Goal: Task Accomplishment & Management: Manage account settings

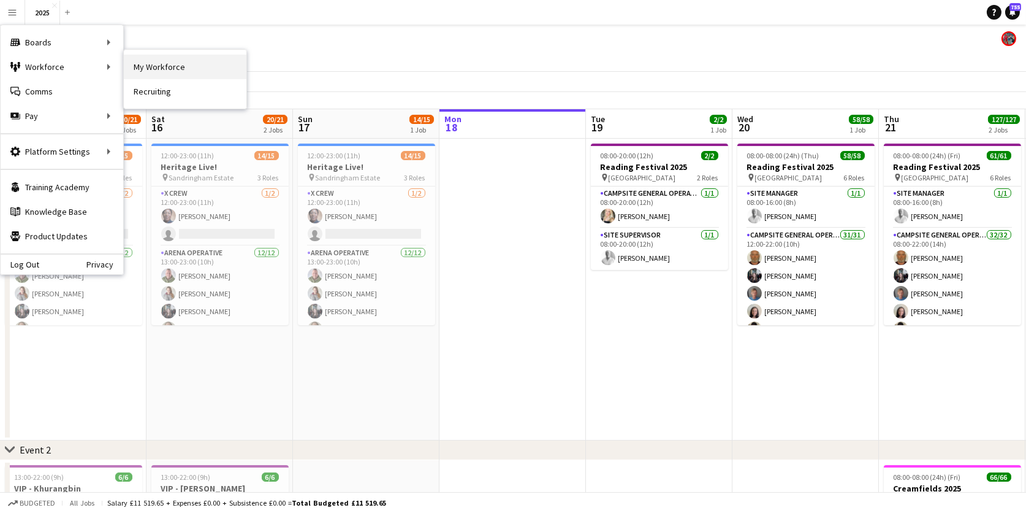
scroll to position [0, 488]
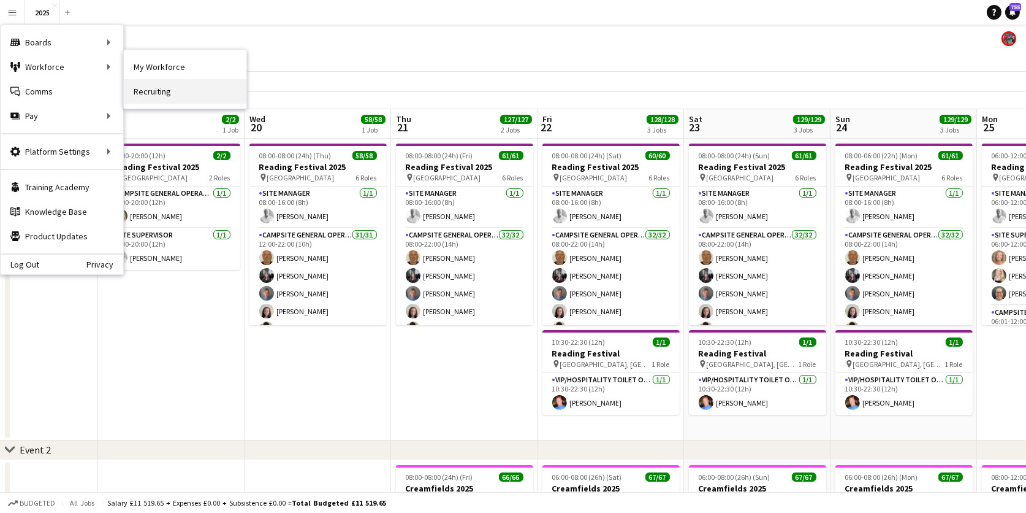
click at [157, 91] on link "Recruiting" at bounding box center [185, 91] width 123 height 25
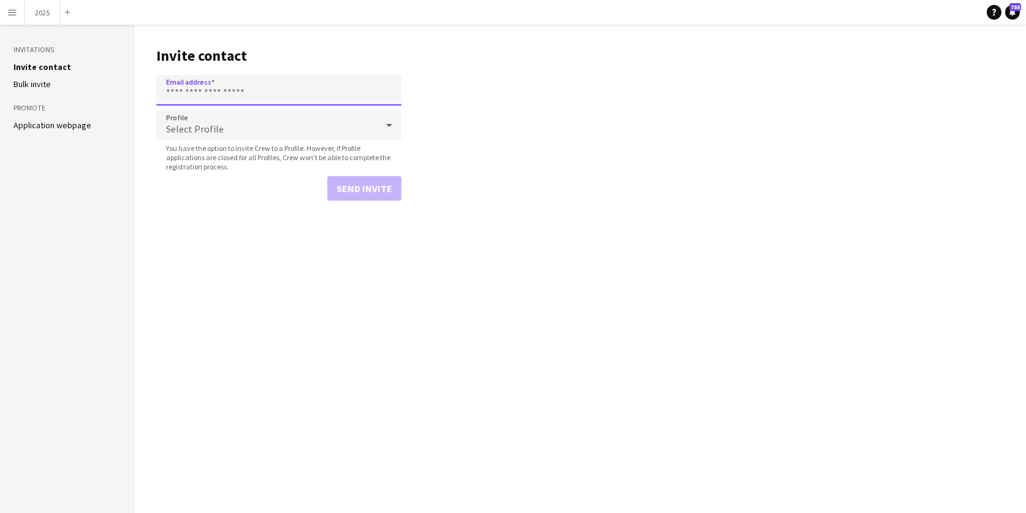
click at [177, 87] on input "Email address" at bounding box center [278, 90] width 245 height 31
paste input "**********"
type input "**********"
click at [186, 123] on span "Select Profile" at bounding box center [195, 129] width 58 height 12
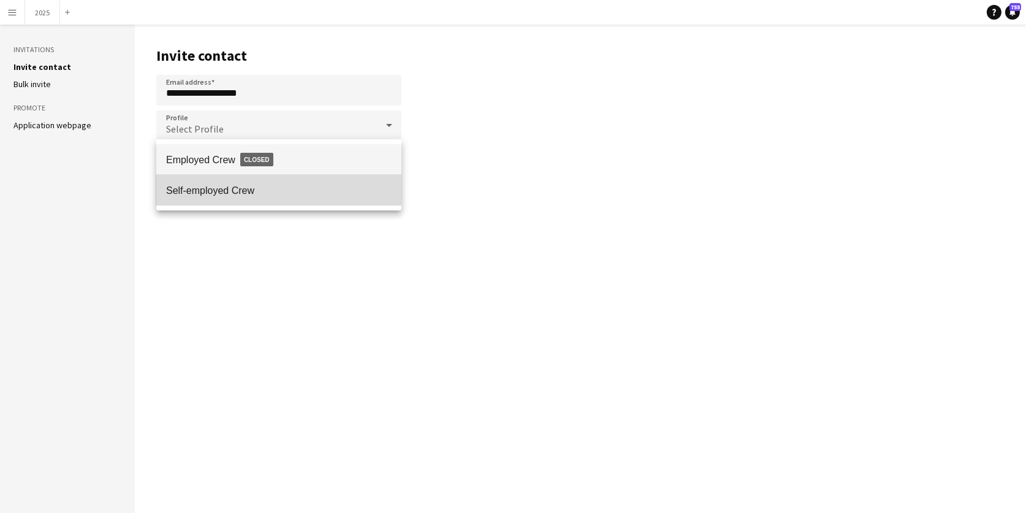
click at [207, 185] on span "Self-employed Crew" at bounding box center [279, 191] width 226 height 12
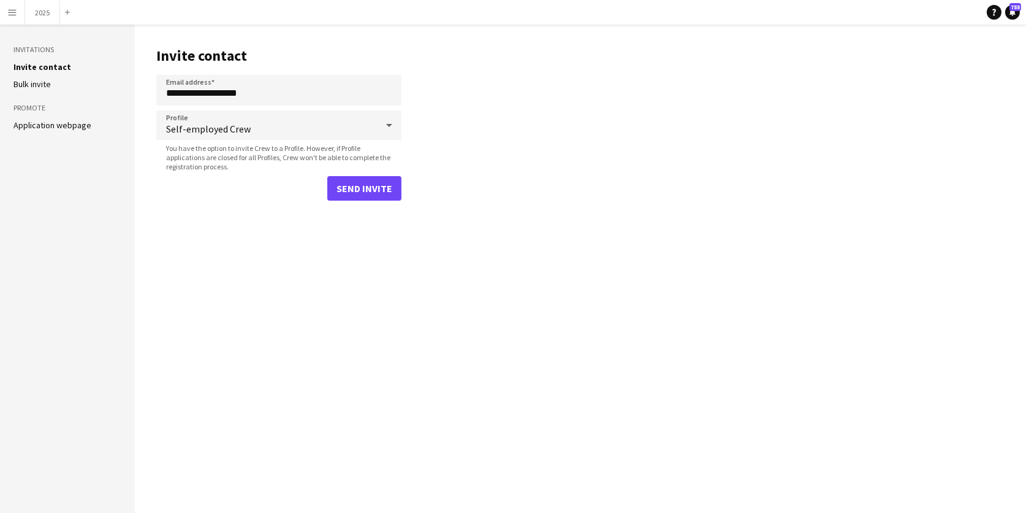
click at [365, 185] on button "Send invite" at bounding box center [364, 188] width 74 height 25
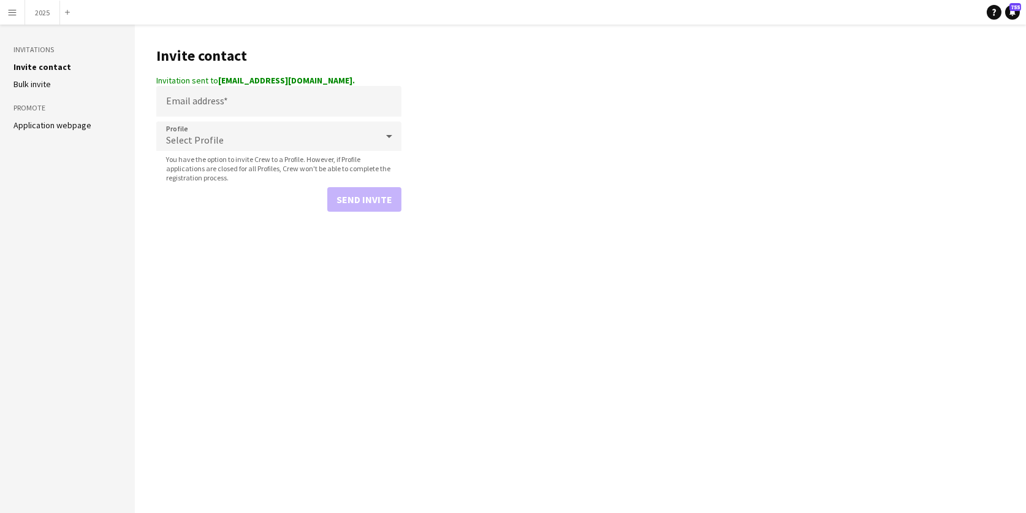
click at [17, 17] on button "Menu" at bounding box center [12, 12] width 25 height 25
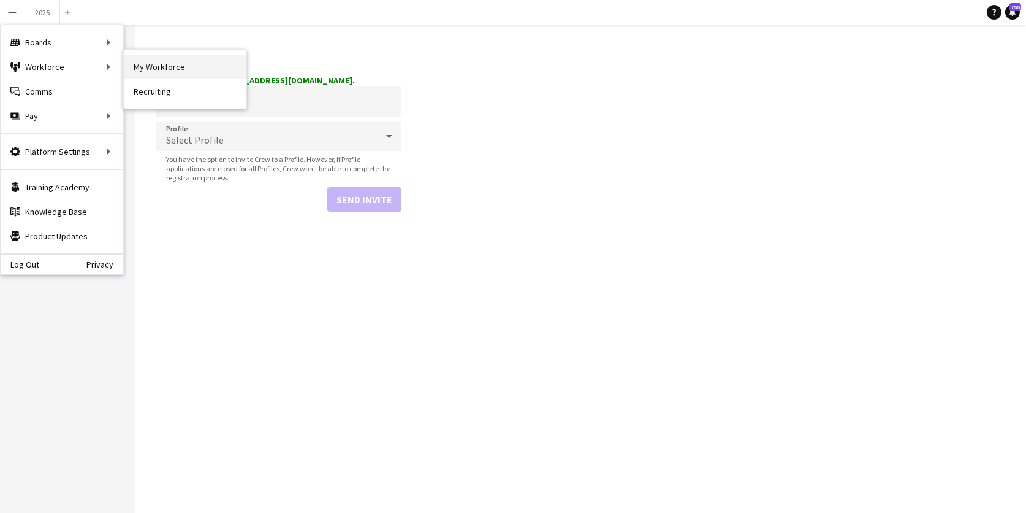
click at [146, 67] on link "My Workforce" at bounding box center [185, 67] width 123 height 25
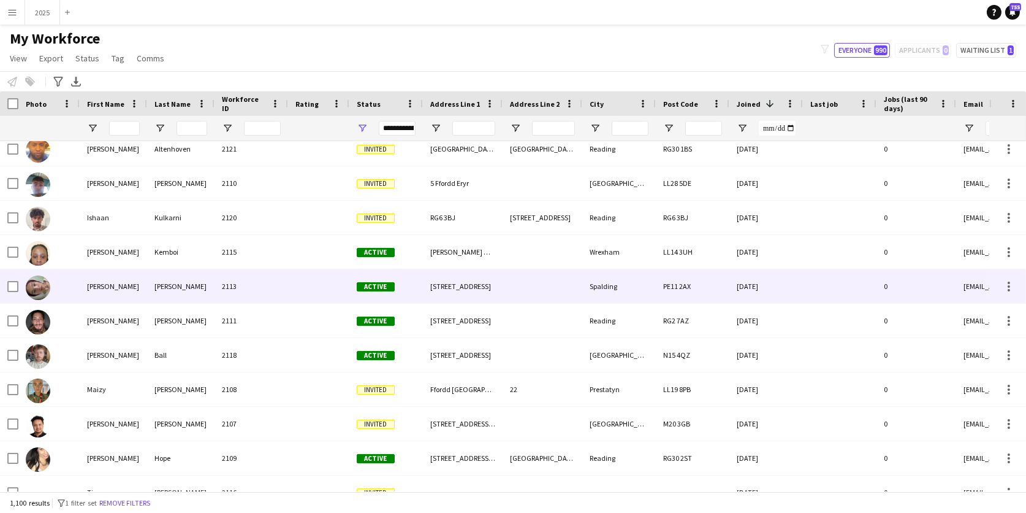
scroll to position [123, 0]
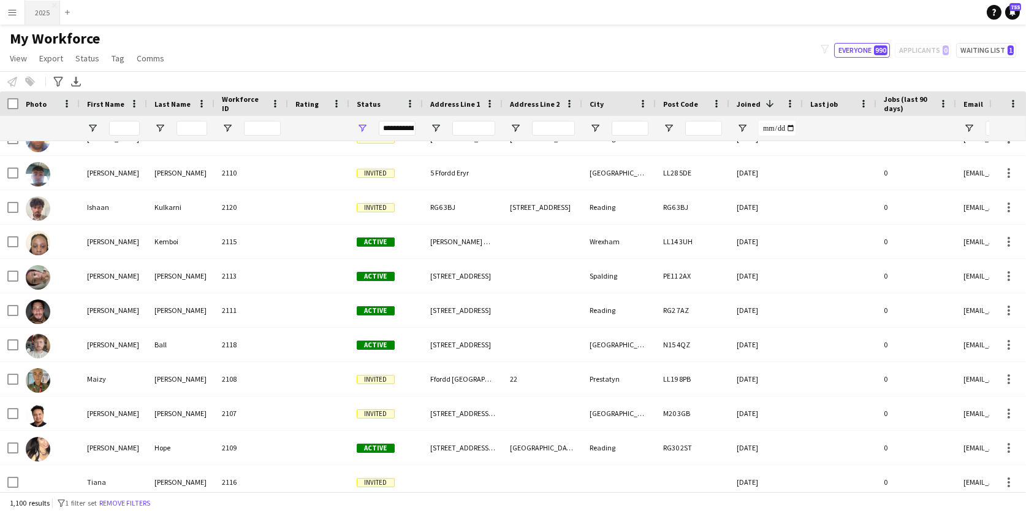
click at [42, 9] on button "2025 Close" at bounding box center [42, 13] width 35 height 24
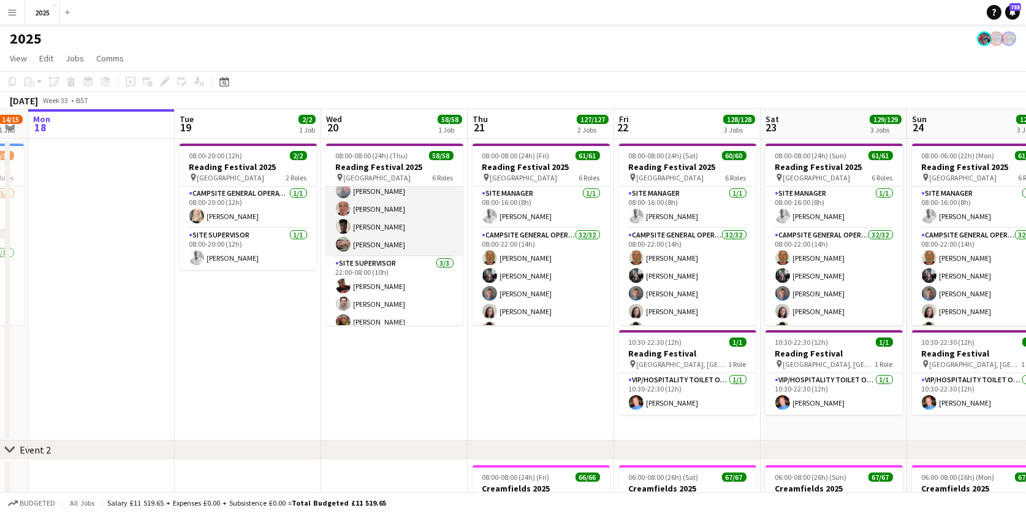
scroll to position [1033, 0]
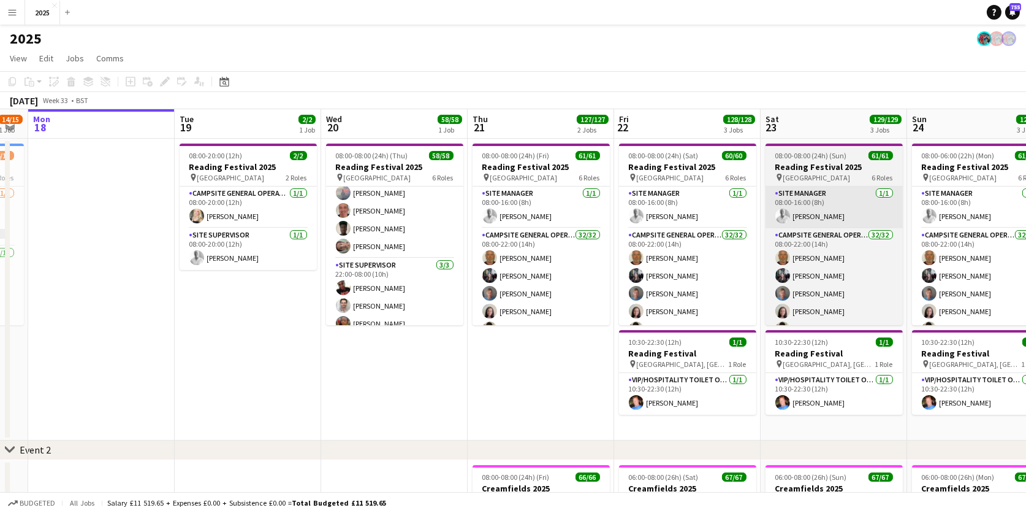
drag, startPoint x: 395, startPoint y: 234, endPoint x: 795, endPoint y: 219, distance: 400.0
click at [395, 234] on app-card-role "Cleaning Operative (NIGHT) 16/16 22:00-08:00 (10h) Mya Brown-George Iyasu Amanu…" at bounding box center [394, 102] width 137 height 312
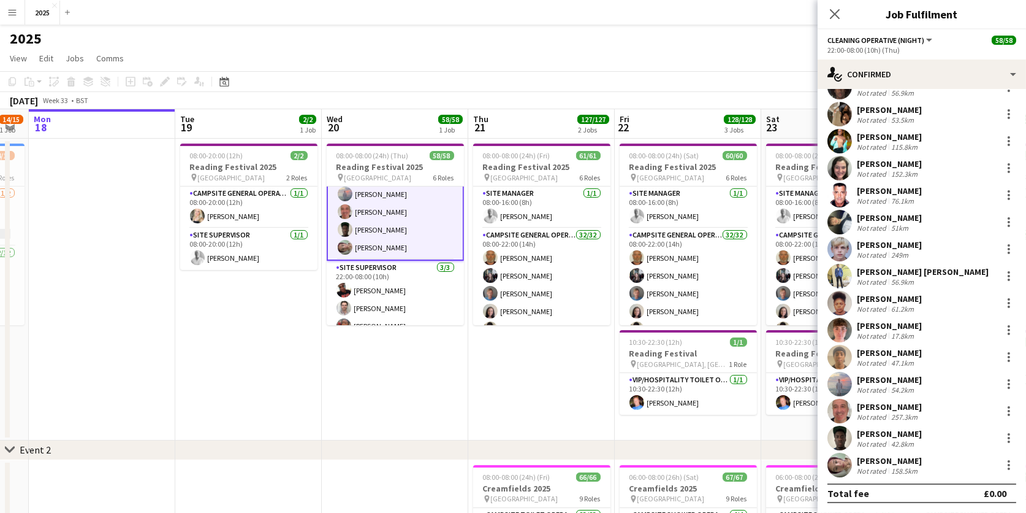
scroll to position [75, 0]
click at [1008, 468] on div at bounding box center [1009, 469] width 2 height 2
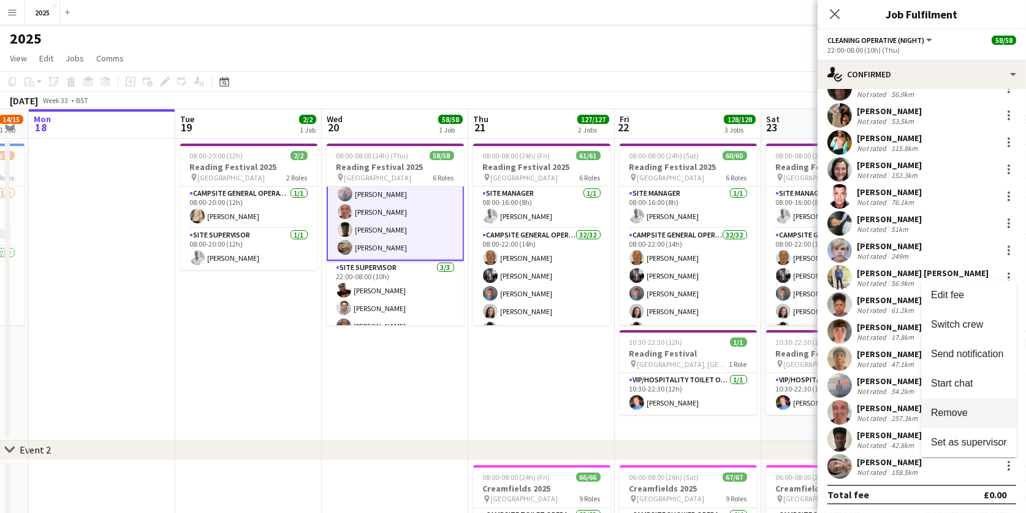
click at [968, 415] on span "Remove" at bounding box center [969, 412] width 76 height 11
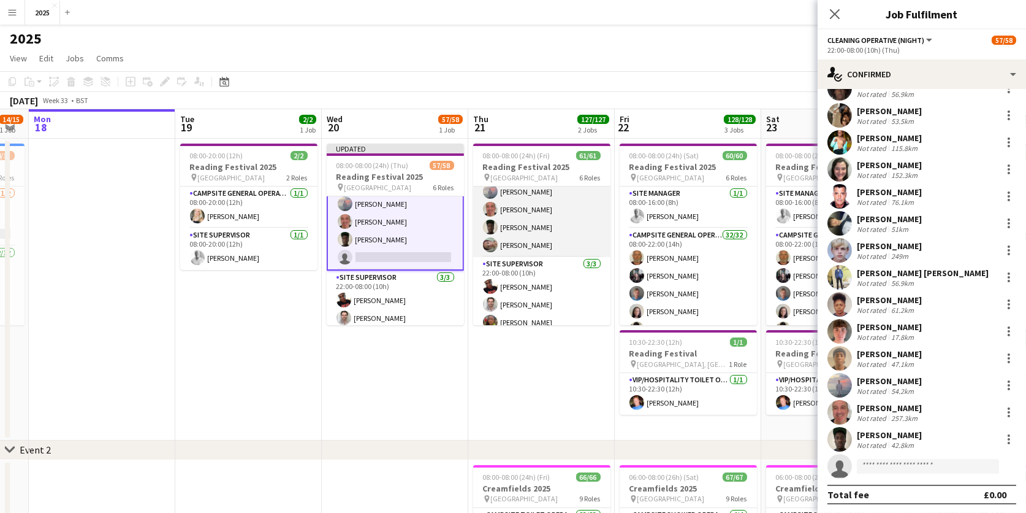
scroll to position [1086, 0]
click at [557, 226] on app-card-role "Cleaning Operative (NIGHT) 16/16 22:00-08:00 (10h) Mya Brown-George Iyasu Amanu…" at bounding box center [541, 102] width 137 height 312
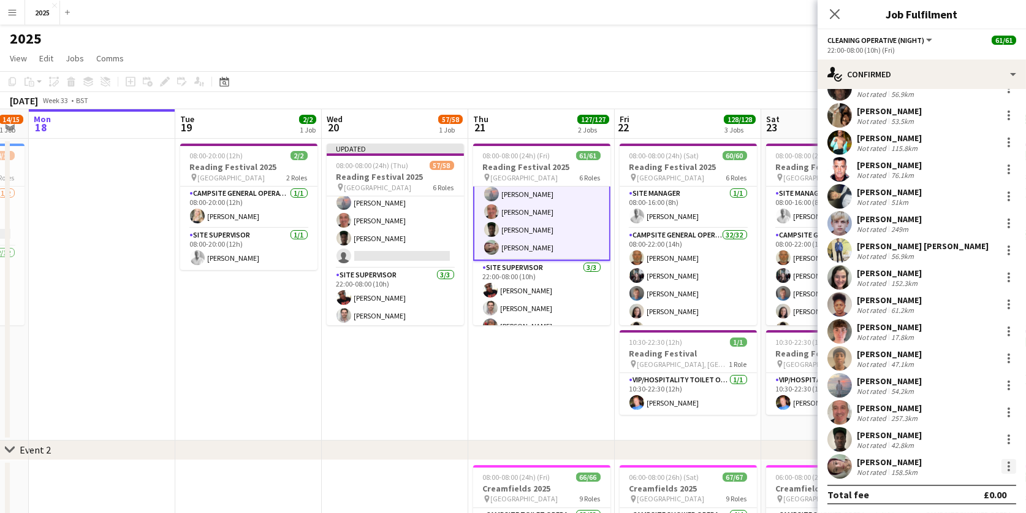
click at [1009, 468] on div at bounding box center [1009, 469] width 2 height 2
click at [967, 410] on span "Remove" at bounding box center [949, 412] width 37 height 10
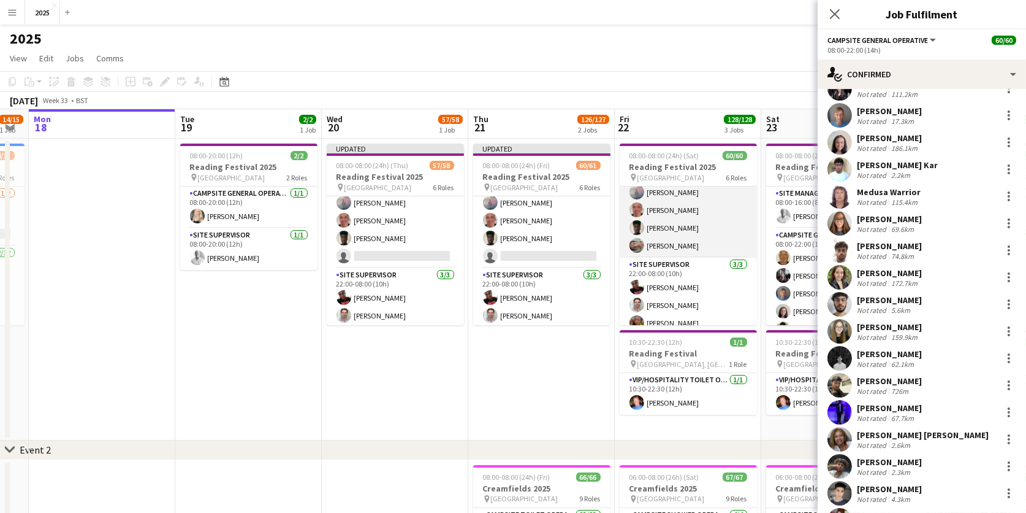
scroll to position [1071, 0]
click at [701, 227] on app-card-role "Cleaning Operative (NIGHT) 16/16 22:00-08:00 (10h) Mya Brown-George Iyasu Amanu…" at bounding box center [688, 102] width 137 height 312
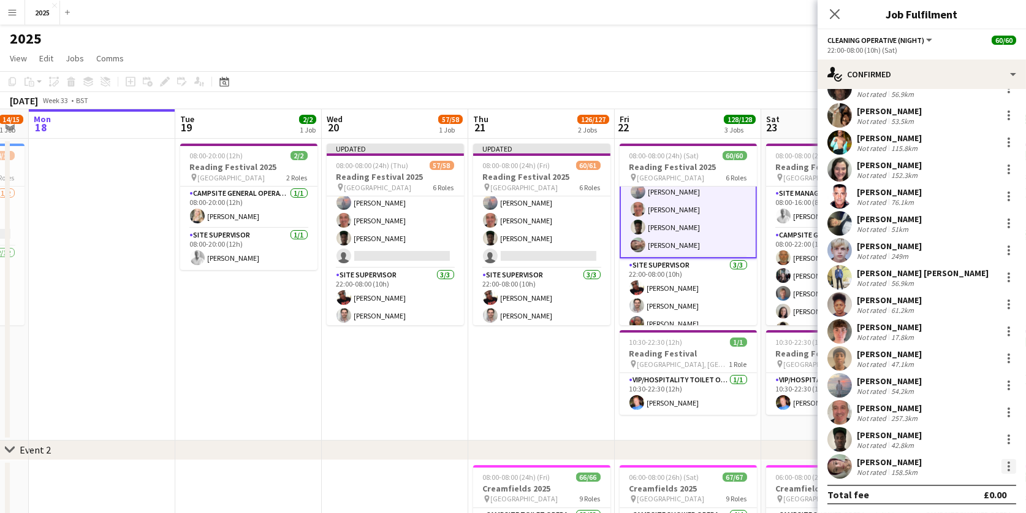
click at [1012, 467] on div at bounding box center [1009, 466] width 15 height 15
click at [968, 414] on span "Remove" at bounding box center [969, 412] width 76 height 11
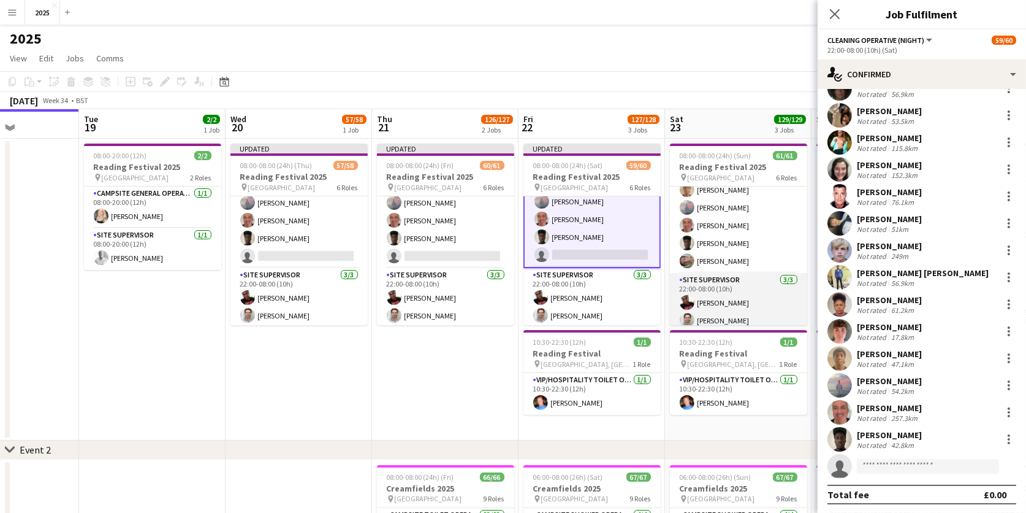
scroll to position [1086, 0]
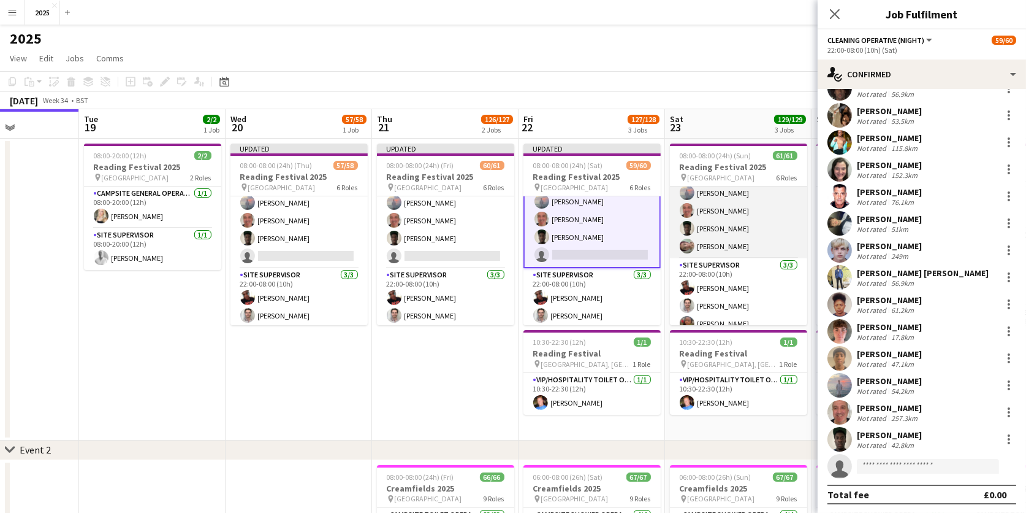
click at [736, 227] on app-card-role "Cleaning Operative (NIGHT) 16/16 22:00-08:00 (10h) Mya Brown-George Iyasu Amanu…" at bounding box center [738, 102] width 137 height 312
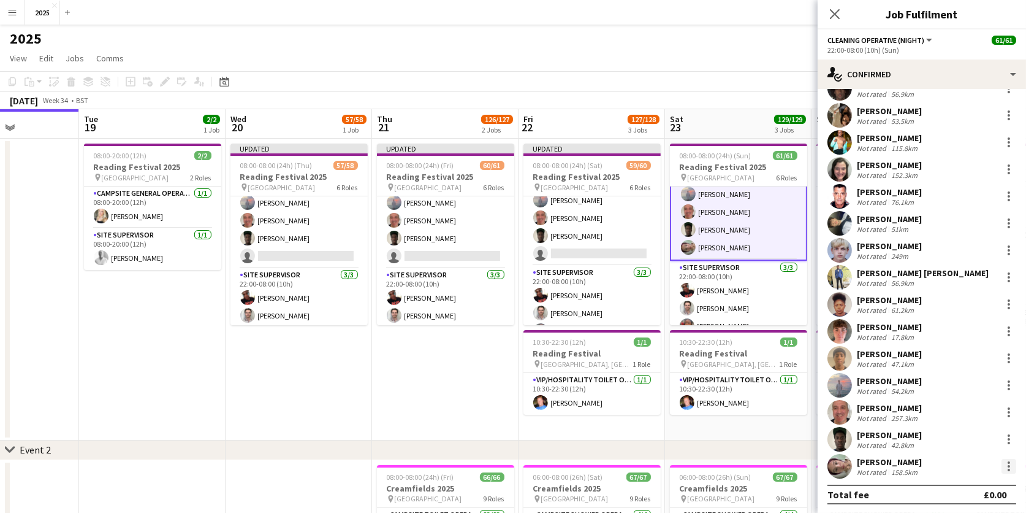
click at [1009, 465] on div at bounding box center [1009, 466] width 2 height 2
click at [975, 413] on span "Remove" at bounding box center [969, 412] width 76 height 11
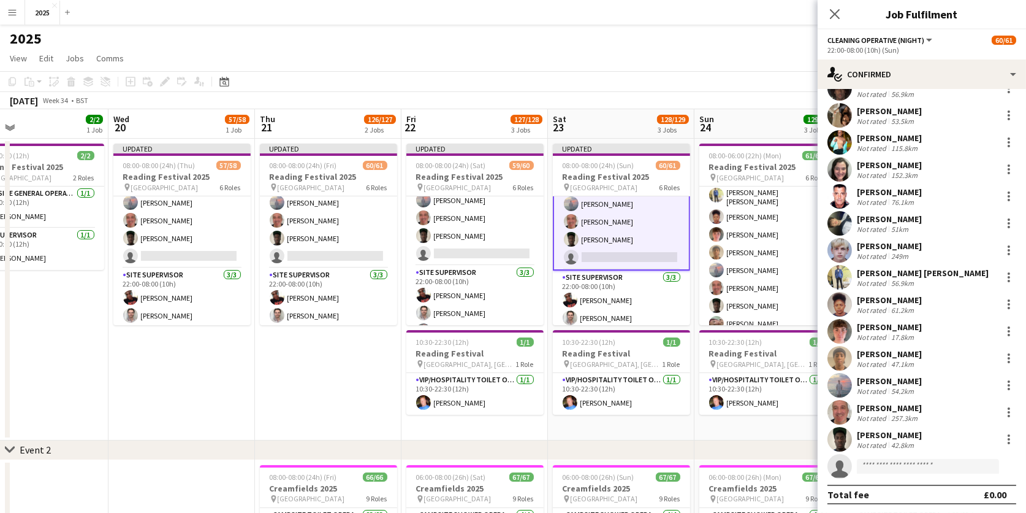
click at [754, 275] on app-card-role "Cleaning Operative (NIGHT) 16/16 22:00-06:00 (8h) Mya Brown-George Iyasu Amanue…" at bounding box center [768, 179] width 137 height 312
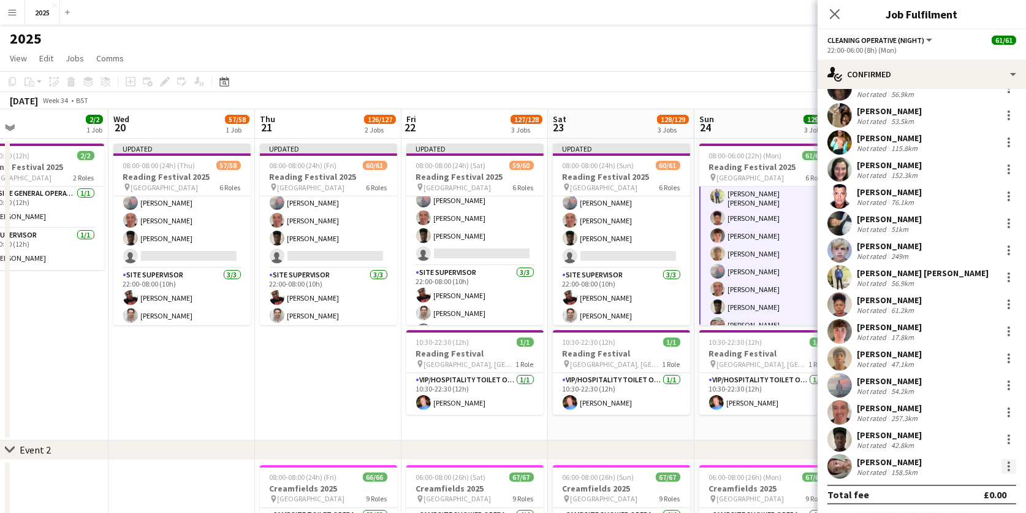
click at [1006, 464] on div at bounding box center [1009, 466] width 15 height 15
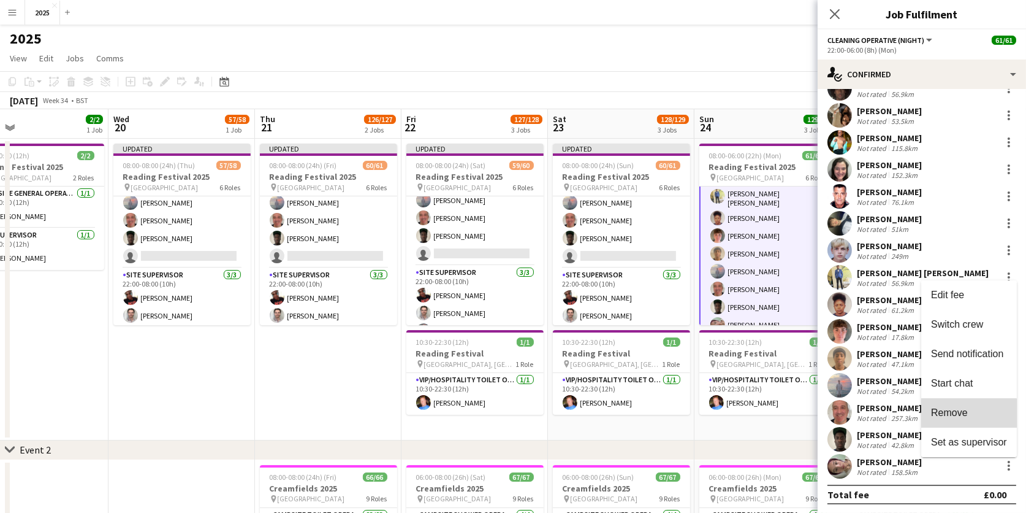
click at [965, 415] on span "Remove" at bounding box center [949, 412] width 37 height 10
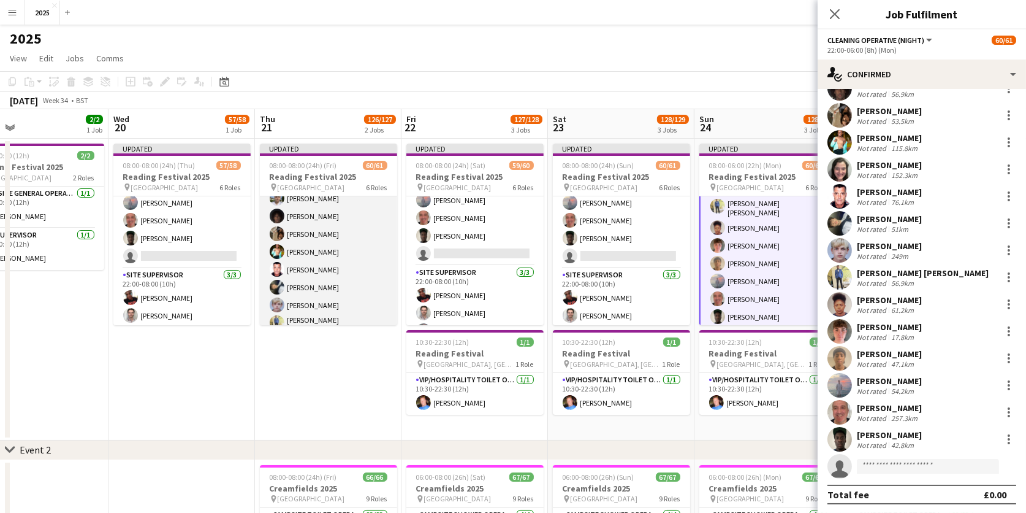
scroll to position [895, 0]
click at [333, 254] on app-card-role "Cleaning Operative (NIGHT) 1A 15/16 22:00-08:00 (10h) Mya Brown-George Iyasu Am…" at bounding box center [328, 303] width 137 height 312
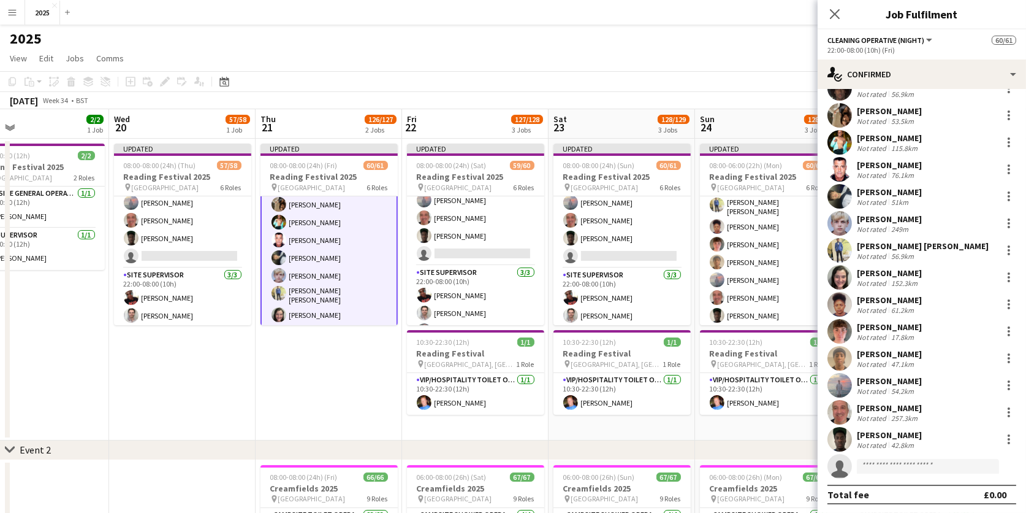
scroll to position [905, 0]
click at [1007, 196] on div at bounding box center [1009, 196] width 15 height 15
click at [958, 329] on button "Remove" at bounding box center [969, 335] width 96 height 29
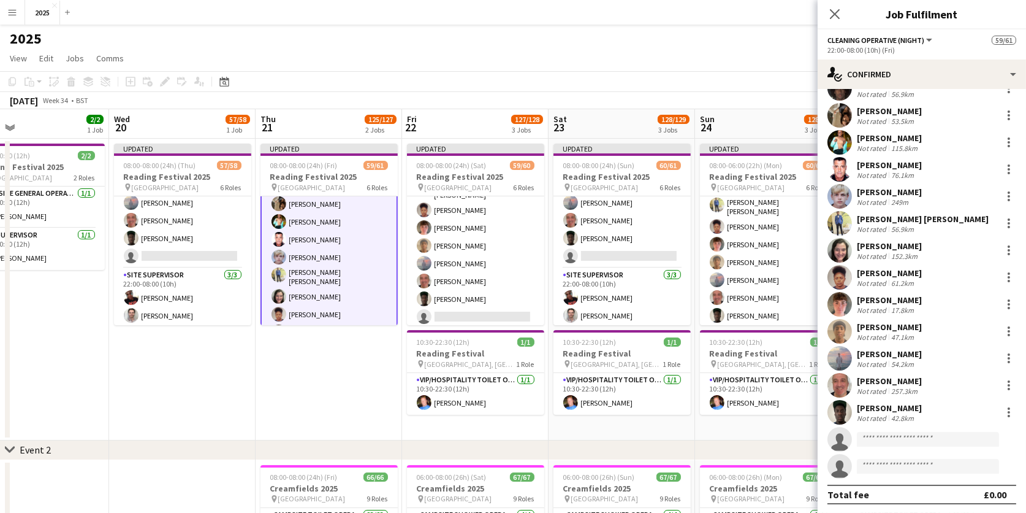
scroll to position [984, 0]
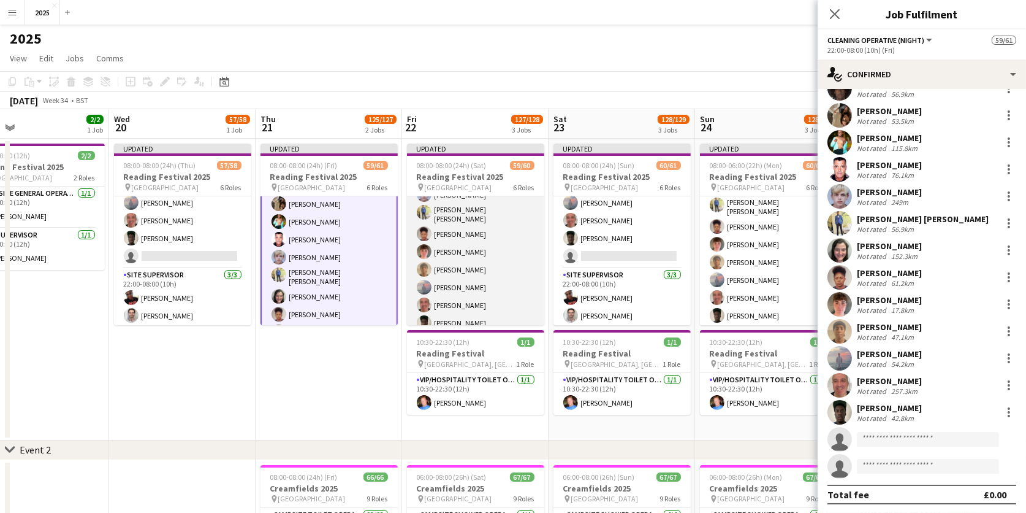
click at [494, 297] on app-card-role "Cleaning Operative (NIGHT) 2A 15/16 22:00-08:00 (10h) Mya Brown-George Iyasu Am…" at bounding box center [475, 196] width 137 height 312
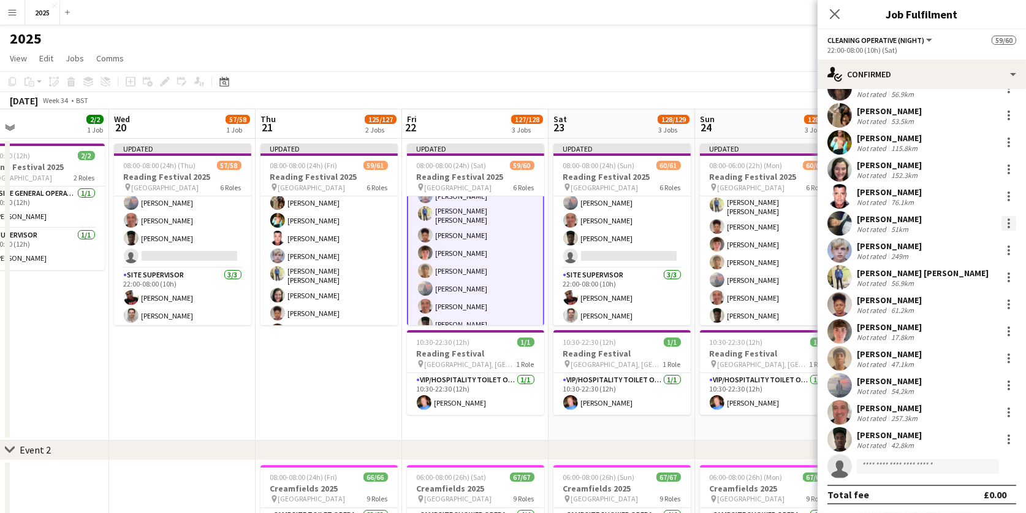
click at [1009, 226] on div at bounding box center [1009, 227] width 2 height 2
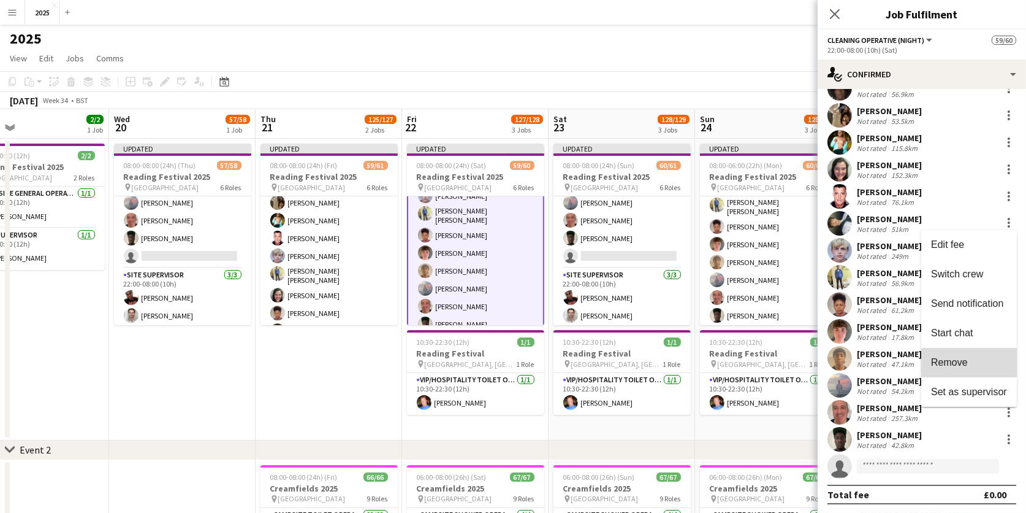
click at [974, 356] on button "Remove" at bounding box center [969, 362] width 96 height 29
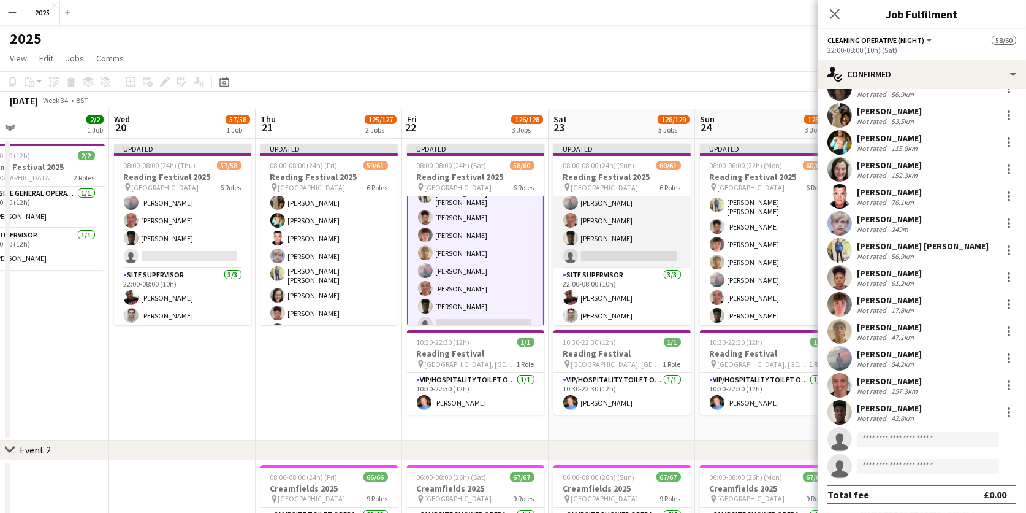
click at [642, 225] on app-card-role "Cleaning Operative (NIGHT) 2A 15/16 22:00-08:00 (10h) Mya Brown-George Iyasu Am…" at bounding box center [622, 112] width 137 height 312
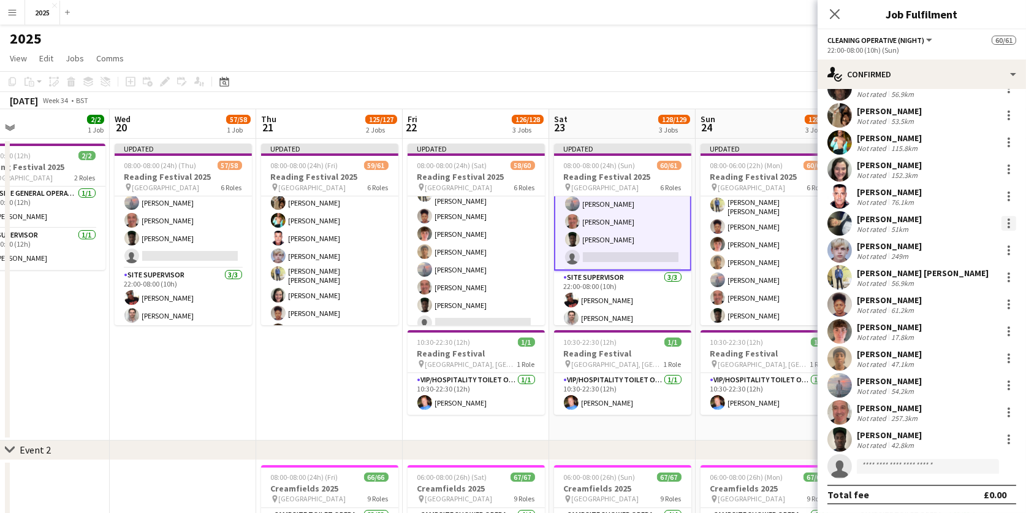
click at [1008, 223] on div at bounding box center [1009, 223] width 2 height 2
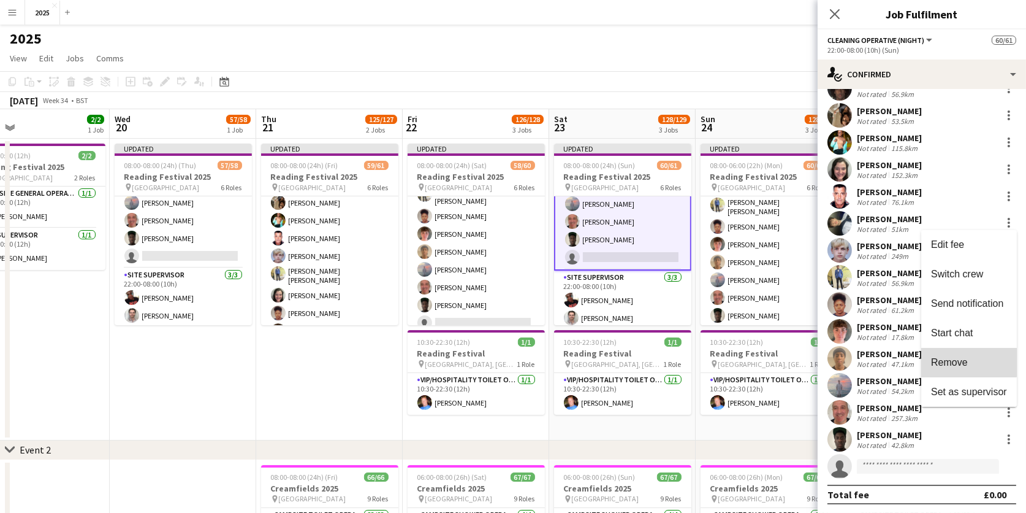
click at [967, 355] on button "Remove" at bounding box center [969, 362] width 96 height 29
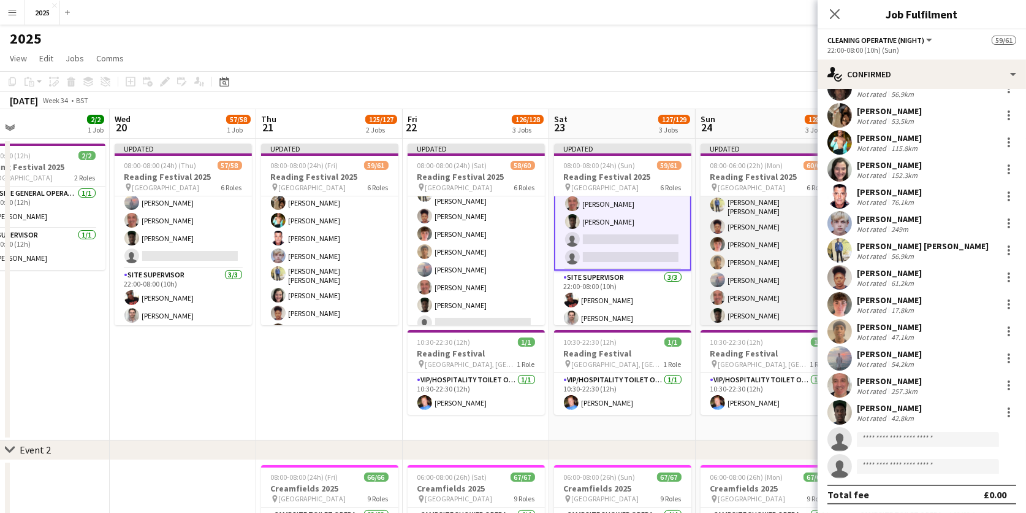
click at [771, 254] on app-card-role "Cleaning Operative (NIGHT) 2A 15/16 22:00-06:00 (8h) Mya Brown-George Iyasu Ama…" at bounding box center [769, 189] width 137 height 312
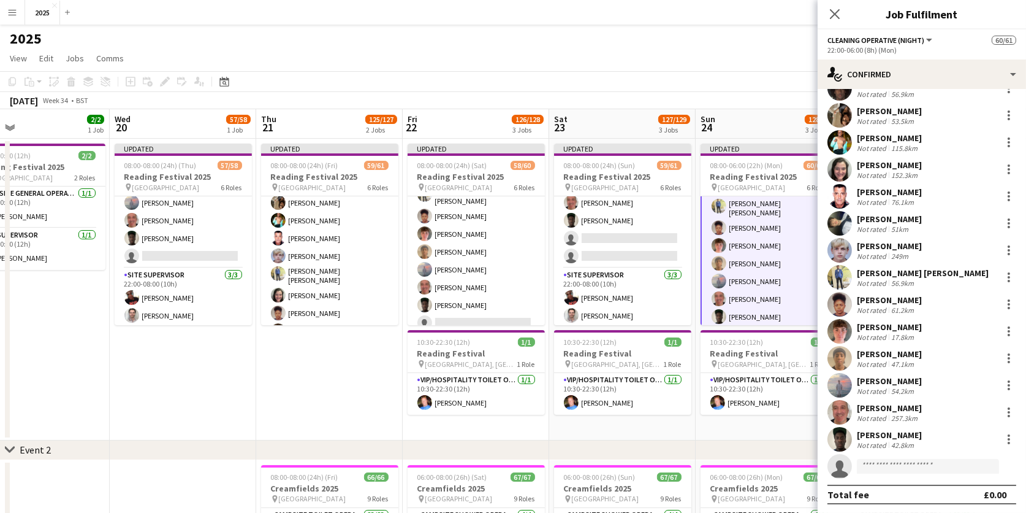
scroll to position [0, 622]
click at [1009, 223] on div at bounding box center [1009, 223] width 15 height 15
click at [971, 354] on button "Remove" at bounding box center [969, 362] width 96 height 29
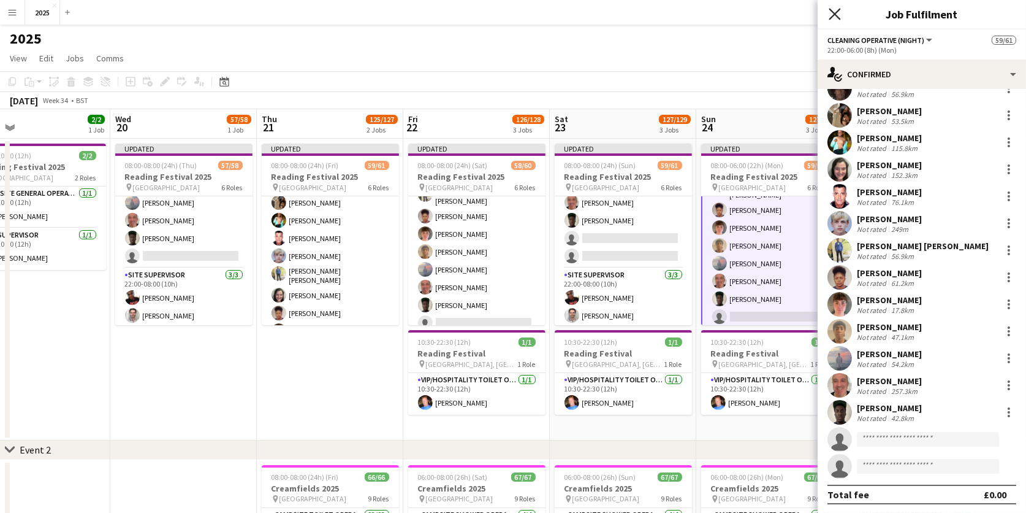
click at [835, 12] on icon "Close pop-in" at bounding box center [835, 14] width 12 height 12
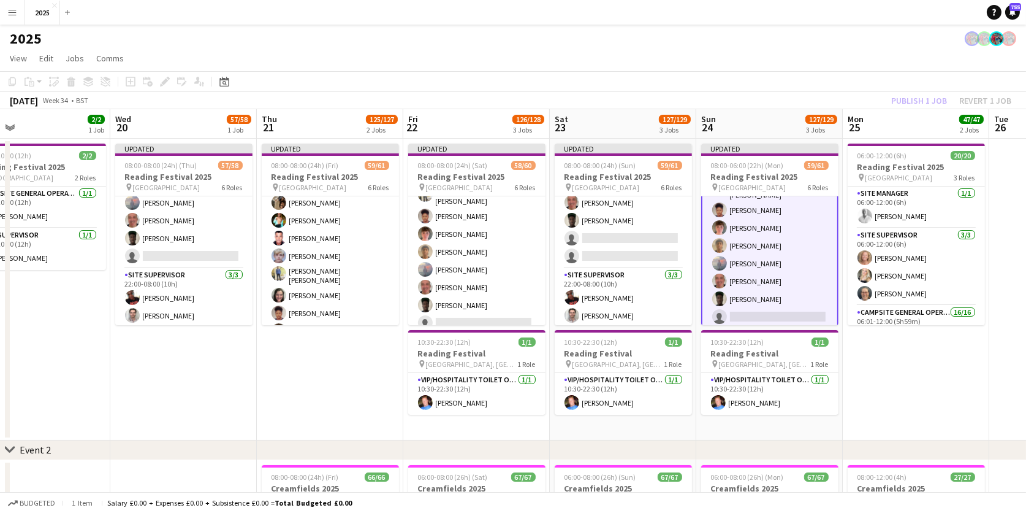
click at [901, 359] on app-date-cell "06:00-12:00 (6h) 20/20 Reading Festival 2025 pin Richfield Avenue 3 Roles Site …" at bounding box center [916, 290] width 147 height 302
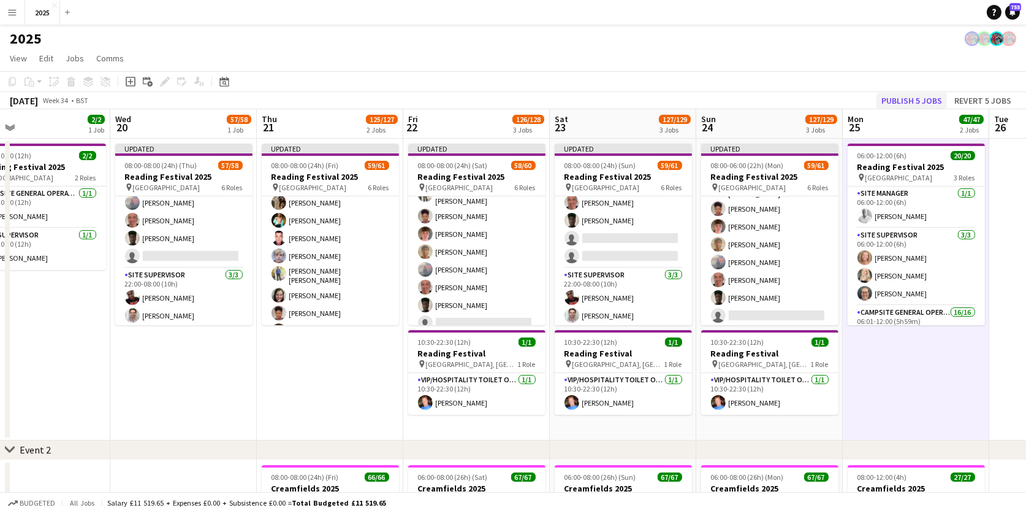
click at [898, 104] on button "Publish 5 jobs" at bounding box center [912, 101] width 71 height 16
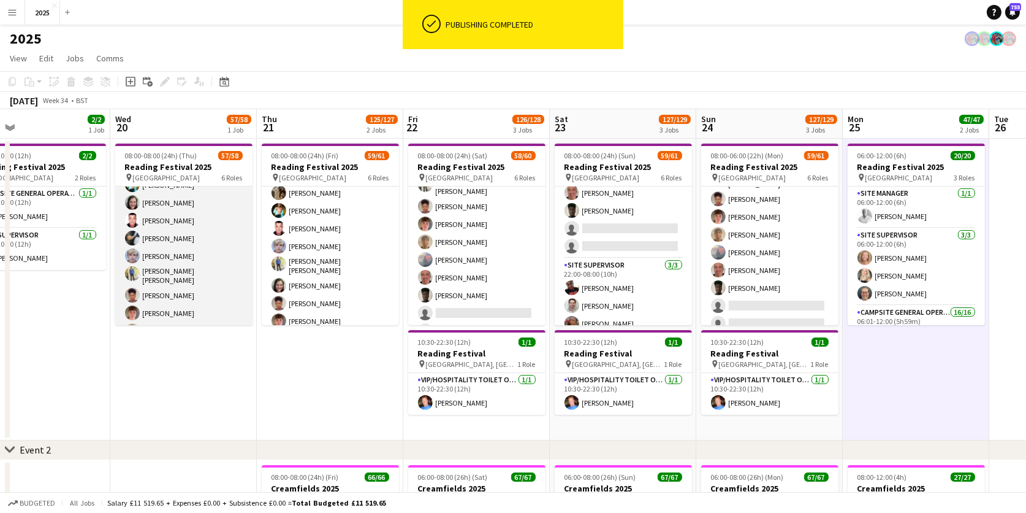
scroll to position [875, 0]
click at [224, 240] on app-card-role "Cleaning Operative (NIGHT) 2A 15/16 22:00-08:00 (10h) Mya Brown-George Iyasu Am…" at bounding box center [183, 260] width 137 height 312
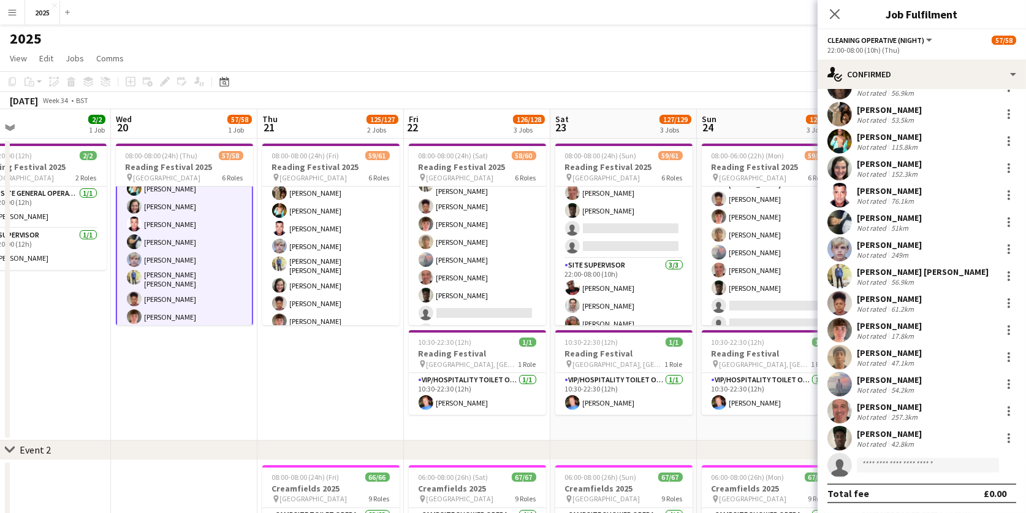
scroll to position [75, 0]
click at [1009, 223] on div at bounding box center [1009, 223] width 2 height 2
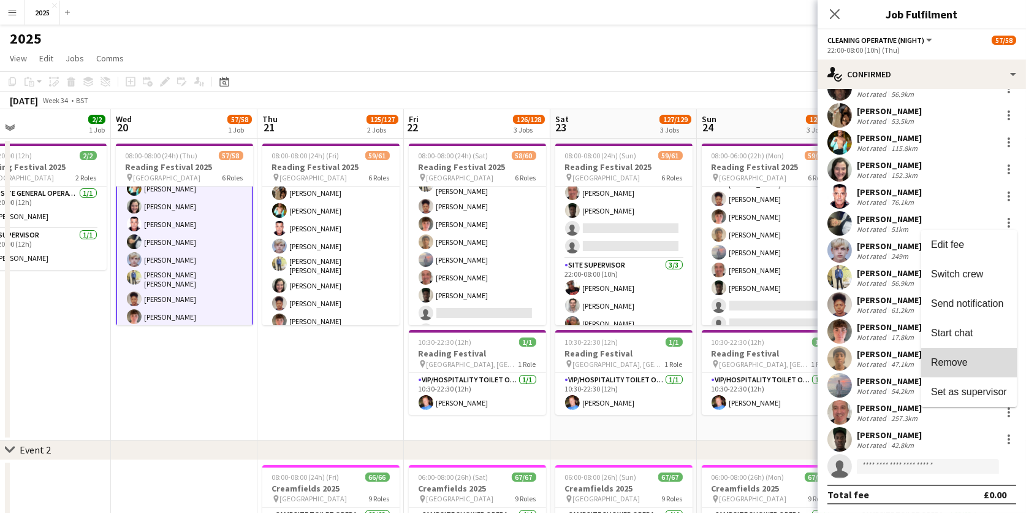
click at [958, 362] on span "Remove" at bounding box center [949, 362] width 37 height 10
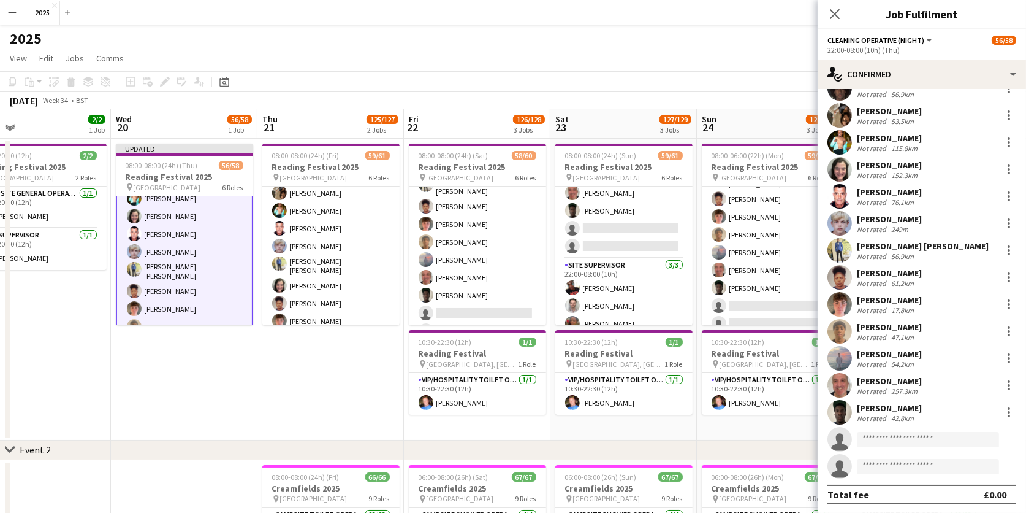
click at [376, 373] on app-date-cell "08:00-08:00 (24h) (Fri) 59/61 Reading Festival 2025 pin Richfield Avenue 6 Role…" at bounding box center [330, 290] width 147 height 302
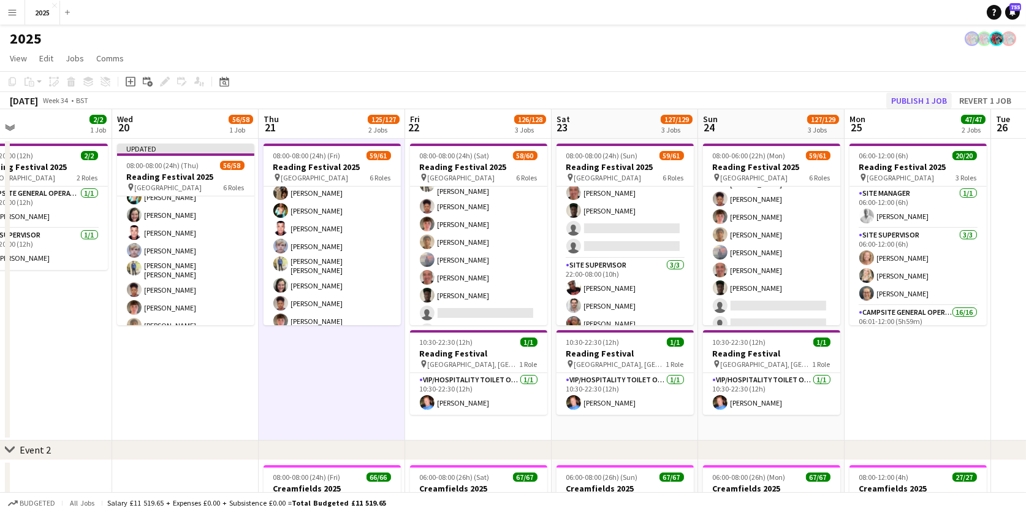
click at [926, 101] on button "Publish 1 job" at bounding box center [920, 101] width 66 height 16
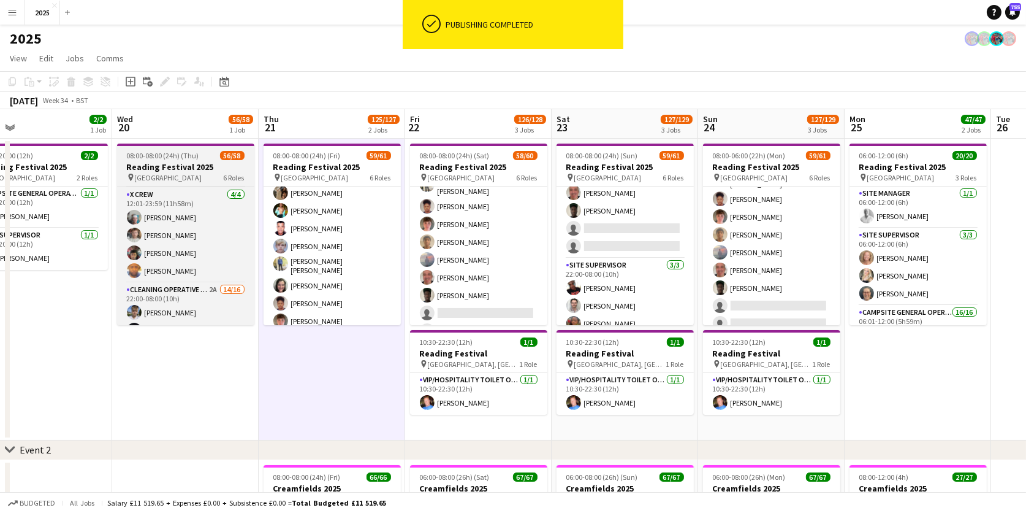
scroll to position [688, 0]
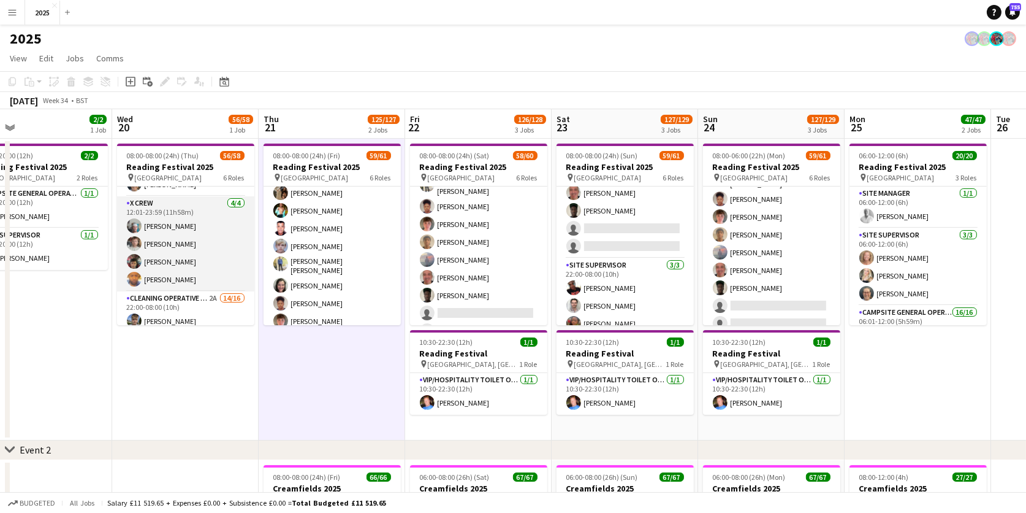
click at [177, 222] on app-card-role "X Crew 4/4 12:01-23:59 (11h58m) DAYANE MURRAY Luke Ball Daniel Birose Douglas A…" at bounding box center [185, 243] width 137 height 95
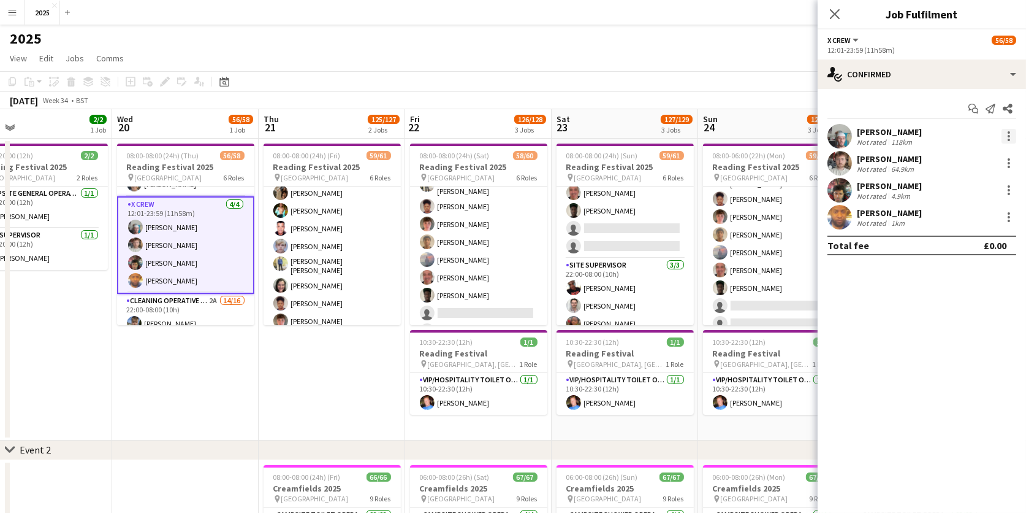
click at [1008, 135] on div at bounding box center [1009, 136] width 2 height 2
click at [982, 182] on span "Switch crew" at bounding box center [957, 187] width 52 height 10
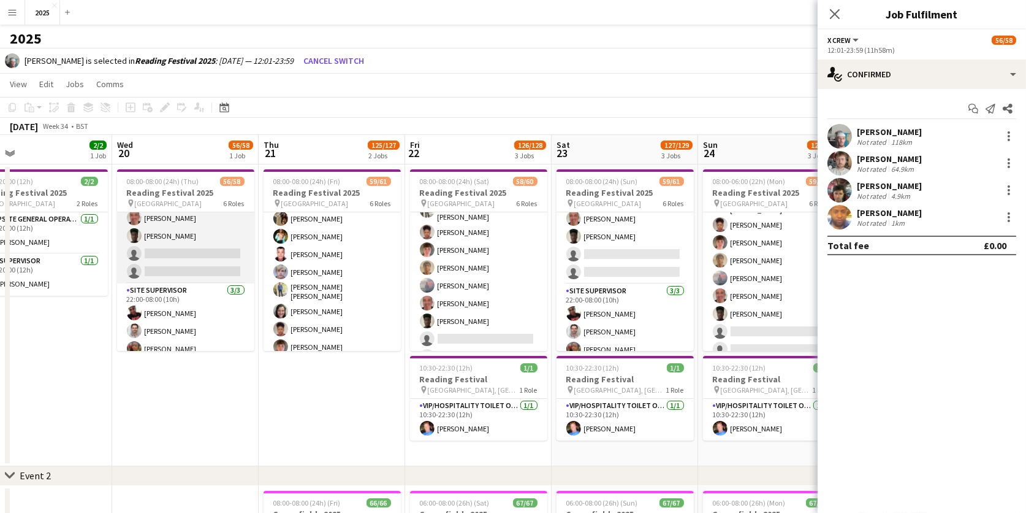
scroll to position [1035, 0]
click at [182, 243] on app-card-role "Cleaning Operative (NIGHT) 2A 14/16 22:00-08:00 (10h) Mya Brown-George Iyasu Am…" at bounding box center [185, 128] width 137 height 312
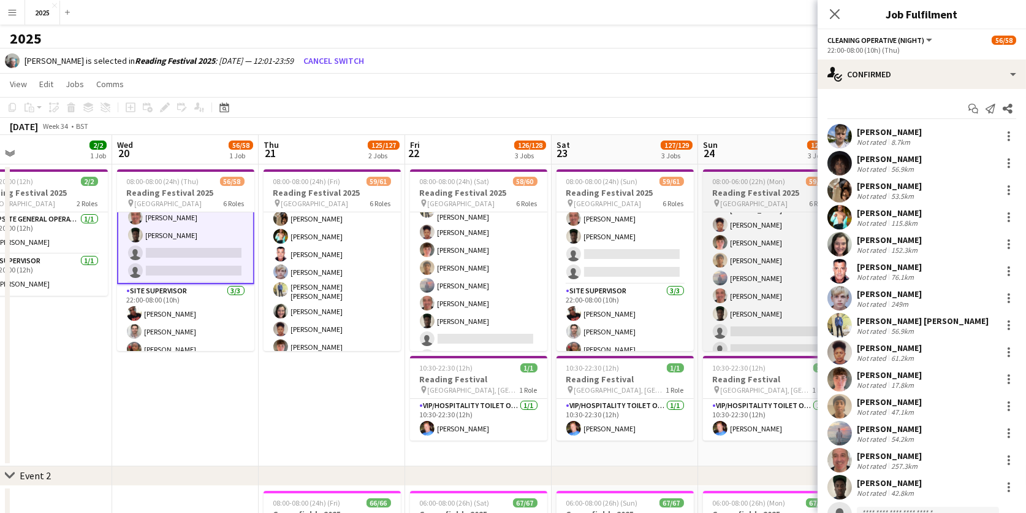
scroll to position [0, 620]
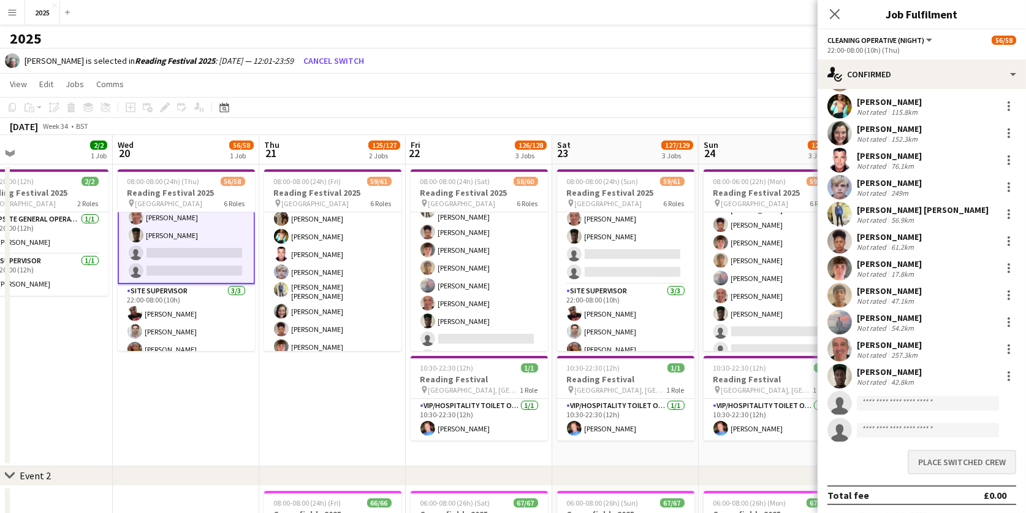
click at [919, 458] on button "Place switched crew" at bounding box center [962, 461] width 109 height 25
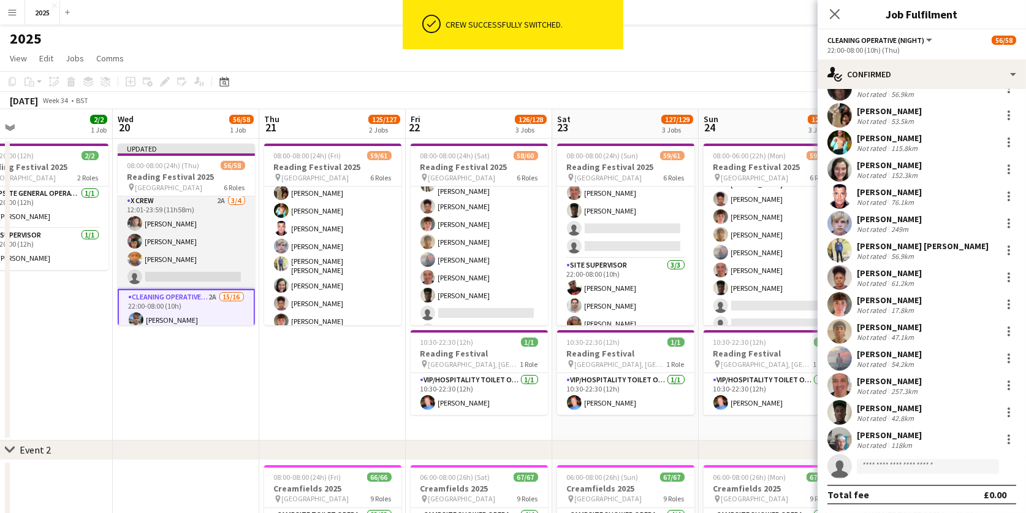
scroll to position [0, 619]
click at [173, 225] on app-card-role "X Crew 2A 3/4 12:01-23:59 (11h58m) Luke Ball Daniel Birose Douglas Altenhoven s…" at bounding box center [186, 241] width 137 height 95
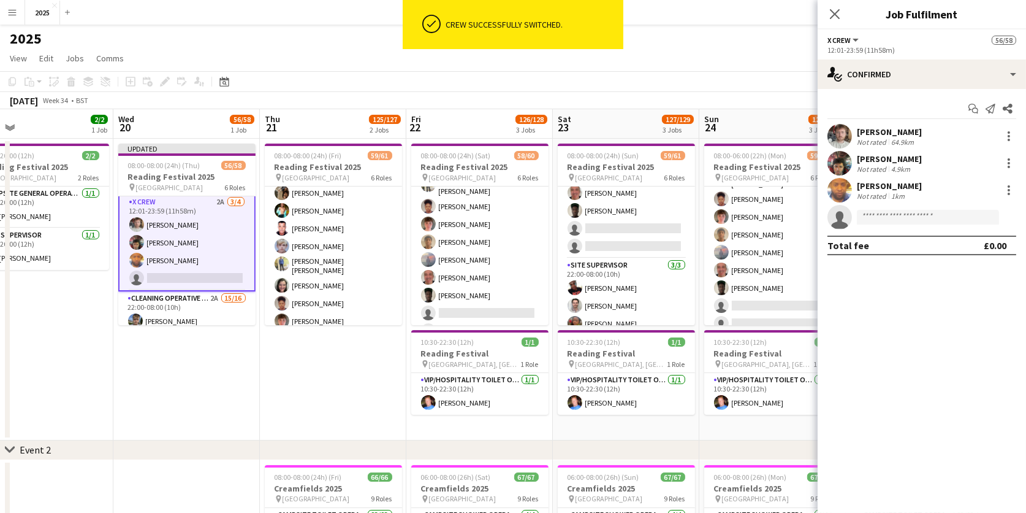
scroll to position [0, 0]
click at [1010, 139] on div at bounding box center [1009, 140] width 2 height 2
click at [979, 188] on span "Switch crew" at bounding box center [957, 187] width 52 height 10
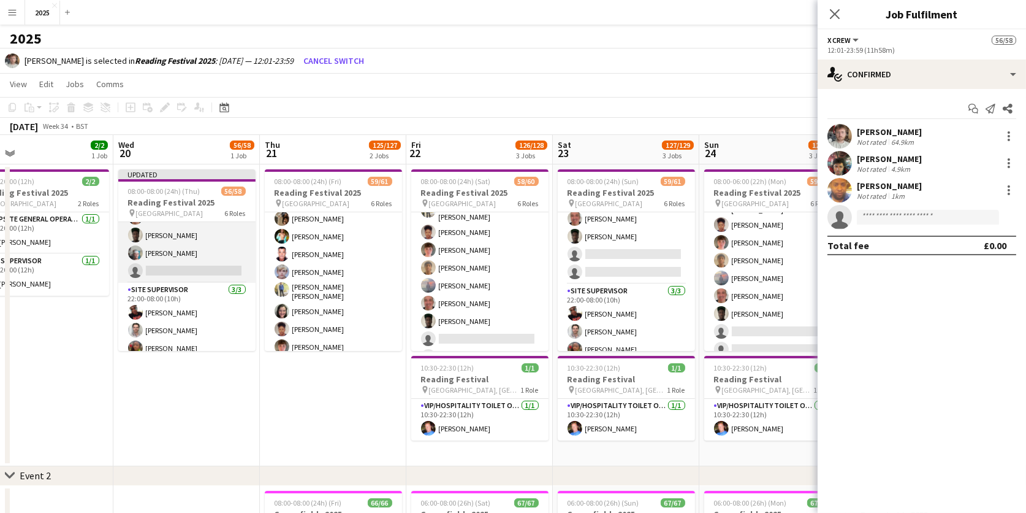
scroll to position [1045, 0]
click at [191, 259] on app-card-role "Cleaning Operative (NIGHT) 2A 15/16 22:00-08:00 (10h) Mya Brown-George Iyasu Am…" at bounding box center [186, 128] width 137 height 312
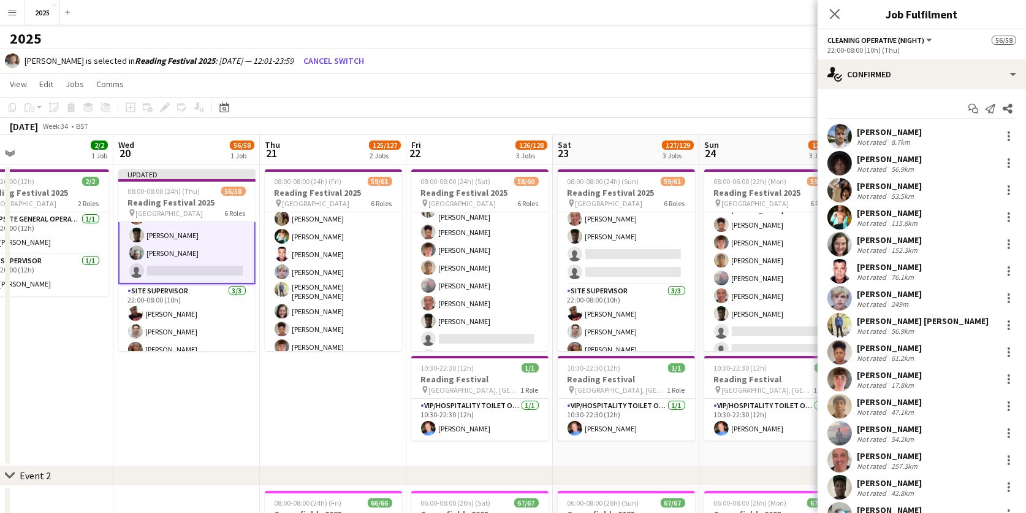
scroll to position [0, 619]
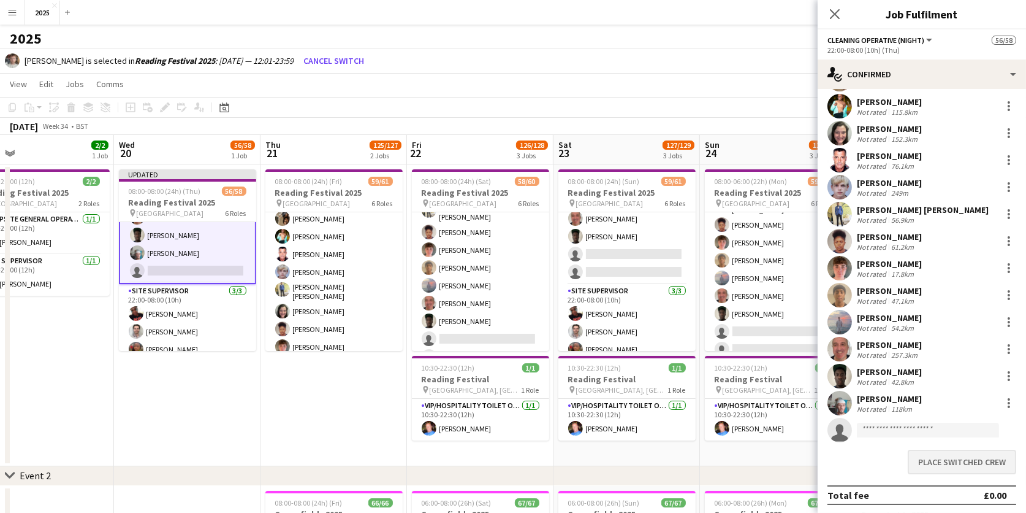
click at [930, 461] on button "Place switched crew" at bounding box center [962, 461] width 109 height 25
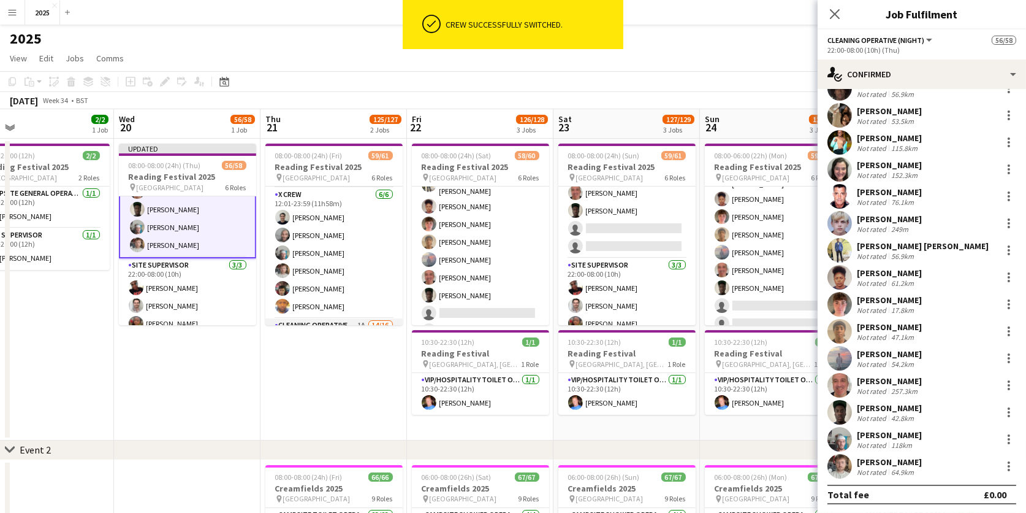
scroll to position [712, 0]
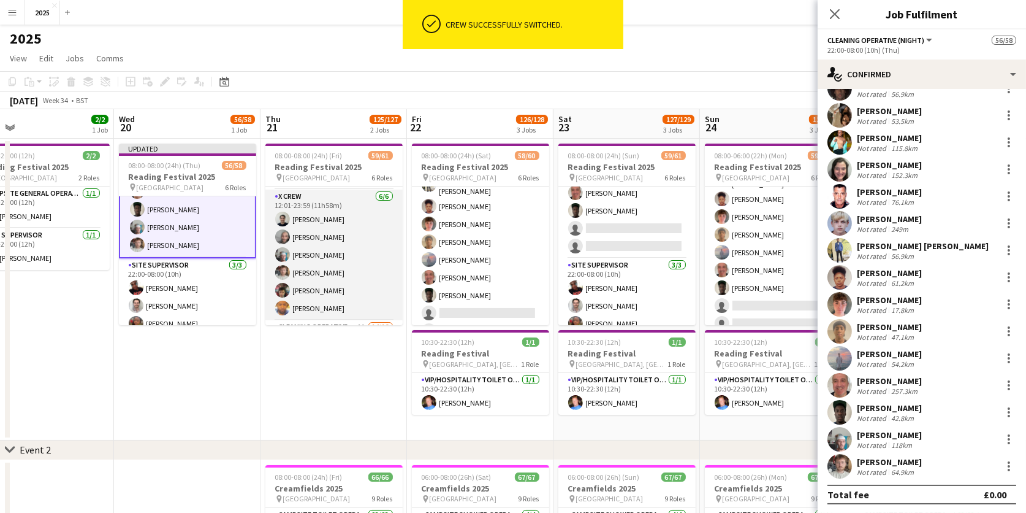
click at [332, 242] on app-card-role "X Crew 6/6 12:01-23:59 (11h58m) Rob Ferguson Myrian Gibson DAYANE MURRAY Luke B…" at bounding box center [333, 254] width 137 height 131
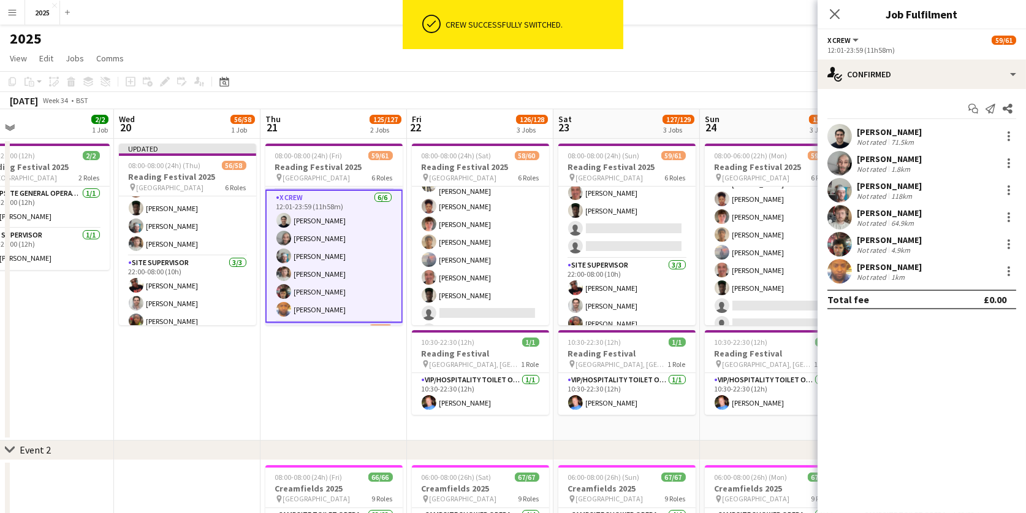
scroll to position [0, 0]
click at [1008, 189] on div at bounding box center [1009, 190] width 2 height 2
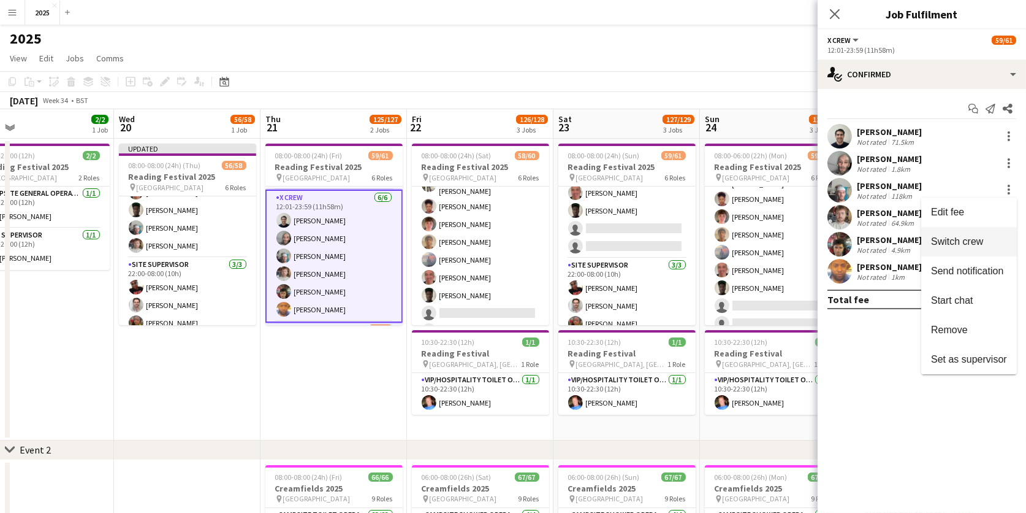
click at [977, 238] on span "Switch crew" at bounding box center [957, 241] width 52 height 10
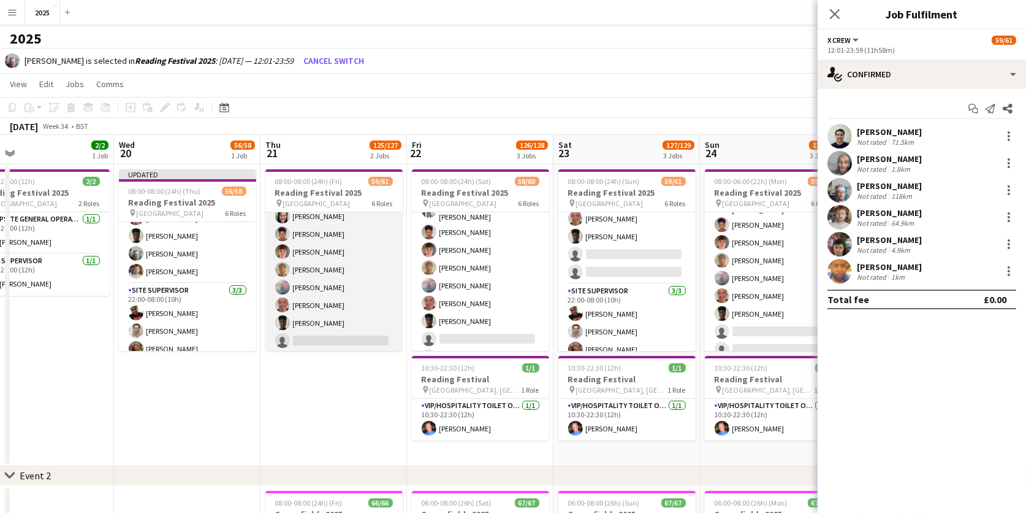
scroll to position [1043, 0]
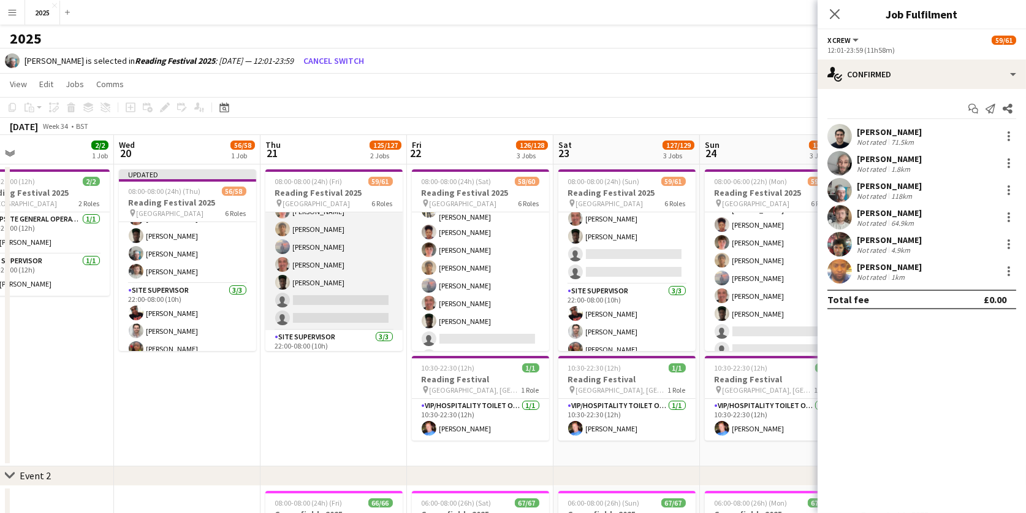
click at [362, 288] on app-card-role "Cleaning Operative (NIGHT) 1A 14/16 22:00-08:00 (10h) Mya Brown-George Iyasu Am…" at bounding box center [333, 174] width 137 height 312
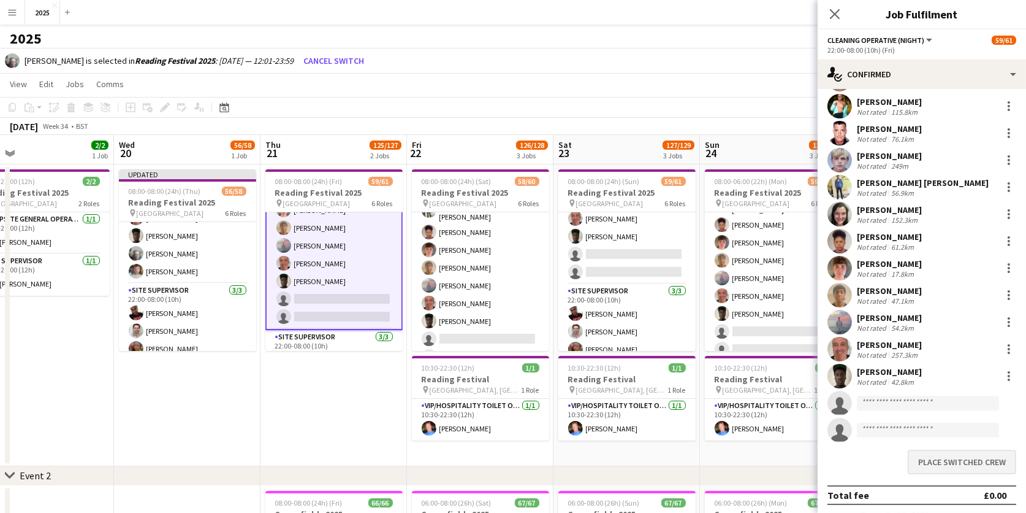
click at [931, 459] on button "Place switched crew" at bounding box center [962, 461] width 109 height 25
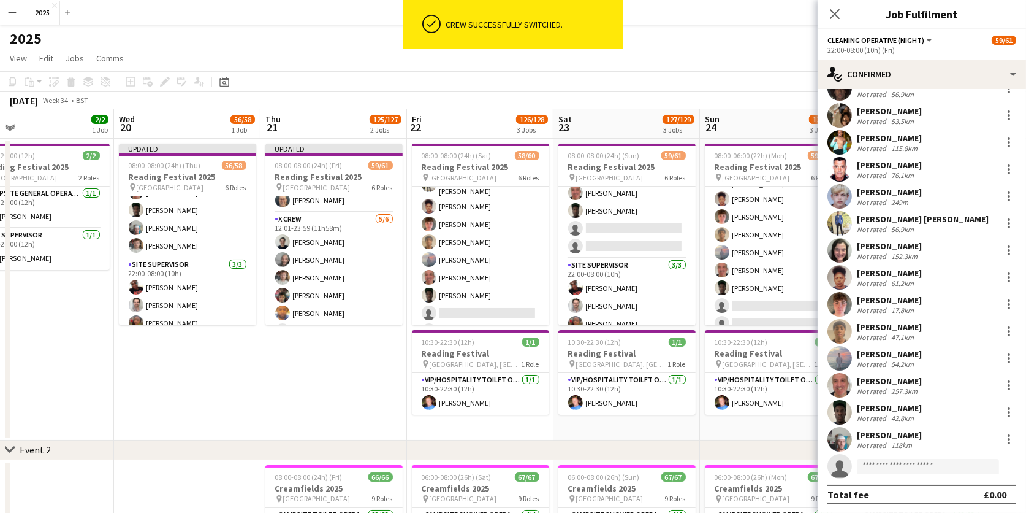
scroll to position [692, 0]
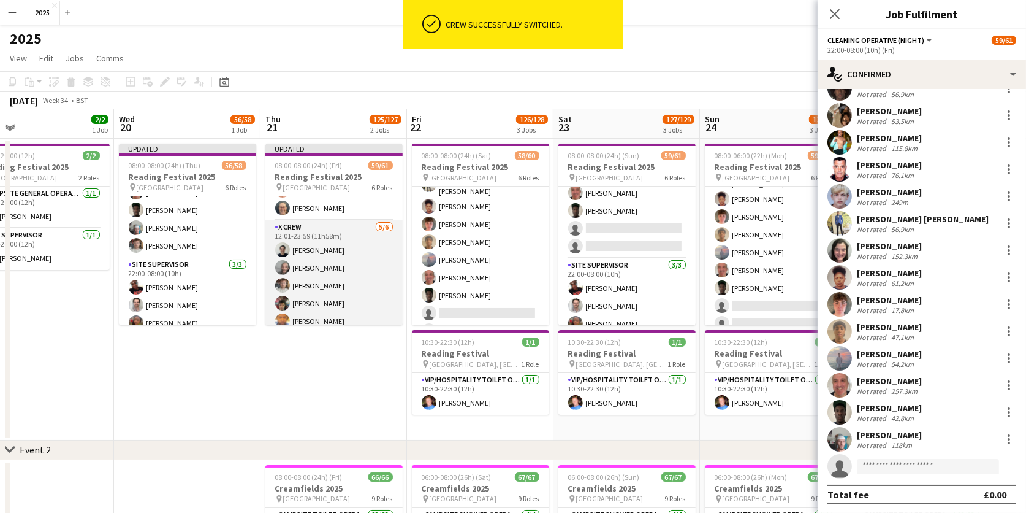
click at [338, 267] on app-card-role "X Crew 5/6 12:01-23:59 (11h58m) Rob Ferguson Myrian Gibson Luke Ball Daniel Bir…" at bounding box center [333, 285] width 137 height 131
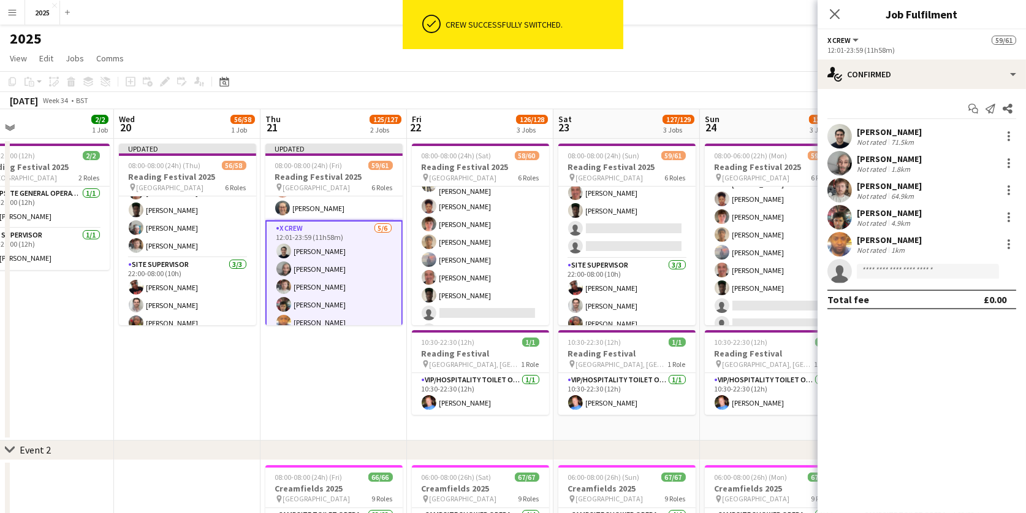
scroll to position [0, 0]
click at [1012, 190] on div at bounding box center [1009, 190] width 15 height 15
click at [983, 238] on span "Switch crew" at bounding box center [957, 241] width 52 height 10
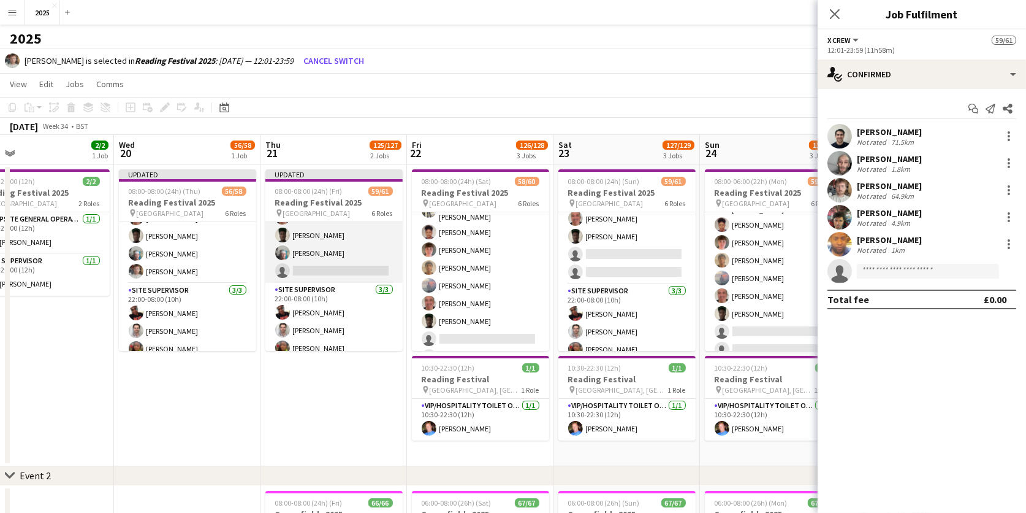
scroll to position [1099, 0]
click at [345, 260] on app-card-role "Cleaning Operative (NIGHT) 1A 15/16 22:00-08:00 (10h) Mya Brown-George Iyasu Am…" at bounding box center [333, 128] width 137 height 312
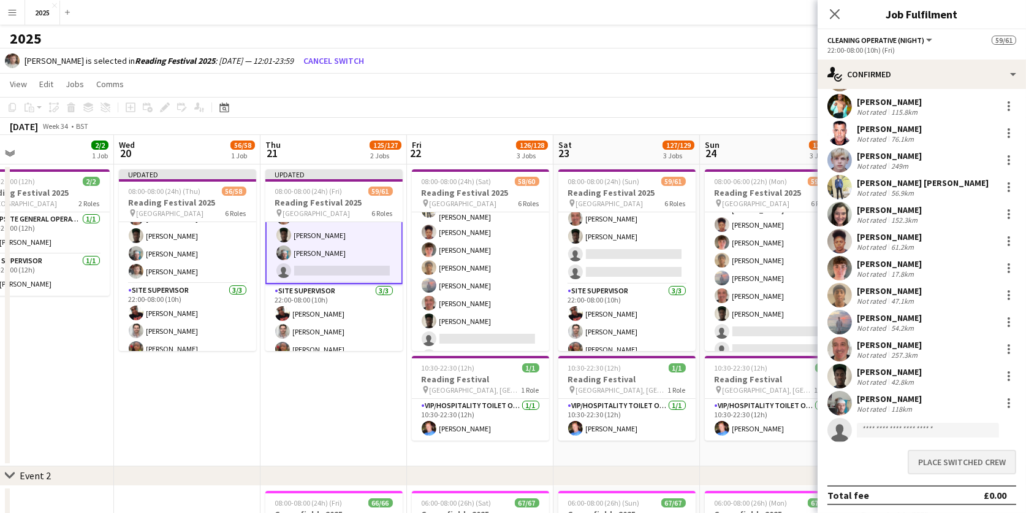
click at [947, 461] on button "Place switched crew" at bounding box center [962, 461] width 109 height 25
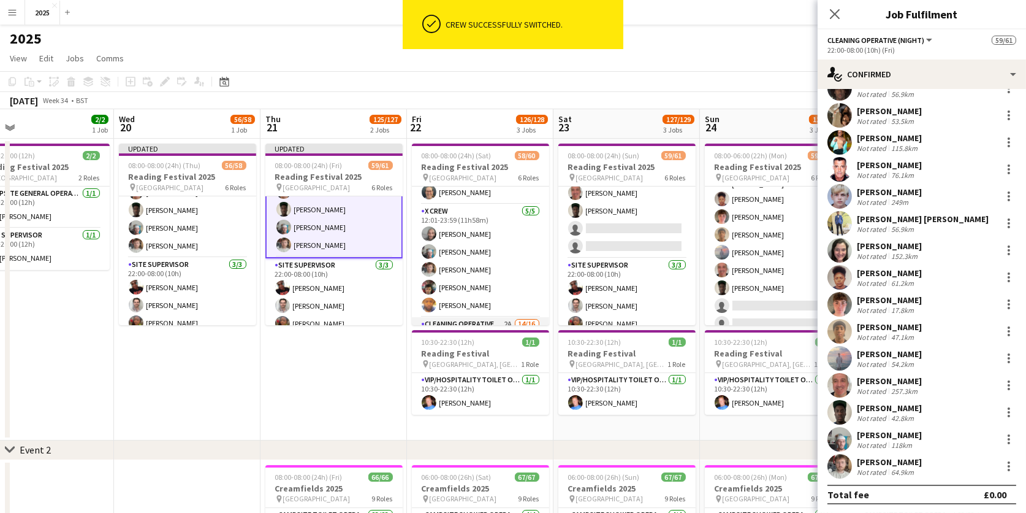
scroll to position [692, 0]
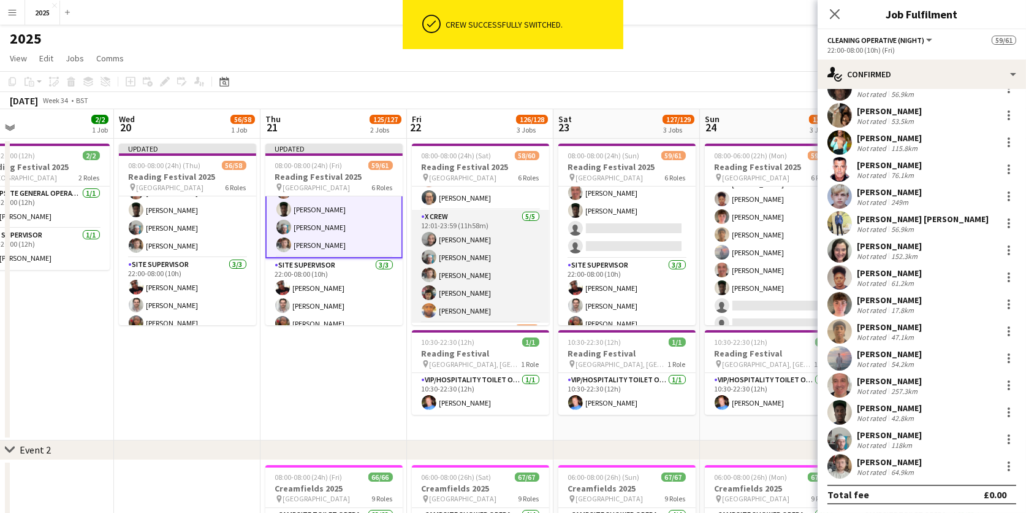
click at [514, 257] on app-card-role "X Crew 5/5 12:01-23:59 (11h58m) Myrian Gibson DAYANE MURRAY Luke Ball Daniel Bi…" at bounding box center [480, 266] width 137 height 113
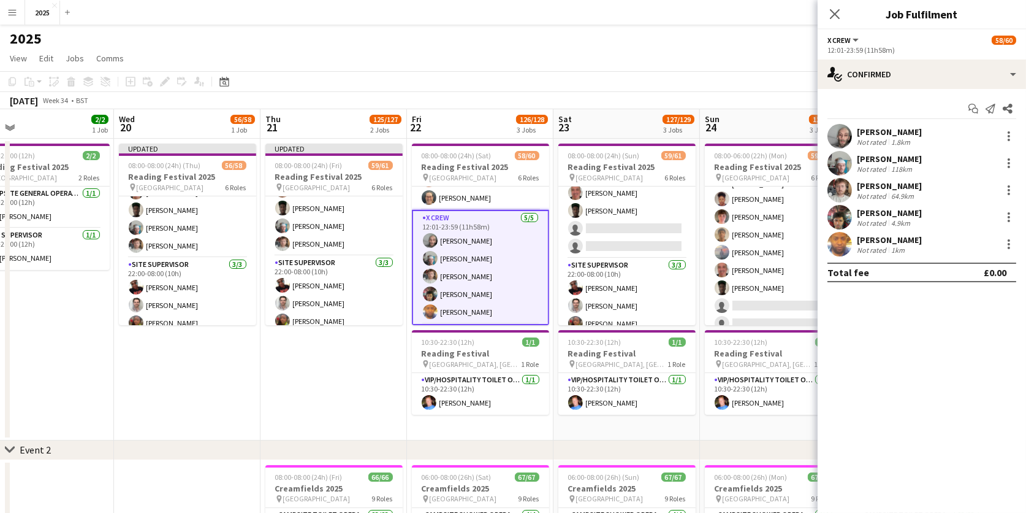
scroll to position [0, 0]
click at [1009, 162] on div at bounding box center [1009, 163] width 2 height 2
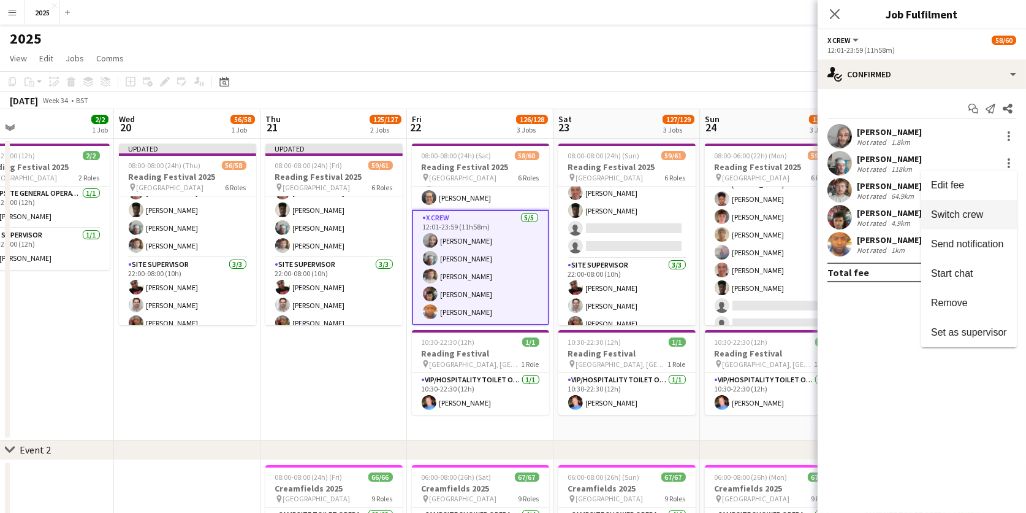
click at [955, 220] on button "Switch crew" at bounding box center [969, 214] width 96 height 29
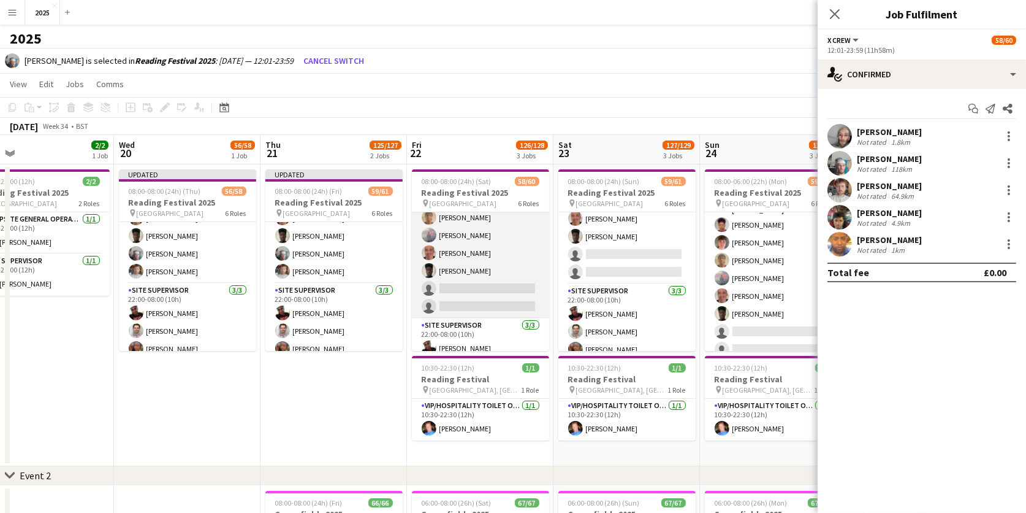
scroll to position [0, 618]
click at [465, 276] on app-card-role "Cleaning Operative (NIGHT) 2A 14/16 22:00-08:00 (10h) Mya Brown-George Iyasu Am…" at bounding box center [481, 162] width 137 height 312
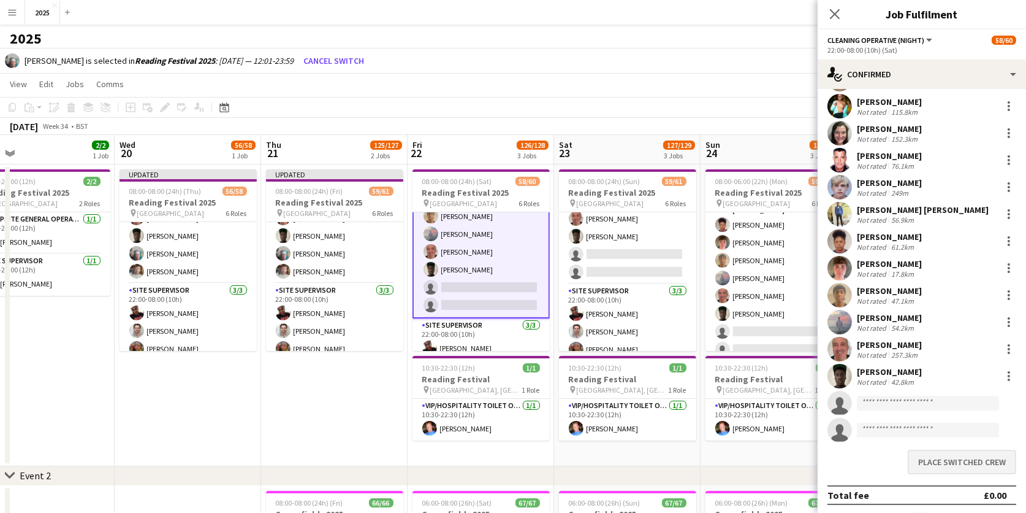
click at [946, 456] on button "Place switched crew" at bounding box center [962, 461] width 109 height 25
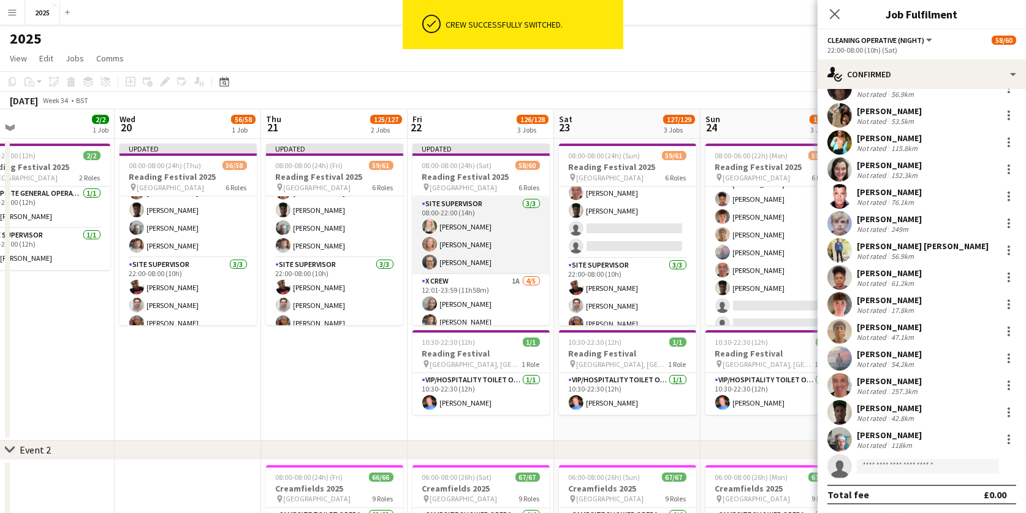
scroll to position [683, 0]
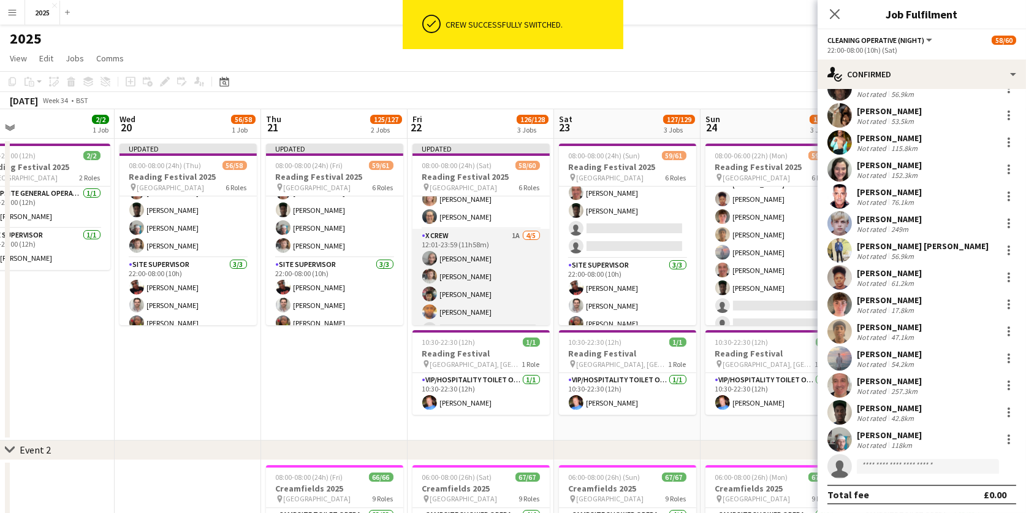
click at [479, 262] on app-card-role "X Crew 1A 4/5 12:01-23:59 (11h58m) Myrian Gibson Luke Ball Daniel Birose Dougla…" at bounding box center [481, 285] width 137 height 113
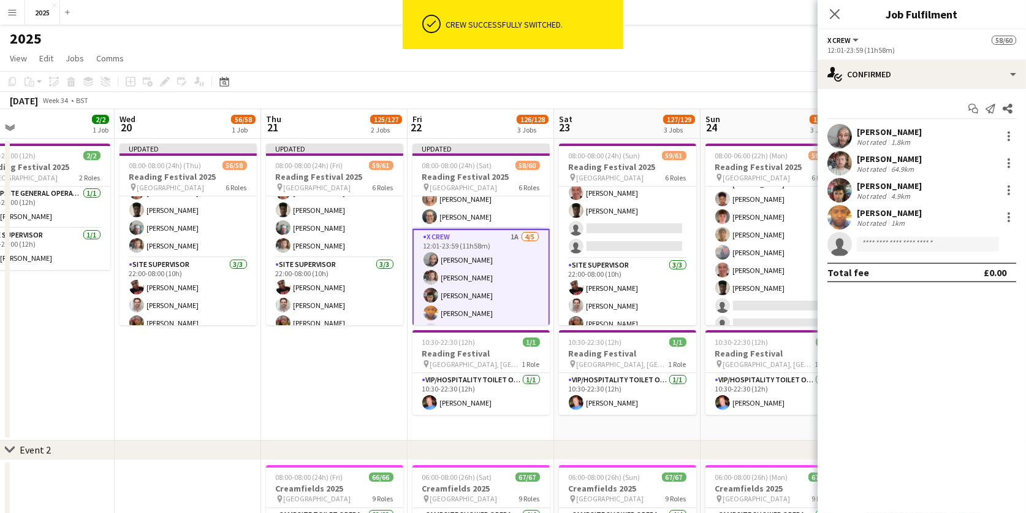
scroll to position [0, 0]
click at [1010, 164] on div at bounding box center [1009, 163] width 15 height 15
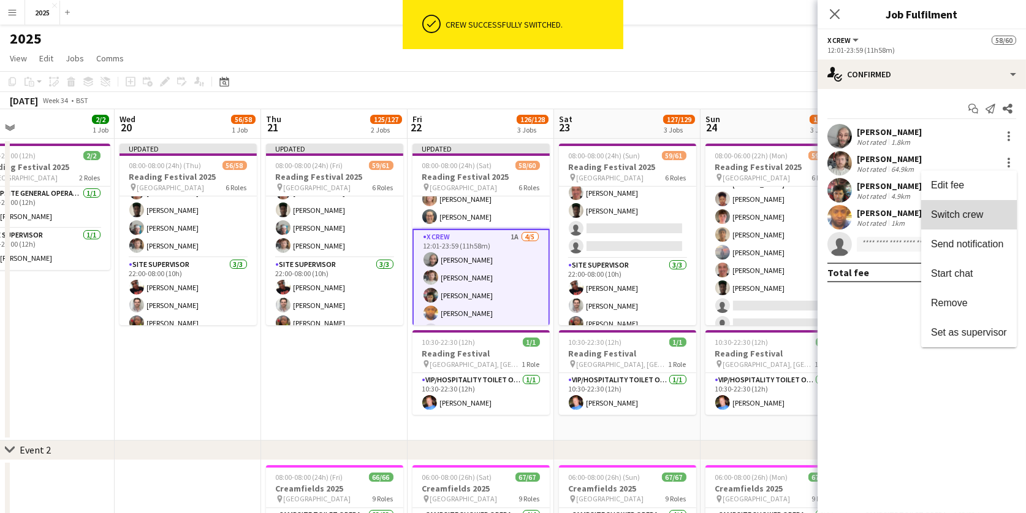
click at [985, 218] on span "Switch crew" at bounding box center [969, 214] width 76 height 11
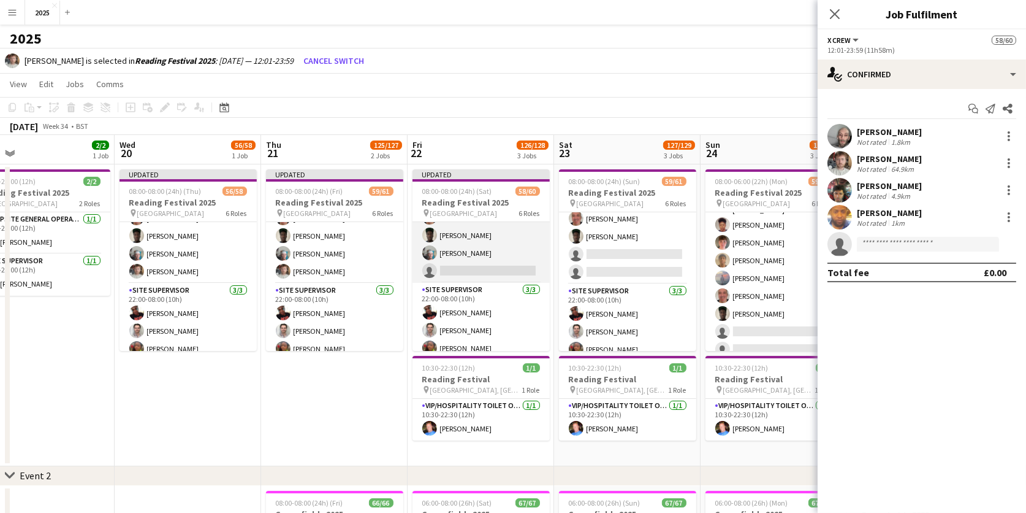
scroll to position [1081, 0]
click at [463, 259] on app-card-role "Cleaning Operative (NIGHT) 2A 15/16 22:00-08:00 (10h) Mya Brown-George Iyasu Am…" at bounding box center [481, 128] width 137 height 312
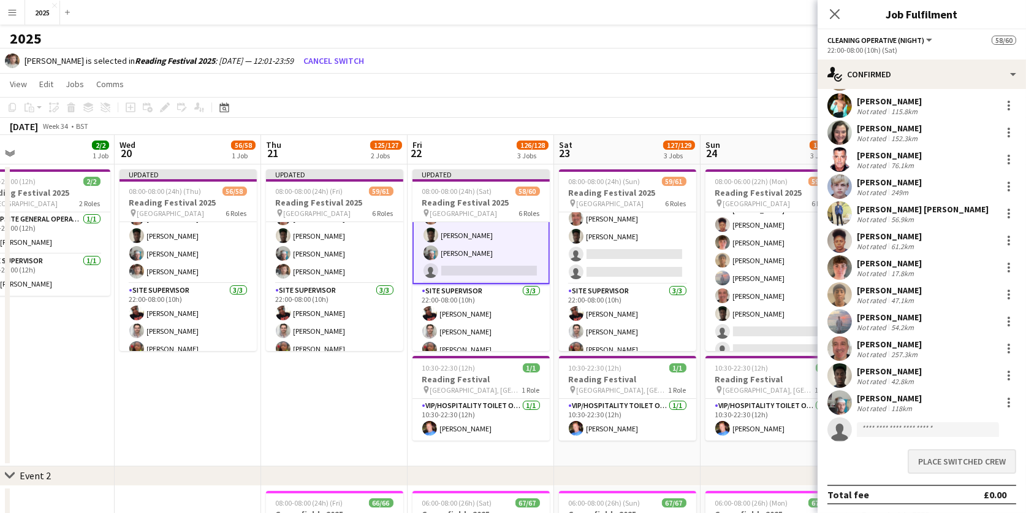
scroll to position [111, 0]
click at [966, 463] on button "Place switched crew" at bounding box center [962, 461] width 109 height 25
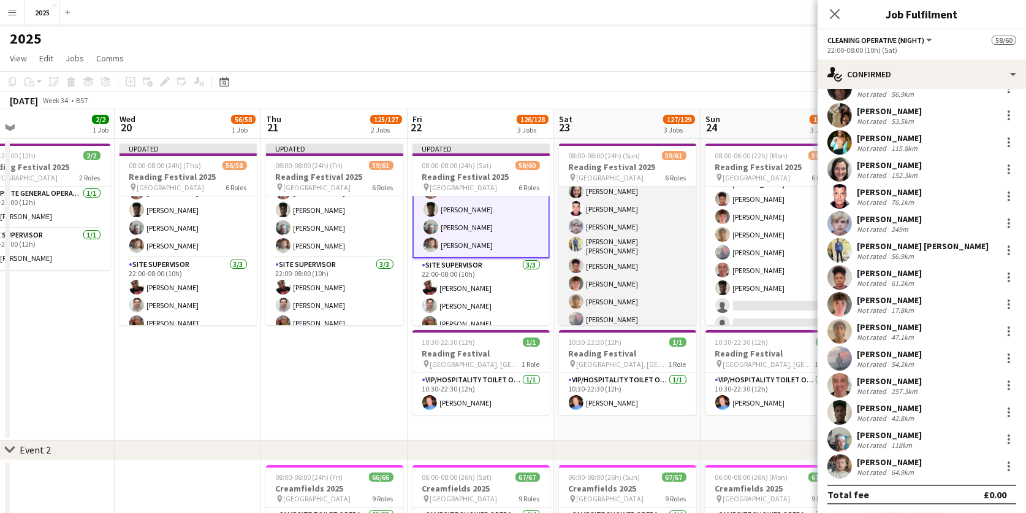
scroll to position [949, 0]
click at [627, 292] on app-card-role "Cleaning Operative (NIGHT) 2A 14/16 22:00-08:00 (10h) Mya Brown-George Iyasu Am…" at bounding box center [627, 239] width 137 height 312
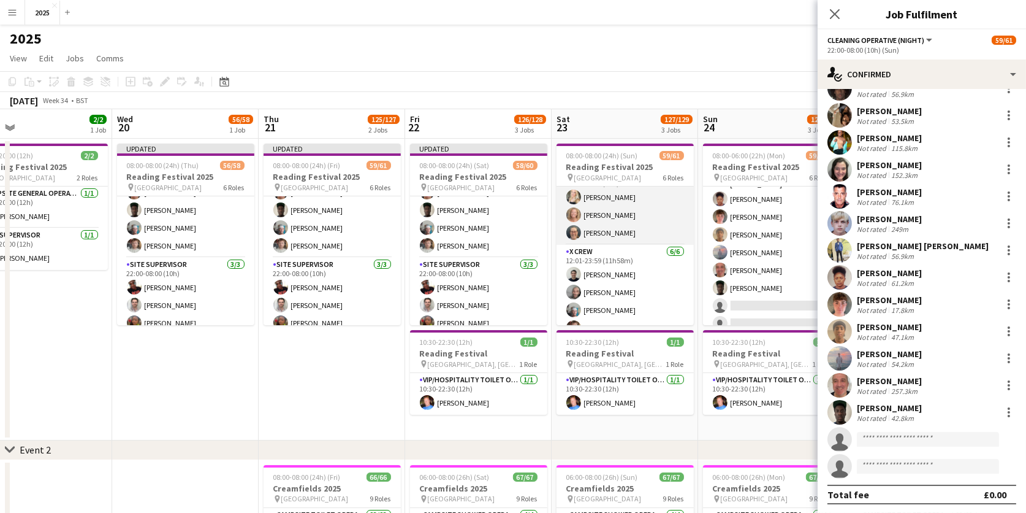
scroll to position [659, 0]
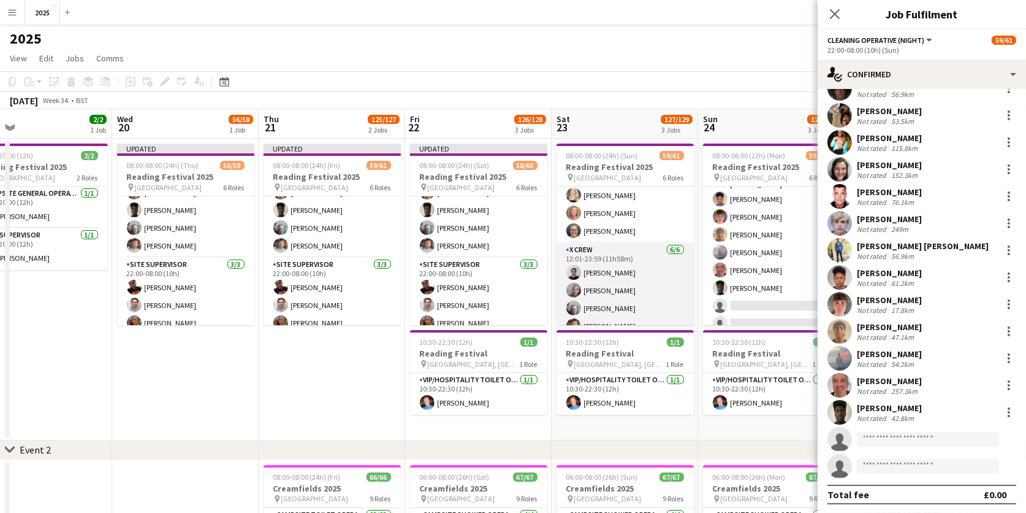
click at [656, 272] on app-card-role "X Crew 6/6 12:01-23:59 (11h58m) Rob Ferguson Myrian Gibson DAYANE MURRAY Luke B…" at bounding box center [625, 308] width 137 height 131
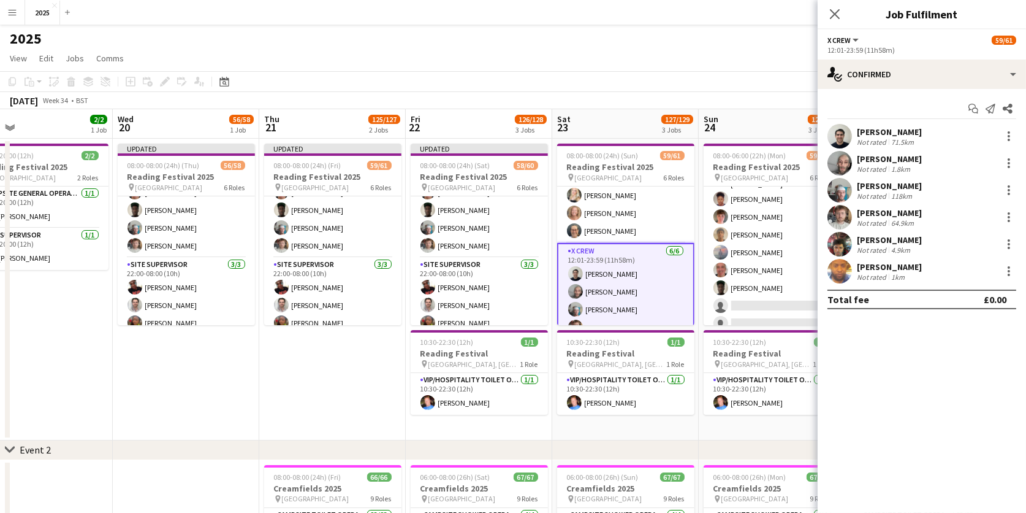
scroll to position [0, 0]
click at [1008, 189] on div at bounding box center [1009, 190] width 2 height 2
click at [984, 236] on span "Switch crew" at bounding box center [969, 241] width 76 height 11
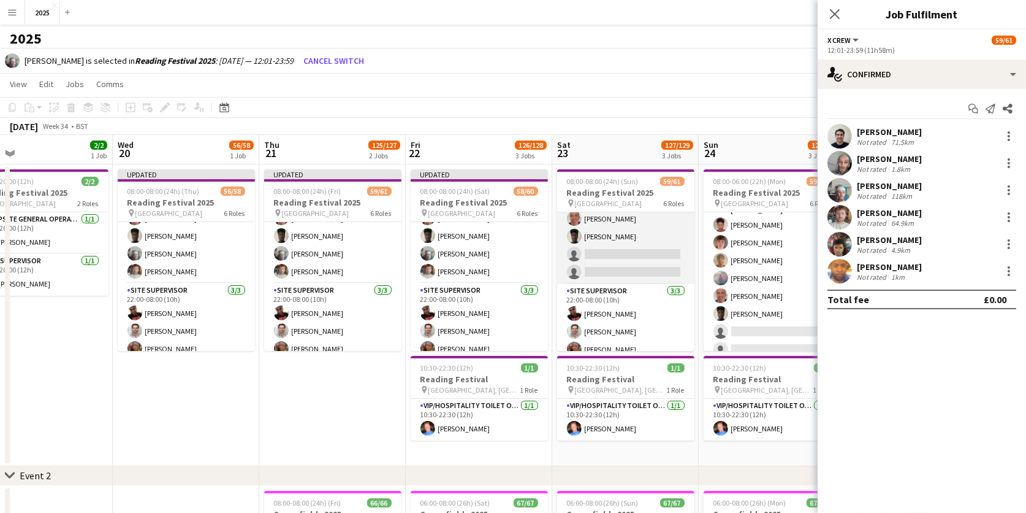
scroll to position [0, 619]
click at [614, 242] on app-card-role "Cleaning Operative (NIGHT) 2A 14/16 22:00-08:00 (10h) Mya Brown-George Iyasu Am…" at bounding box center [626, 128] width 137 height 312
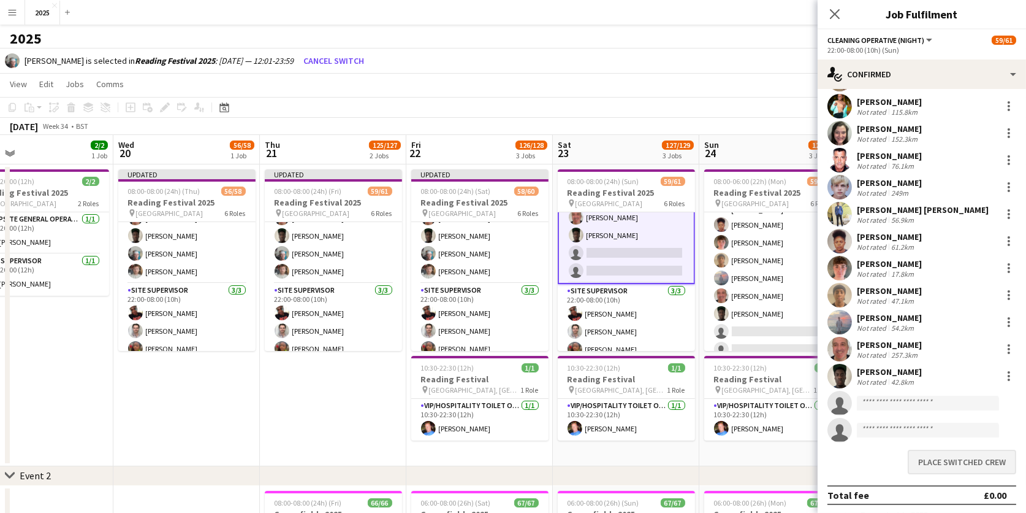
click at [925, 459] on button "Place switched crew" at bounding box center [962, 461] width 109 height 25
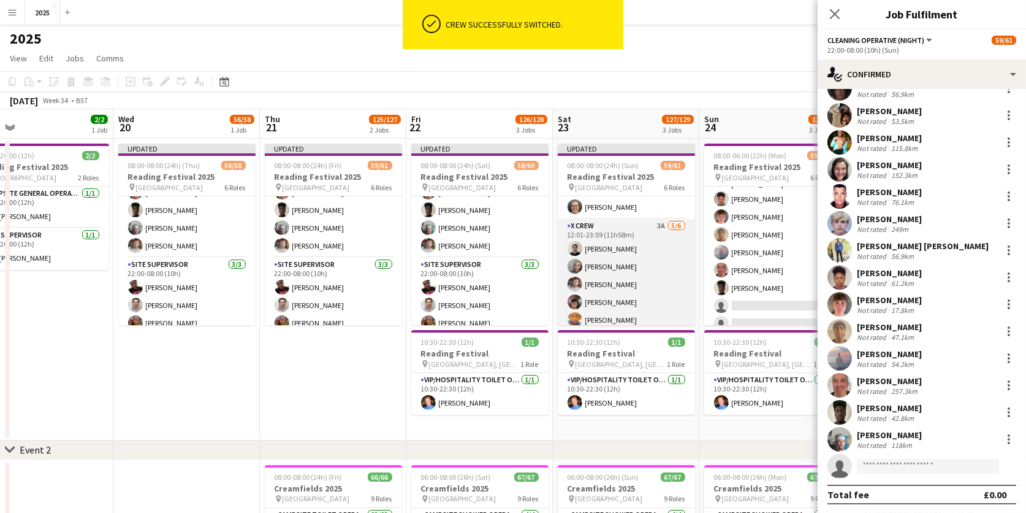
scroll to position [695, 0]
click at [664, 272] on app-card-role "X Crew 3A 5/6 12:01-23:59 (11h58m) Rob Ferguson Myrian Gibson Luke Ball Daniel …" at bounding box center [626, 281] width 137 height 131
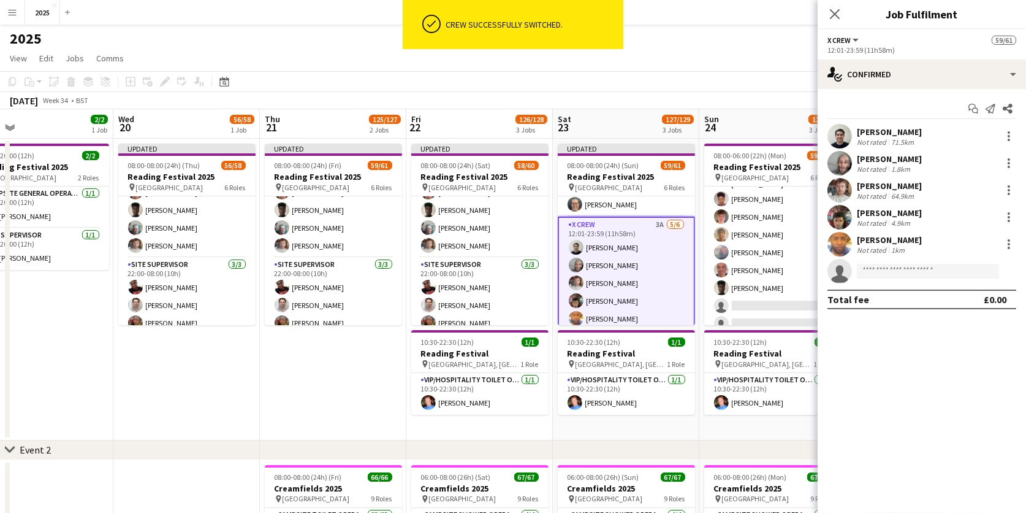
scroll to position [0, 0]
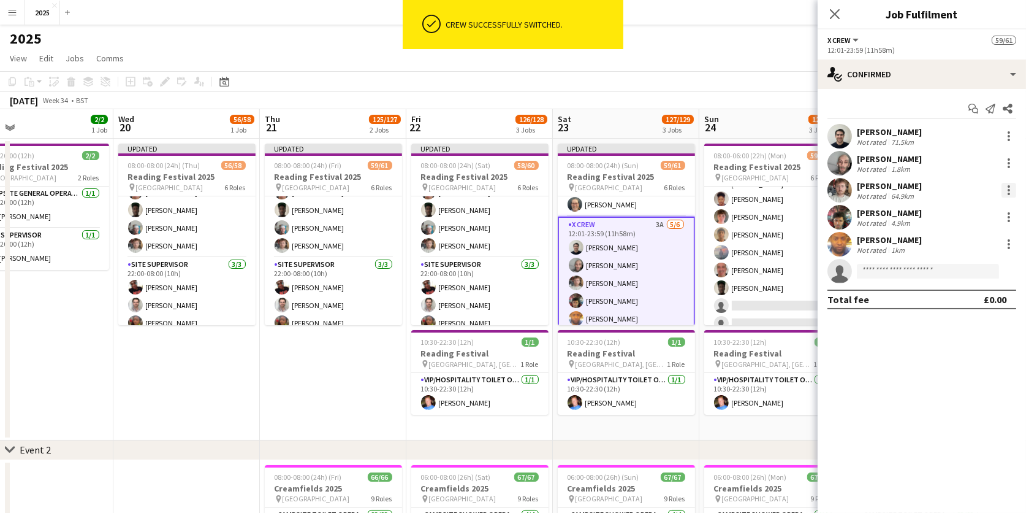
click at [1007, 190] on div at bounding box center [1009, 190] width 15 height 15
click at [985, 242] on span "Switch crew" at bounding box center [969, 241] width 76 height 11
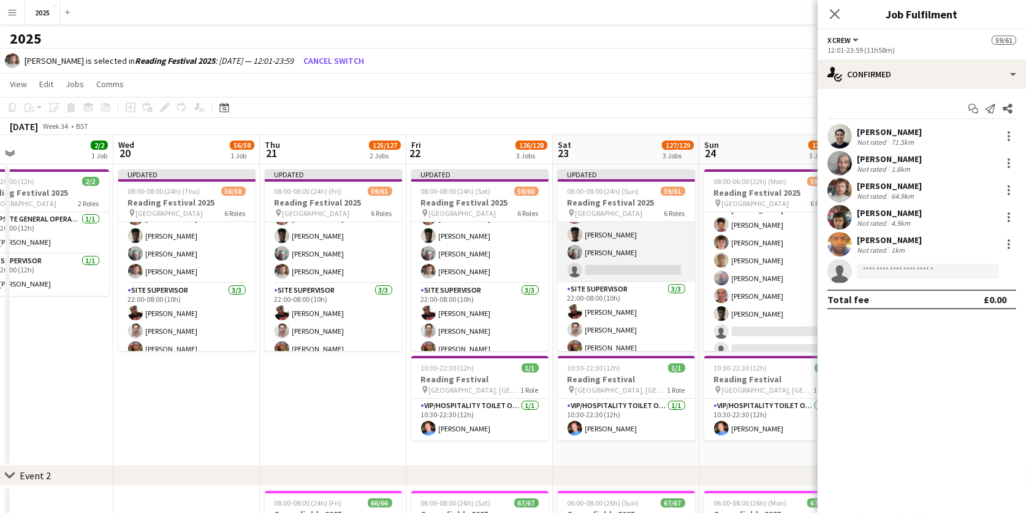
scroll to position [1099, 0]
click at [600, 254] on app-card-role "Cleaning Operative (NIGHT) 2A 15/16 22:00-08:00 (10h) Mya Brown-George Iyasu Am…" at bounding box center [626, 128] width 137 height 312
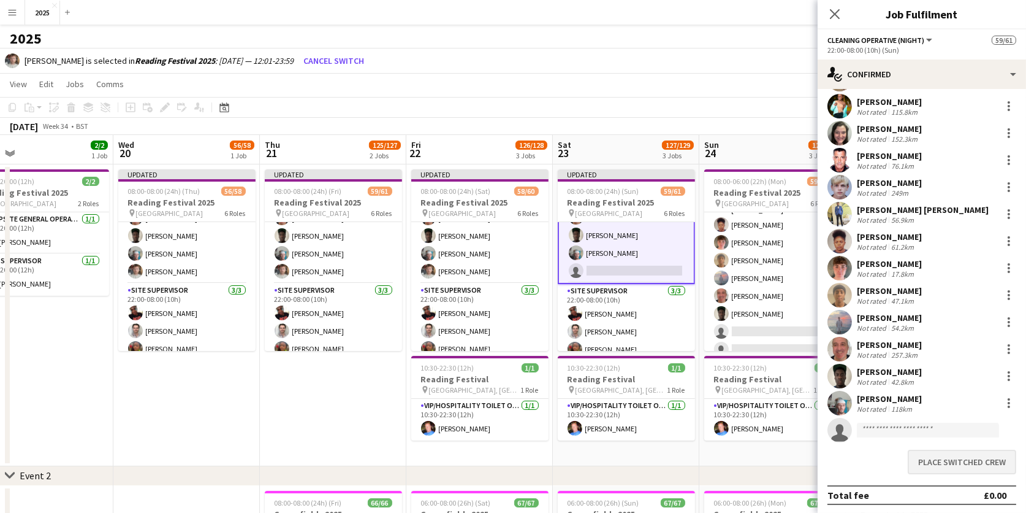
click at [930, 460] on button "Place switched crew" at bounding box center [962, 461] width 109 height 25
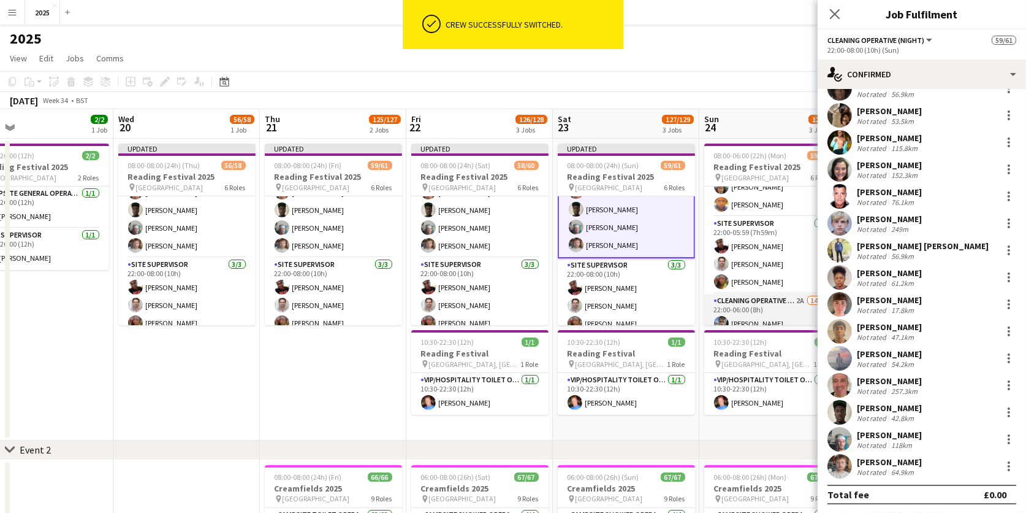
scroll to position [806, 0]
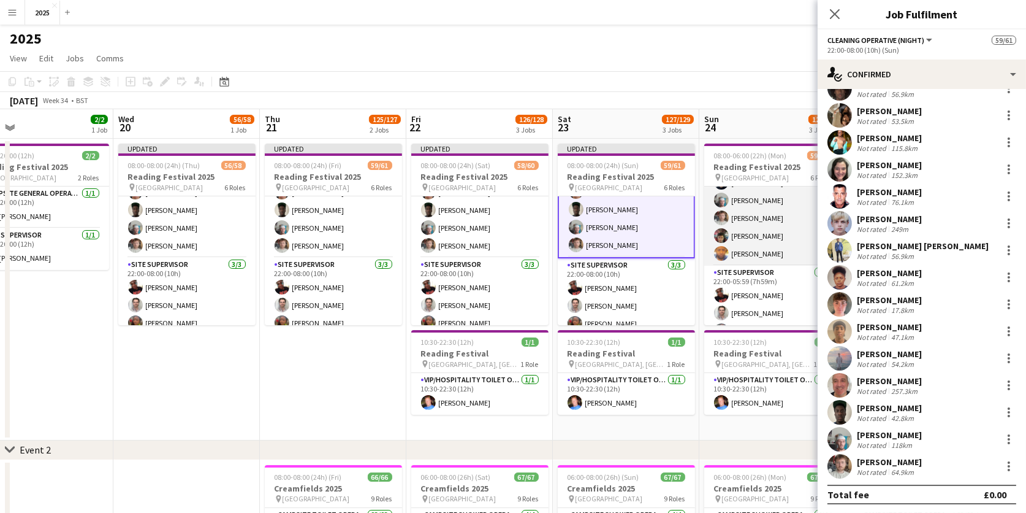
click at [749, 237] on app-card-role "X Crew 6/6 12:01-23:59 (11h58m) Myrian Gibson Rob Ferguson DAYANE MURRAY Luke B…" at bounding box center [772, 200] width 137 height 131
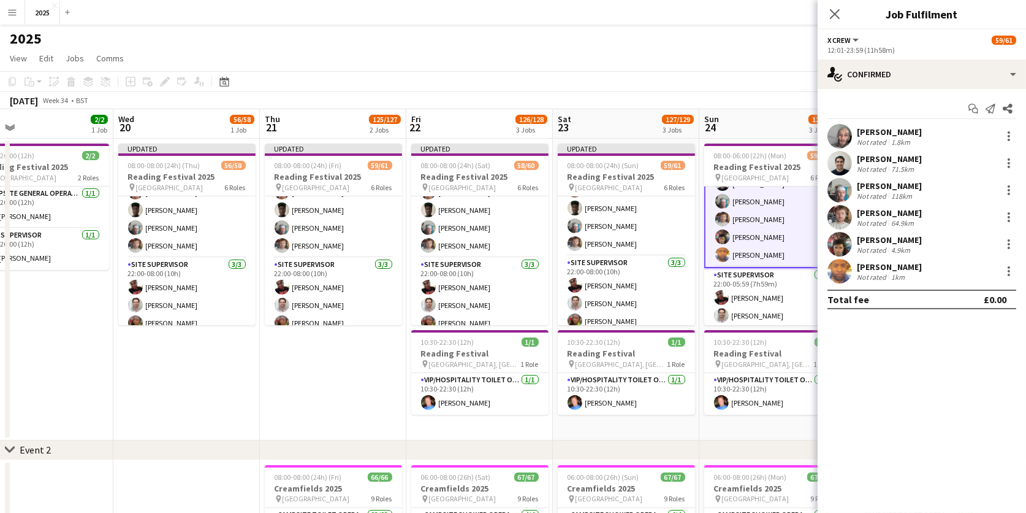
scroll to position [1097, 0]
click at [1008, 189] on div at bounding box center [1009, 190] width 2 height 2
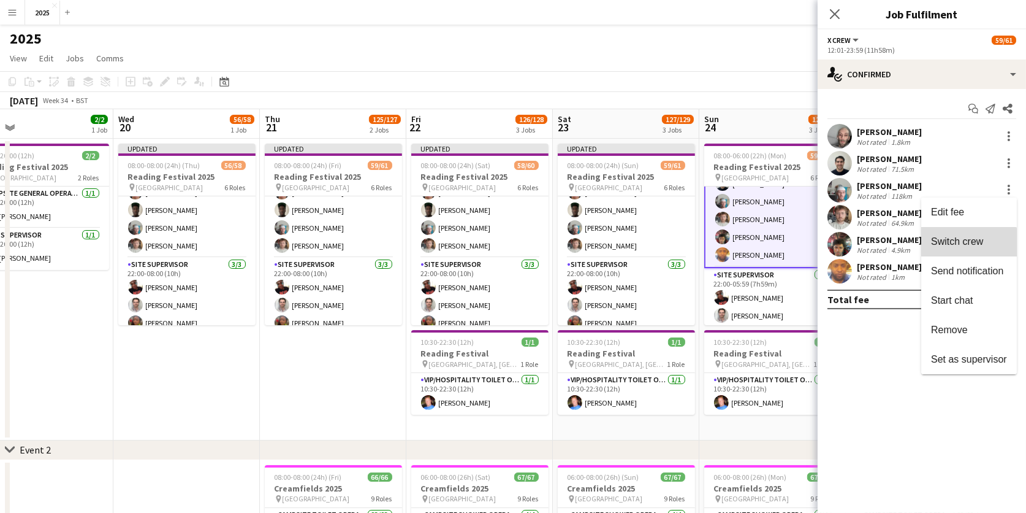
click at [967, 246] on span "Switch crew" at bounding box center [957, 241] width 52 height 10
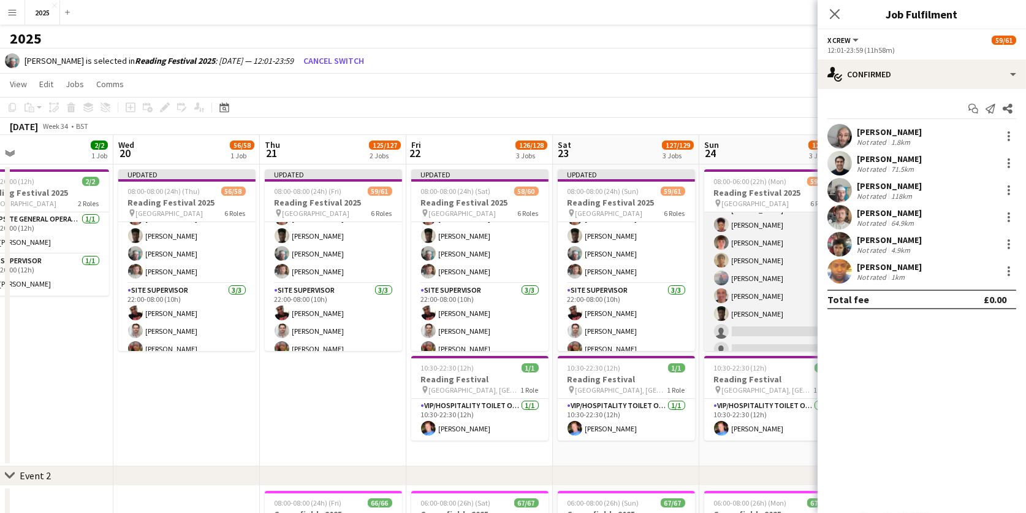
click at [750, 320] on app-card-role "Cleaning Operative (NIGHT) 2A 14/16 22:00-06:00 (8h) Mya Brown-George Iyasu Ama…" at bounding box center [772, 205] width 137 height 312
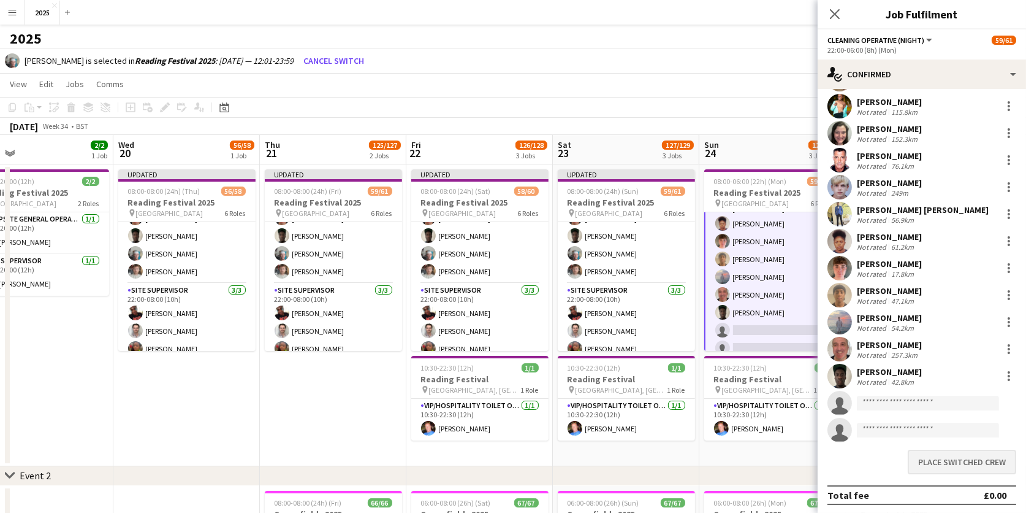
click at [940, 463] on button "Place switched crew" at bounding box center [962, 461] width 109 height 25
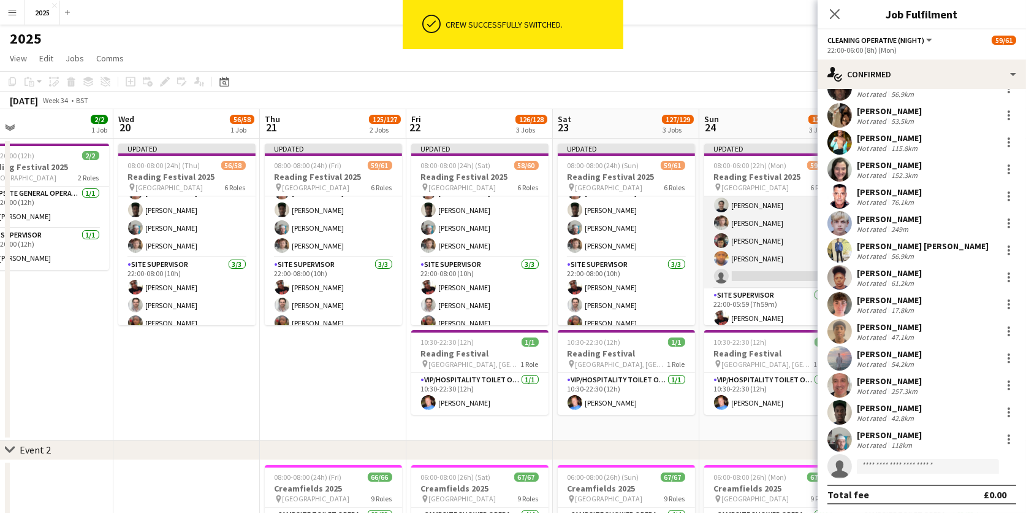
click at [762, 254] on app-card-role "X Crew 2A 5/6 12:01-23:59 (11h58m) Myrian Gibson Rob Ferguson Luke Ball Daniel …" at bounding box center [772, 223] width 137 height 131
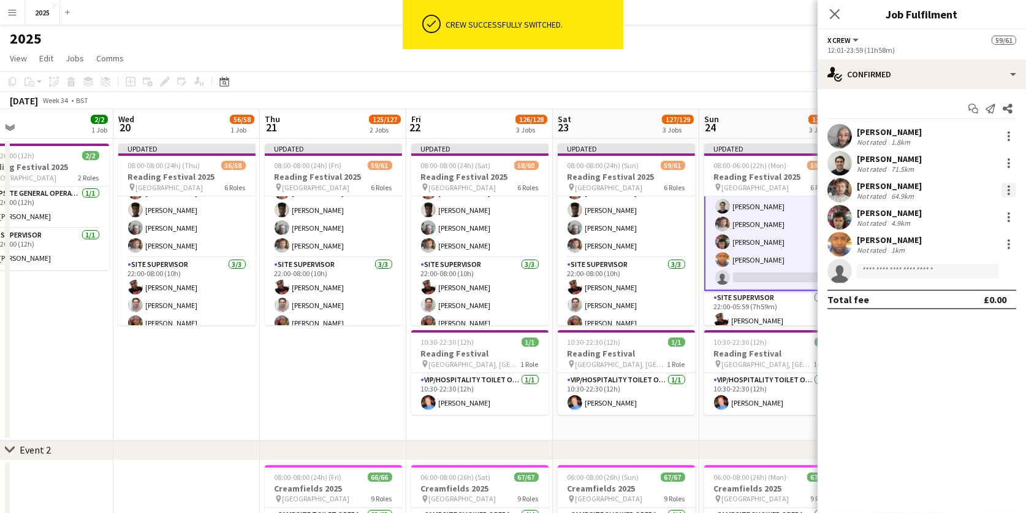
click at [1012, 189] on div at bounding box center [1009, 190] width 15 height 15
click at [975, 242] on span "Switch crew" at bounding box center [957, 241] width 52 height 10
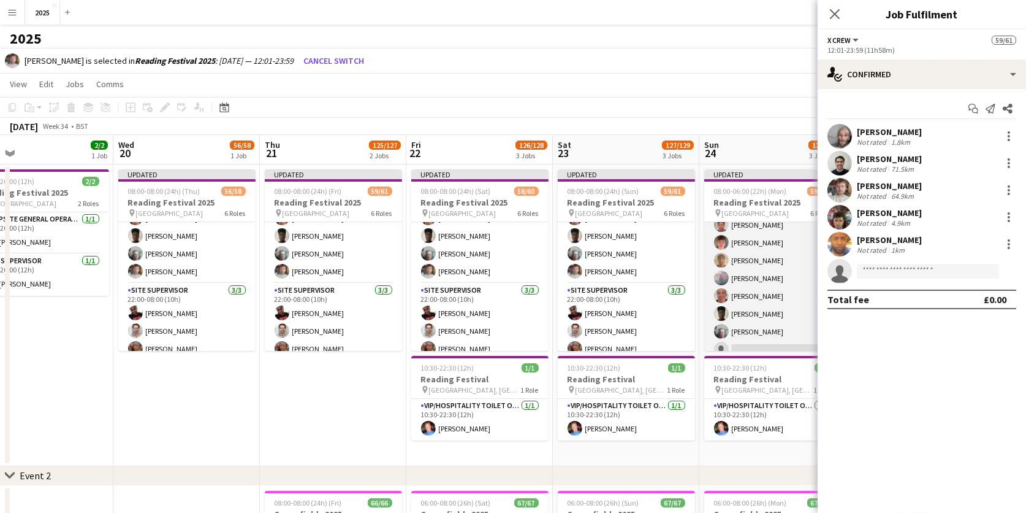
click at [742, 336] on app-card-role "Cleaning Operative (NIGHT) 2A 15/16 22:00-06:00 (8h) Mya Brown-George Iyasu Ama…" at bounding box center [772, 205] width 137 height 312
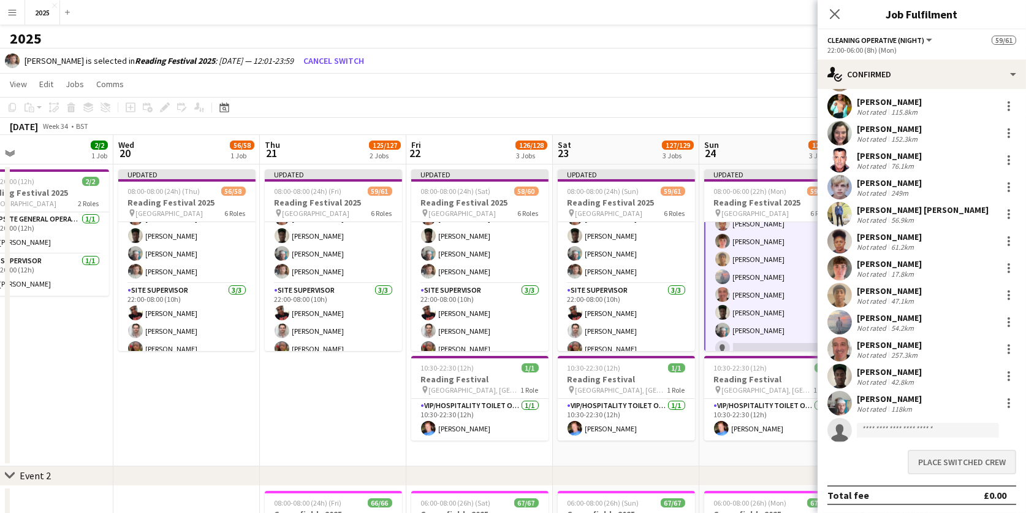
click at [921, 461] on button "Place switched crew" at bounding box center [962, 461] width 109 height 25
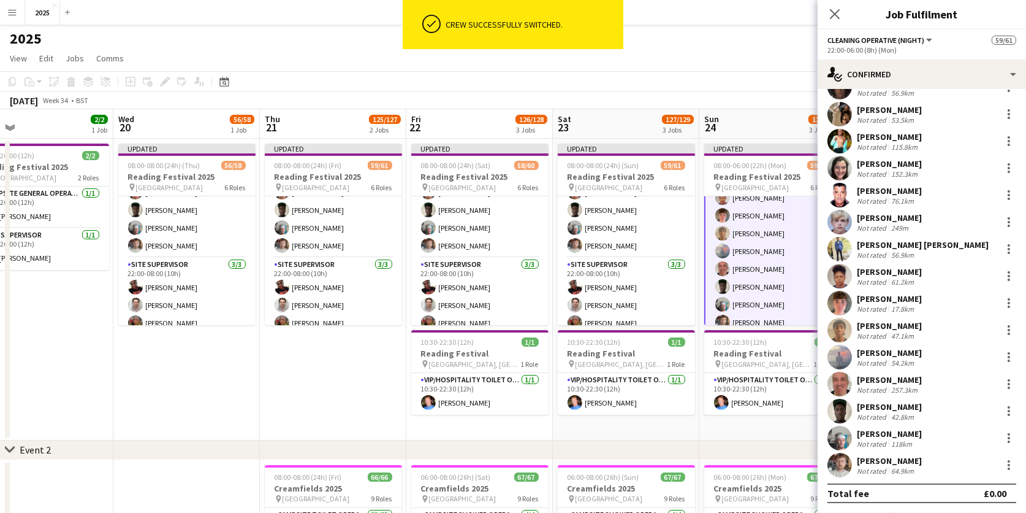
scroll to position [75, 0]
click at [775, 434] on app-date-cell "Updated 08:00-06:00 (22h) (Mon) 59/61 Reading Festival 2025 pin Richfield Avenu…" at bounding box center [773, 290] width 147 height 302
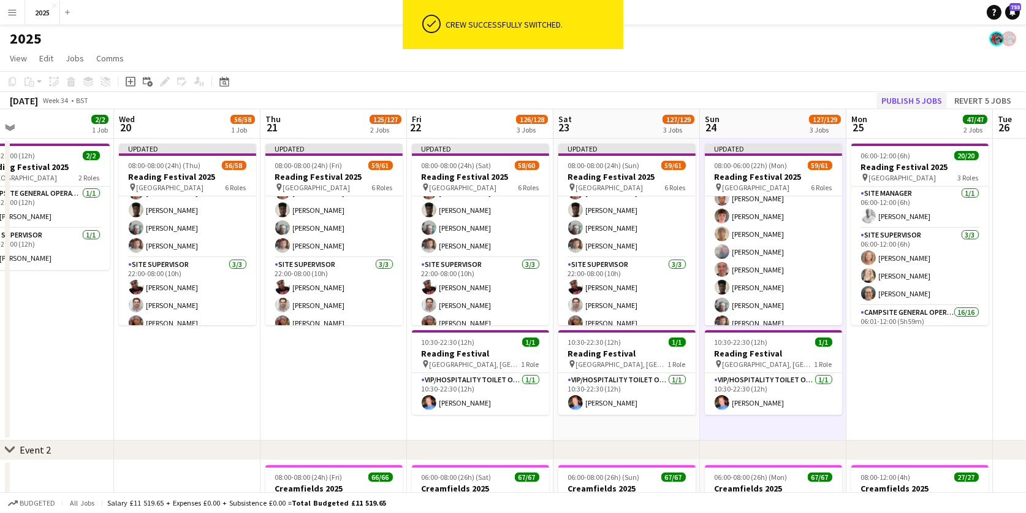
click at [909, 99] on button "Publish 5 jobs" at bounding box center [912, 101] width 71 height 16
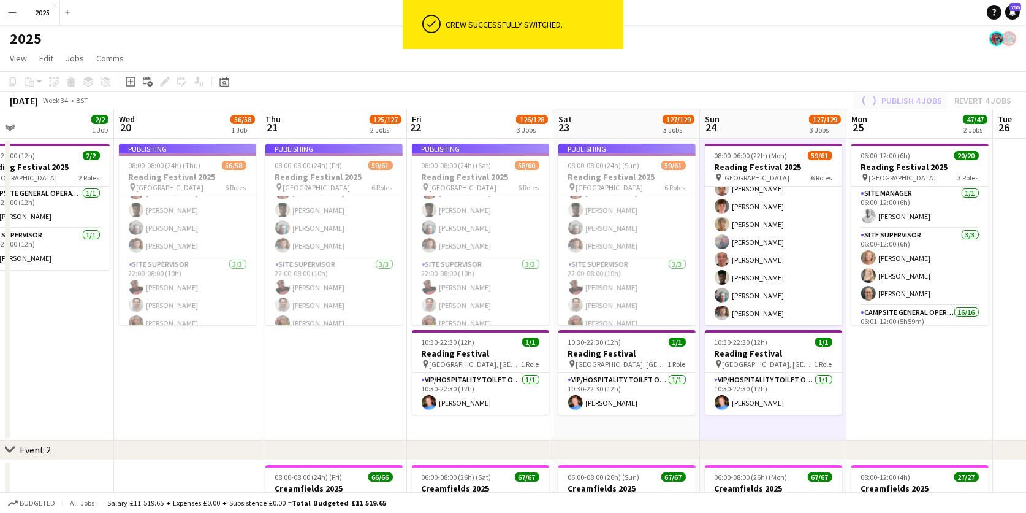
scroll to position [1086, 0]
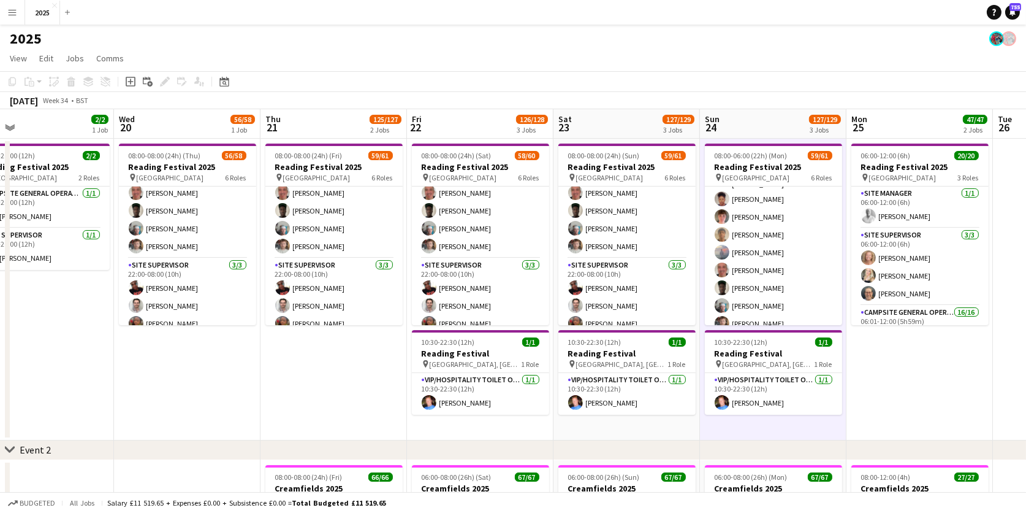
click at [21, 13] on button "Menu" at bounding box center [12, 12] width 25 height 25
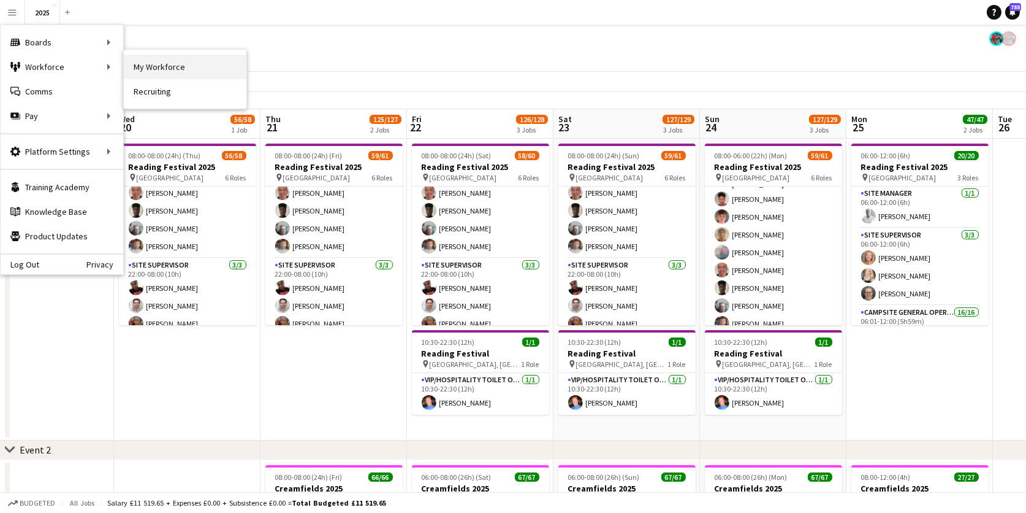
click at [157, 68] on link "My Workforce" at bounding box center [185, 67] width 123 height 25
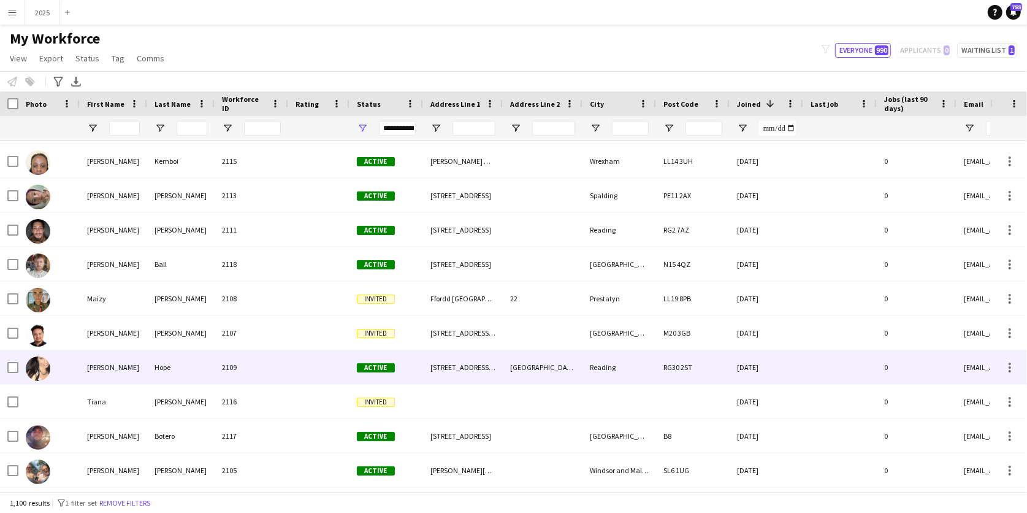
scroll to position [202, 0]
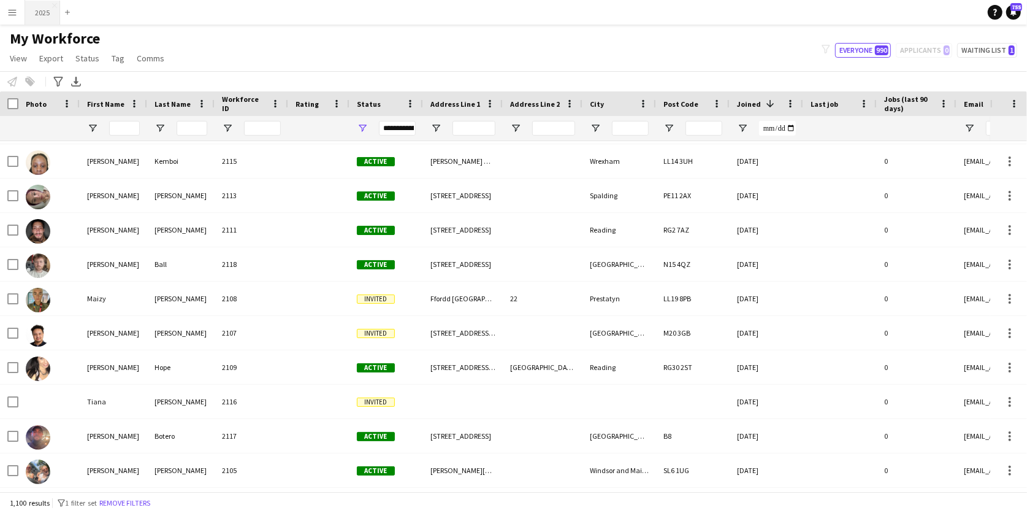
click at [39, 12] on button "2025 Close" at bounding box center [42, 13] width 35 height 24
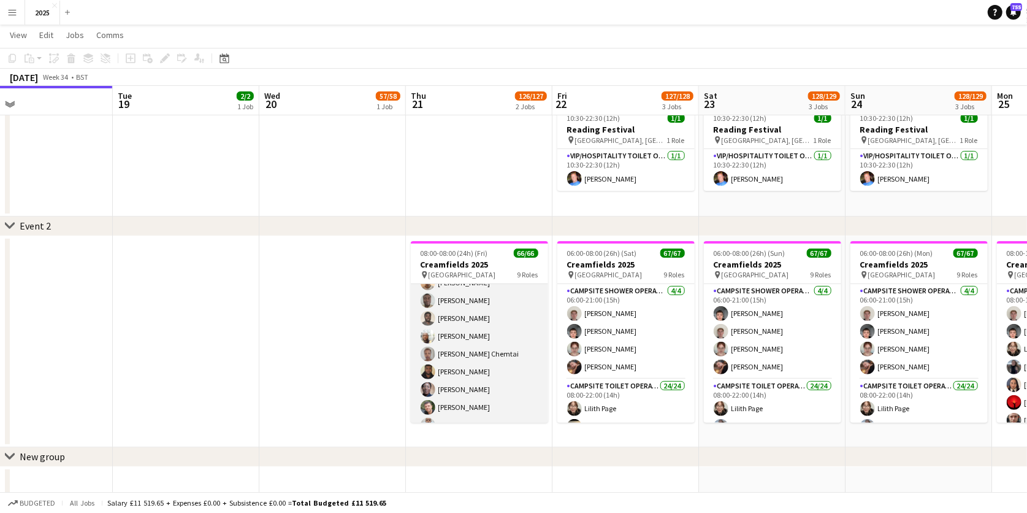
scroll to position [1081, 0]
drag, startPoint x: 456, startPoint y: 381, endPoint x: 502, endPoint y: 357, distance: 51.8
click at [456, 381] on app-card-role "Campsite Toilet Operative 22/22 22:00-08:00 (10h) Emmanuel Onaeze Theo Kenton K…" at bounding box center [479, 286] width 137 height 415
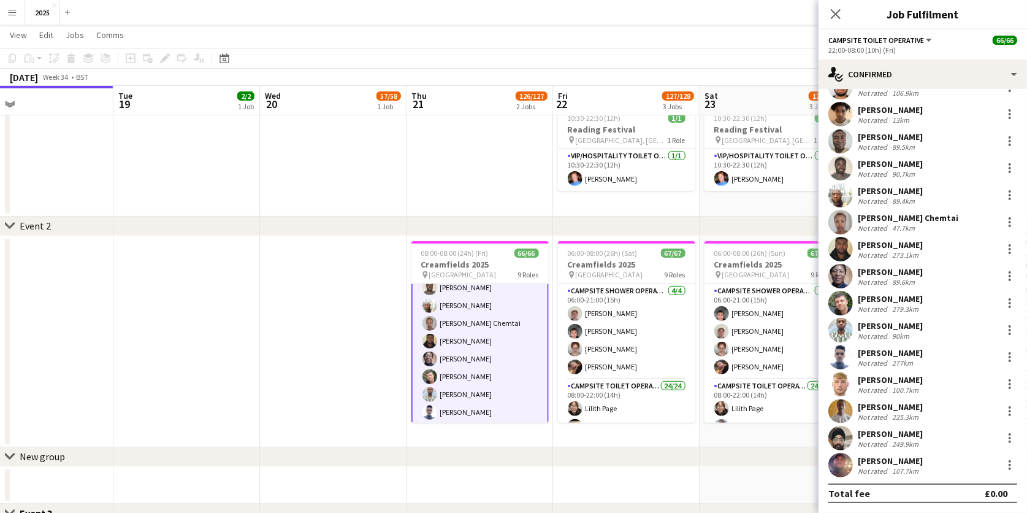
scroll to position [236, 0]
click at [1007, 329] on div at bounding box center [1009, 331] width 15 height 15
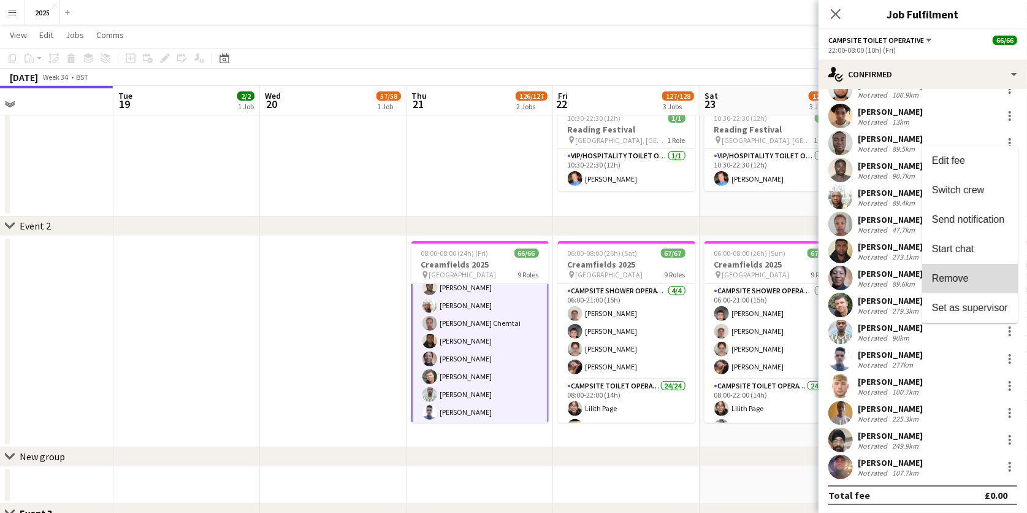
click at [966, 288] on button "Remove" at bounding box center [970, 278] width 96 height 29
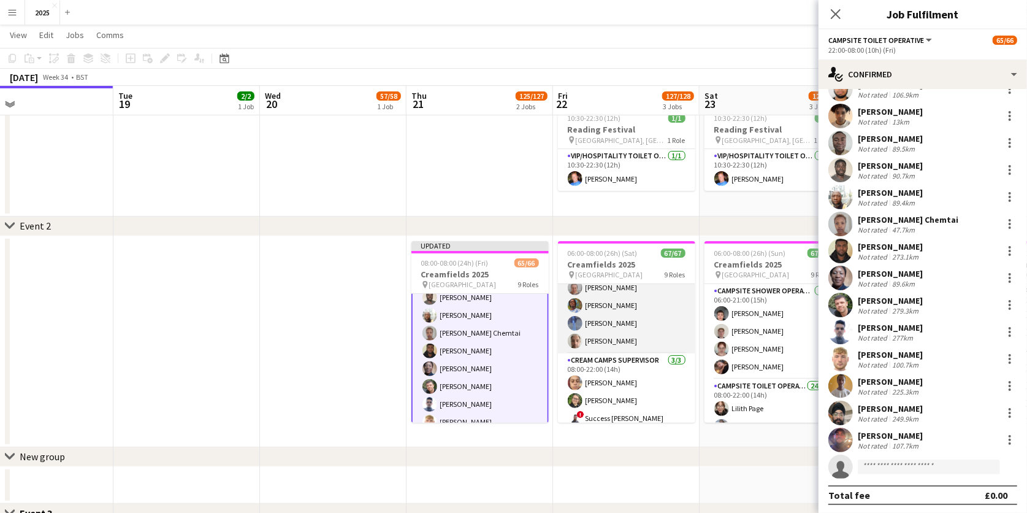
scroll to position [1069, 0]
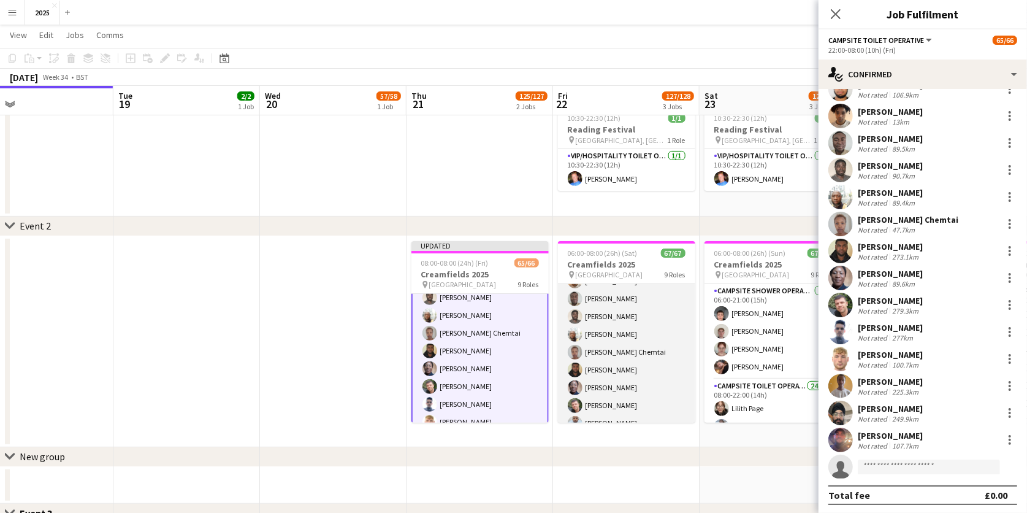
click at [626, 378] on app-card-role "Campsite Toilet Operative 22/22 22:00-08:00 (10h) Emmanuel Onaeze Theo Kenton K…" at bounding box center [626, 316] width 137 height 415
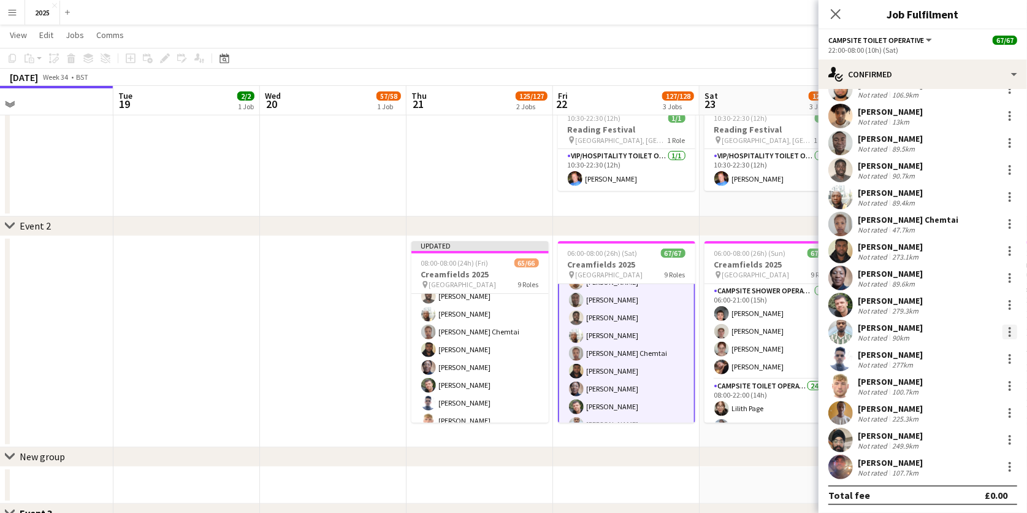
click at [1009, 330] on div at bounding box center [1010, 331] width 2 height 2
click at [964, 283] on span "Remove" at bounding box center [950, 278] width 37 height 10
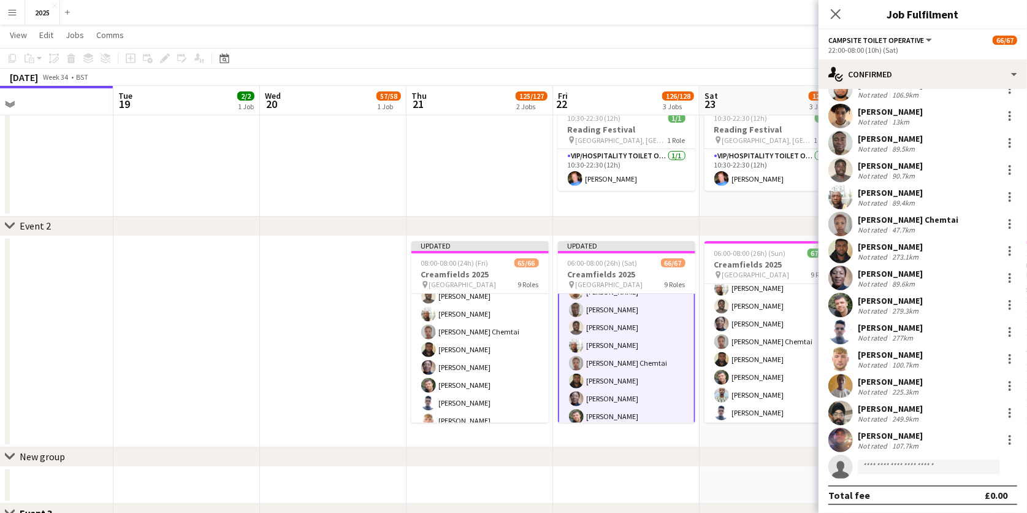
click at [768, 367] on app-card-role "Campsite Toilet Operative 22/22 22:00-08:00 (10h) Emmanuel Onaeze Theo Kenton K…" at bounding box center [772, 288] width 137 height 415
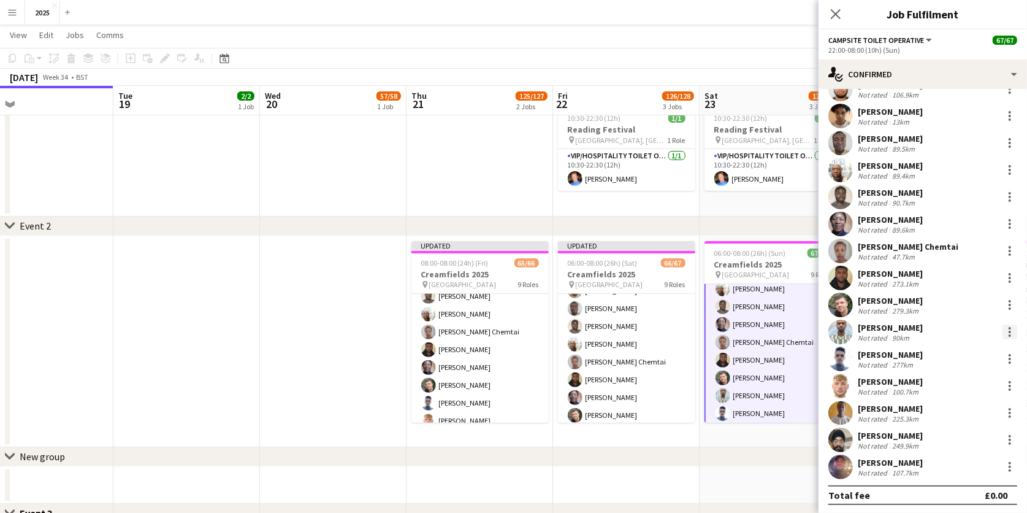
click at [1011, 332] on div at bounding box center [1009, 331] width 15 height 15
click at [961, 285] on button "Remove" at bounding box center [970, 278] width 96 height 29
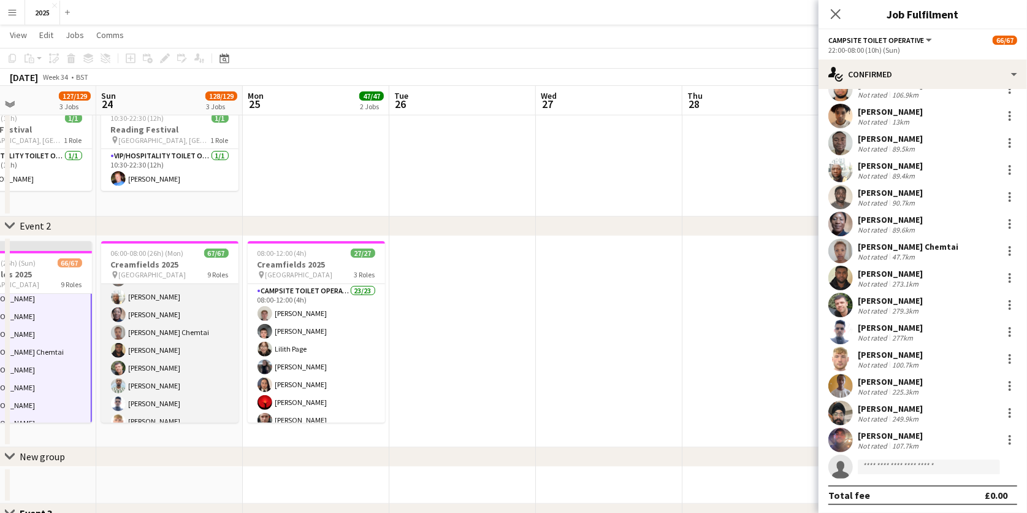
click at [160, 363] on app-card-role "Campsite Toilet Operative 22/22 22:00-08:00 (10h) Emmanuel Onaeze Theo Kenton K…" at bounding box center [169, 279] width 137 height 415
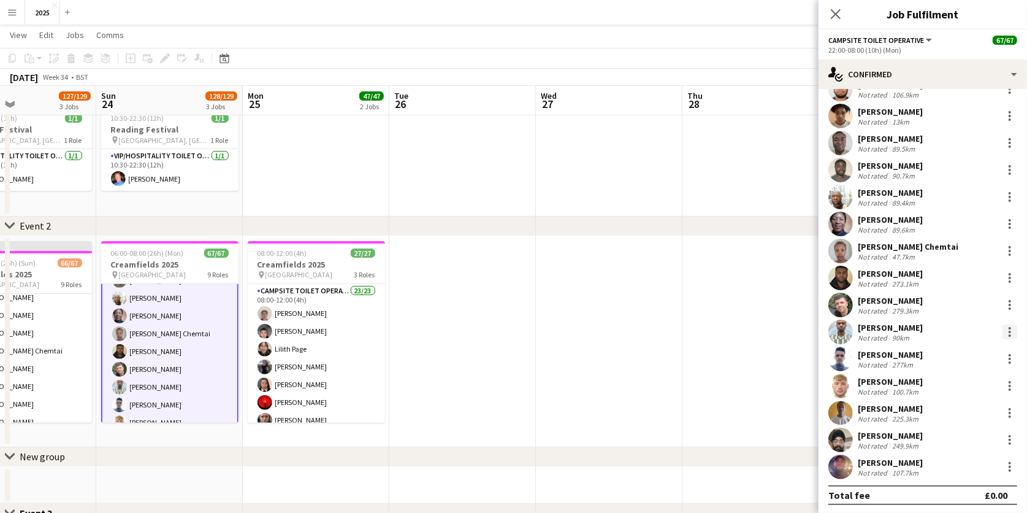
click at [1014, 332] on div at bounding box center [1009, 331] width 15 height 15
click at [963, 280] on span "Remove" at bounding box center [950, 278] width 37 height 10
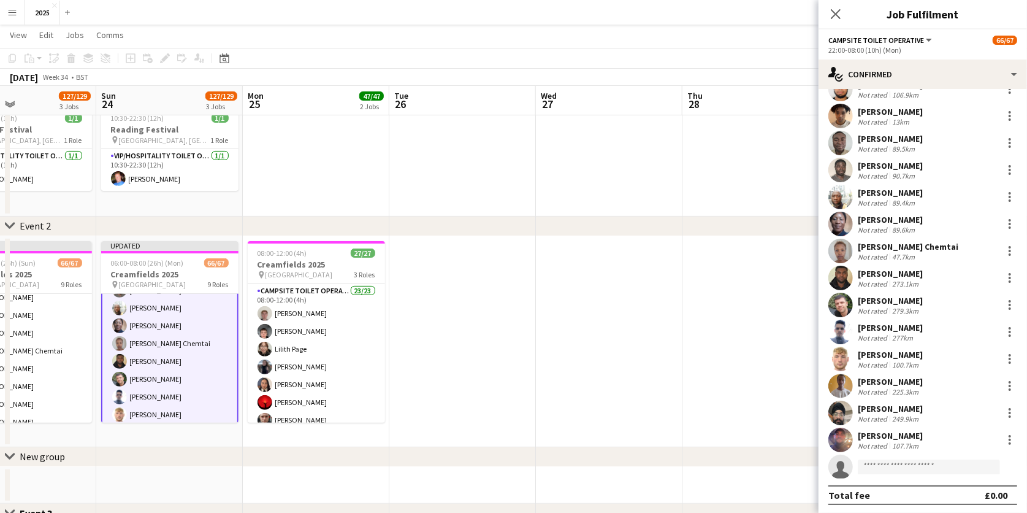
click at [463, 326] on app-date-cell at bounding box center [462, 341] width 147 height 211
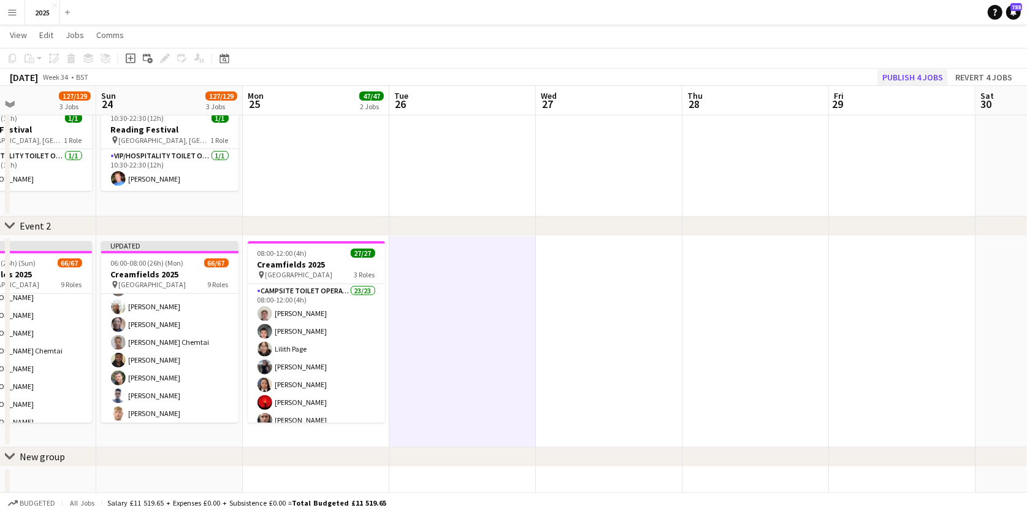
click at [932, 76] on button "Publish 4 jobs" at bounding box center [912, 77] width 71 height 16
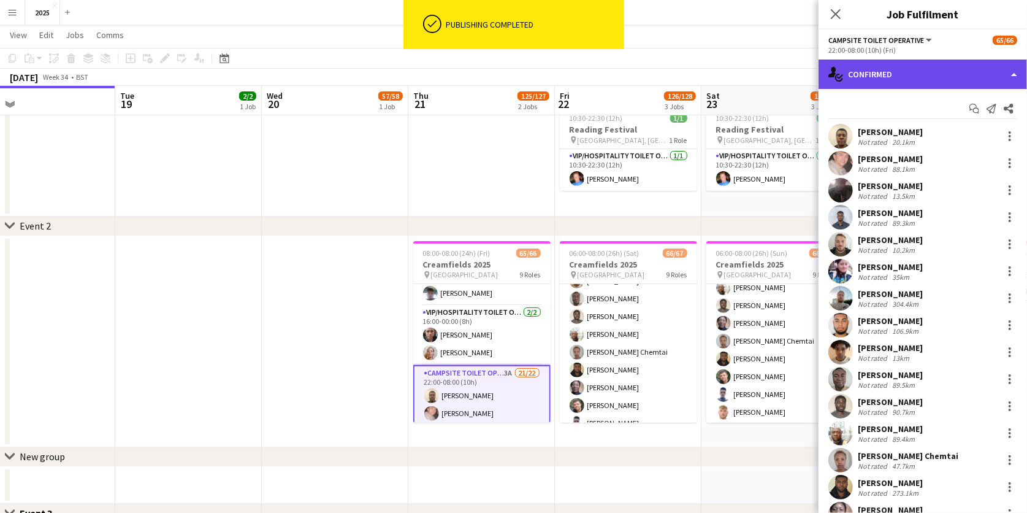
click at [907, 74] on div "single-neutral-actions-check-2 Confirmed" at bounding box center [922, 73] width 208 height 29
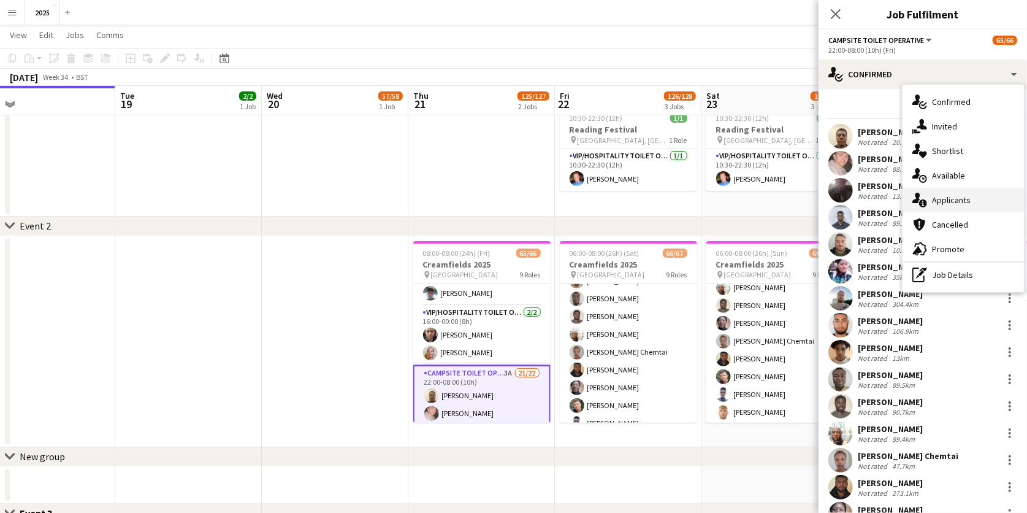
click at [945, 189] on div "single-neutral-actions-information Applicants" at bounding box center [962, 200] width 121 height 25
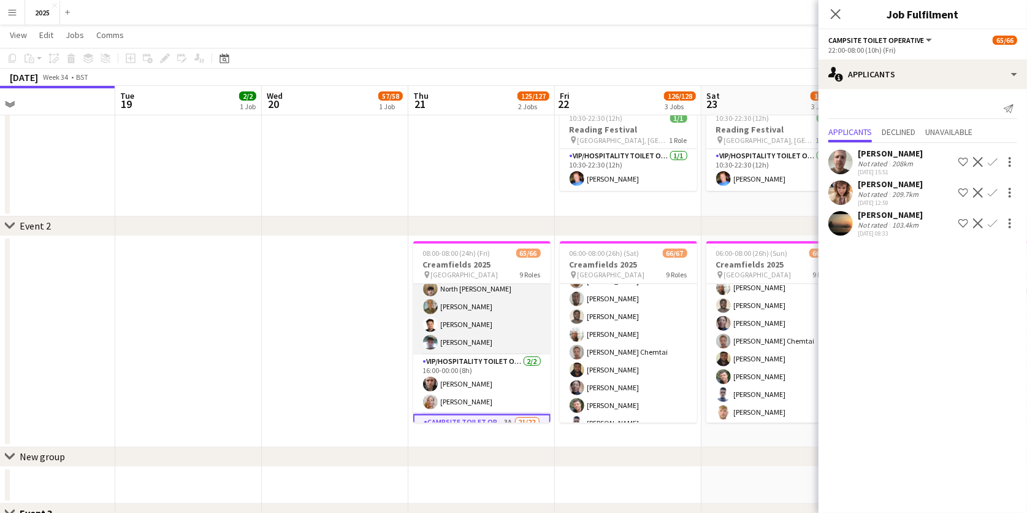
click at [468, 327] on app-card-role "X Crew 8/8 12:00-23:00 (11h) Katrina Holmes Jessie Cole Betty Fisher Nia Ferade…" at bounding box center [481, 271] width 137 height 166
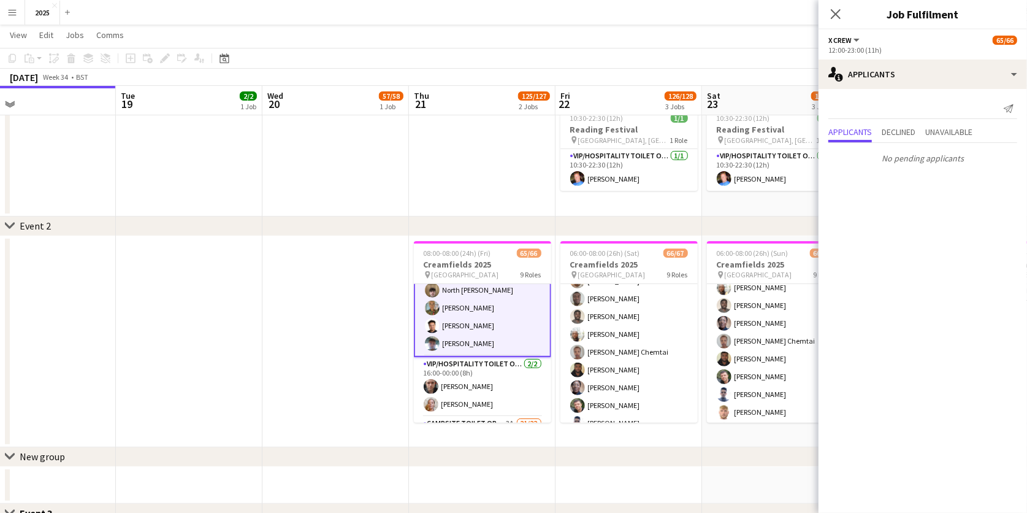
click at [508, 320] on app-card-role "X Crew 8/8 12:00-23:00 (11h) Katrina Holmes Jessie Cole Betty Fisher Nia Ferade…" at bounding box center [482, 272] width 137 height 169
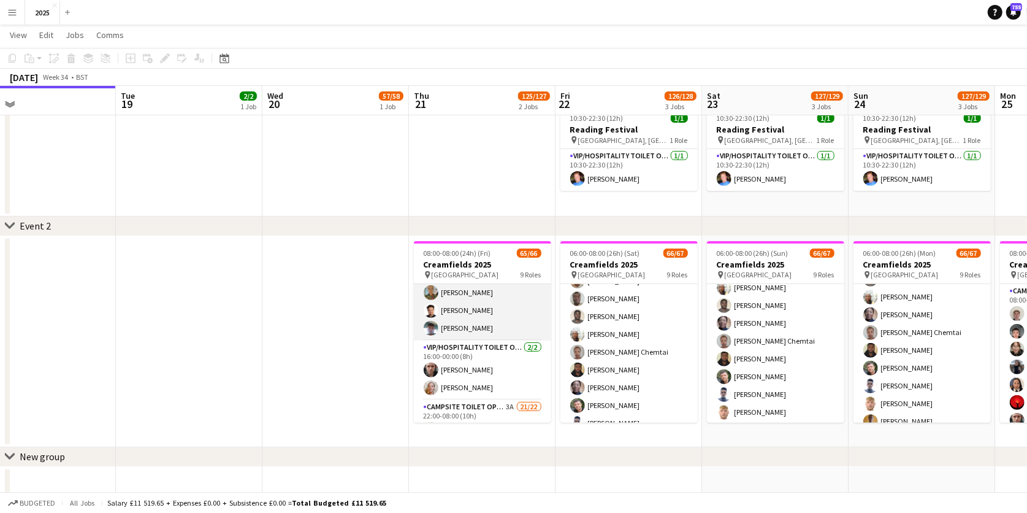
scroll to position [762, 0]
click at [498, 326] on app-card-role "X Crew 8/8 12:00-23:00 (11h) Katrina Holmes Jessie Cole Betty Fisher Nia Ferade…" at bounding box center [482, 255] width 137 height 166
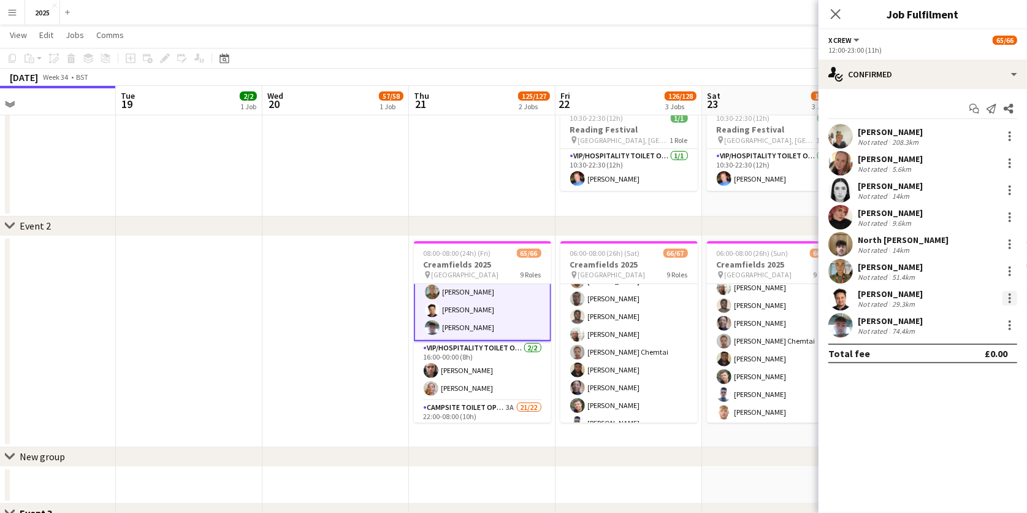
click at [1012, 296] on div at bounding box center [1009, 298] width 15 height 15
click at [973, 340] on button "Switch crew" at bounding box center [970, 349] width 96 height 29
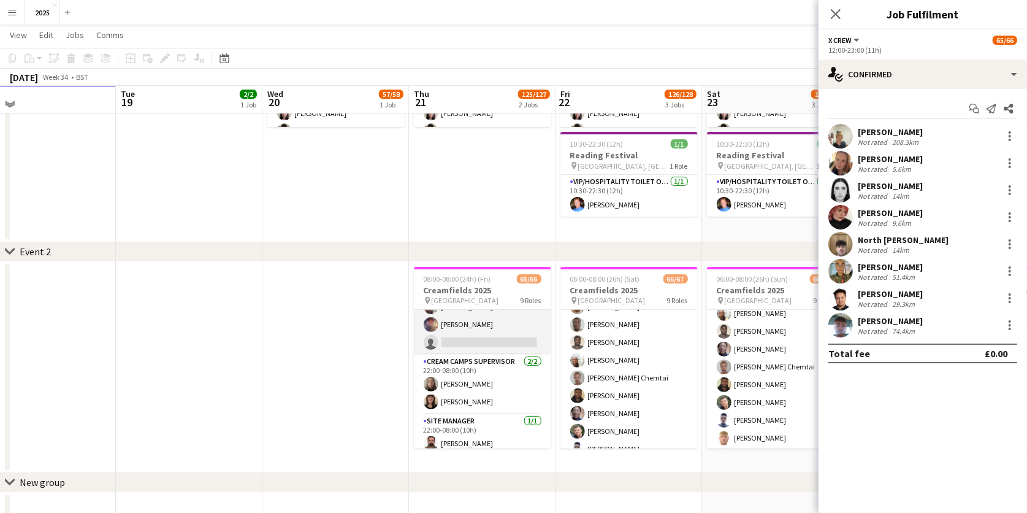
scroll to position [1248, 0]
click at [477, 336] on app-card-role "Campsite Toilet Operative 3A 21/22 22:00-08:00 (10h) Emmanuel Onaeze Theo Kento…" at bounding box center [482, 147] width 137 height 415
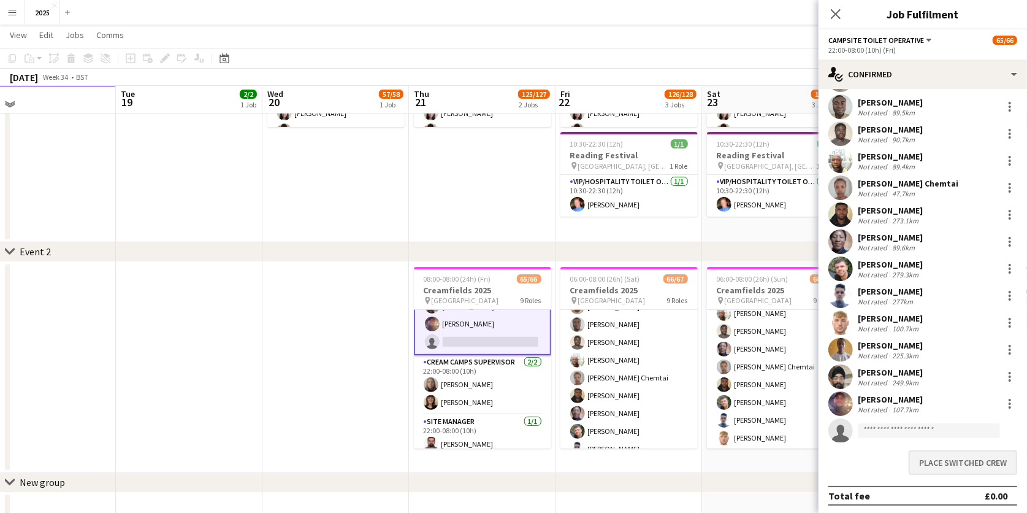
click at [932, 460] on button "Place switched crew" at bounding box center [963, 462] width 109 height 25
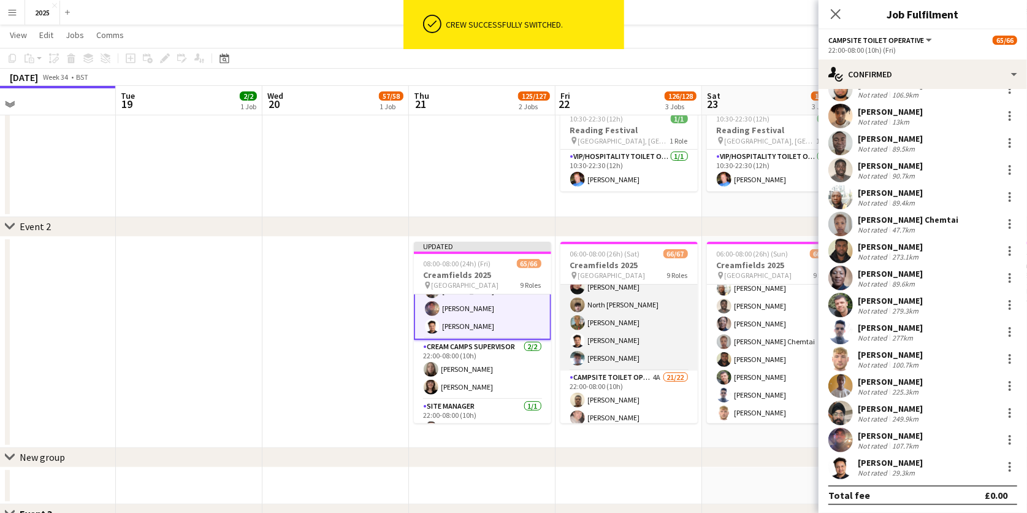
scroll to position [809, 0]
click at [637, 329] on app-card-role "X Crew 8/8 12:00-23:00 (11h) Katrina Holmes Jessie Cole Betty Fisher Nia Ferade…" at bounding box center [628, 286] width 137 height 166
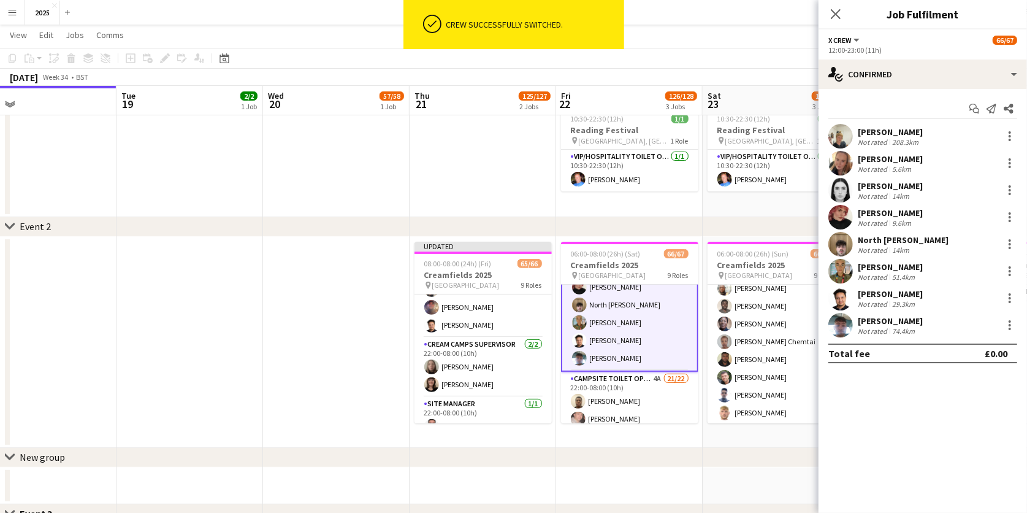
scroll to position [0, 0]
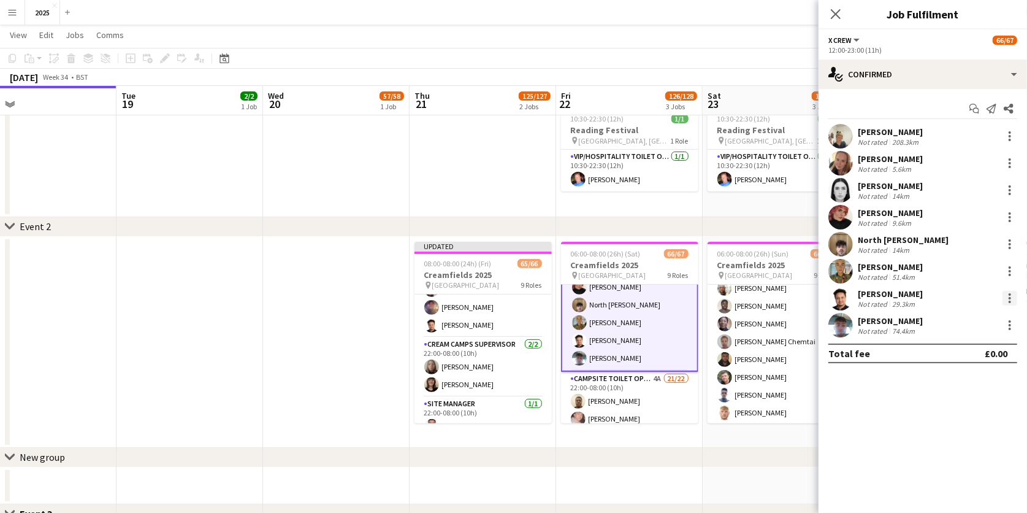
click at [1009, 297] on div at bounding box center [1010, 298] width 2 height 2
click at [975, 348] on span "Switch crew" at bounding box center [958, 349] width 52 height 10
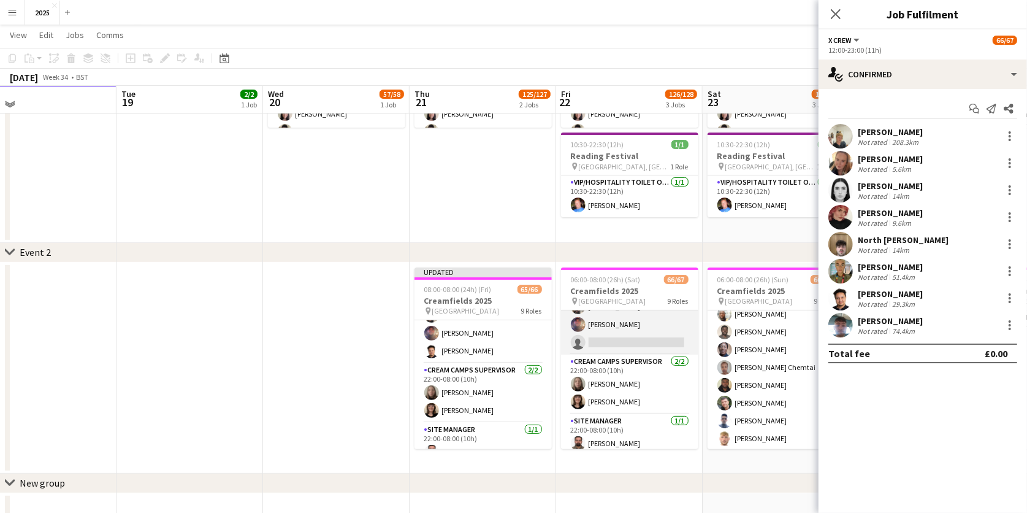
scroll to position [1266, 0]
click at [642, 333] on app-card-role "Campsite Toilet Operative 4A 21/22 22:00-08:00 (10h) Emmanuel Onaeze Theo Kento…" at bounding box center [629, 148] width 137 height 415
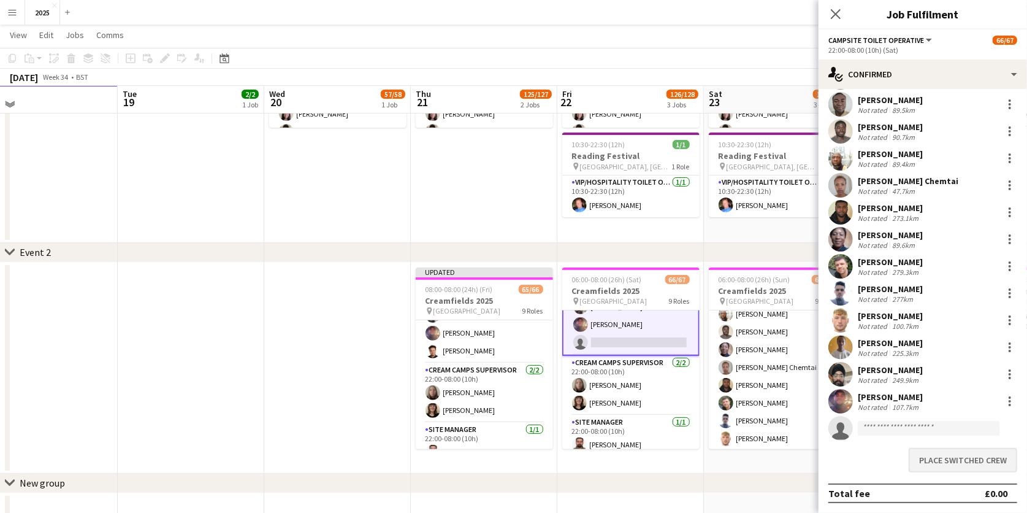
scroll to position [272, 0]
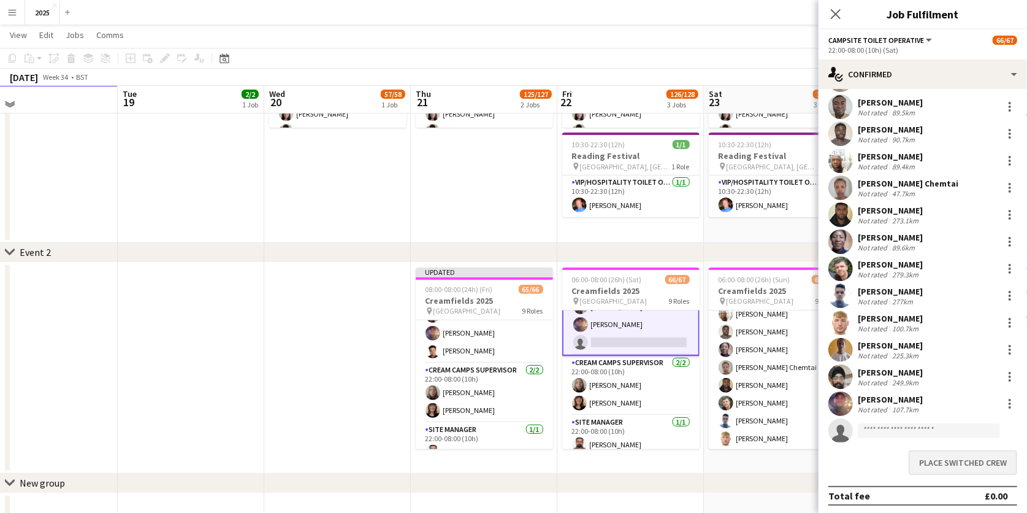
click at [927, 457] on button "Place switched crew" at bounding box center [963, 462] width 109 height 25
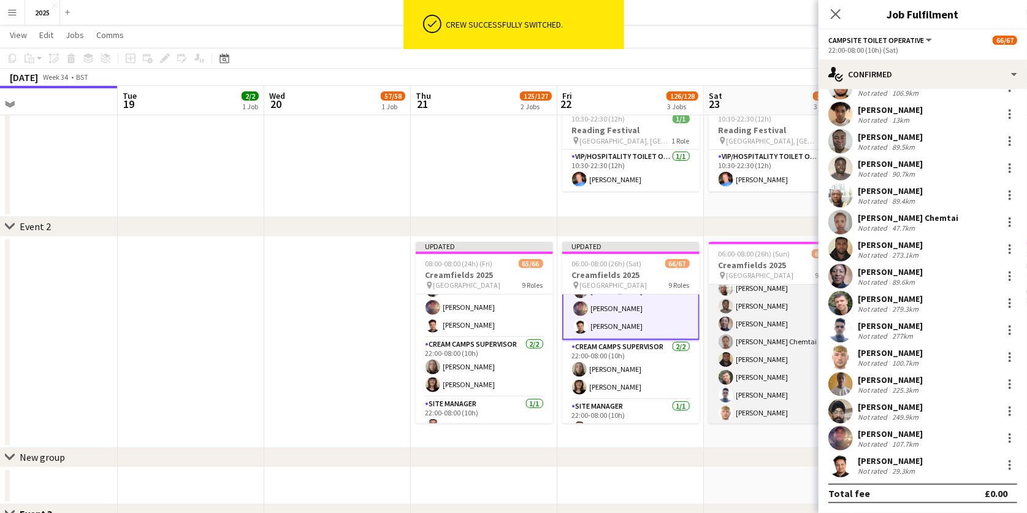
scroll to position [236, 0]
click at [780, 356] on app-card-role "Campsite Toilet Operative 2A 21/22 22:00-08:00 (10h) Emmanuel Onaeze Theo Kento…" at bounding box center [777, 289] width 137 height 415
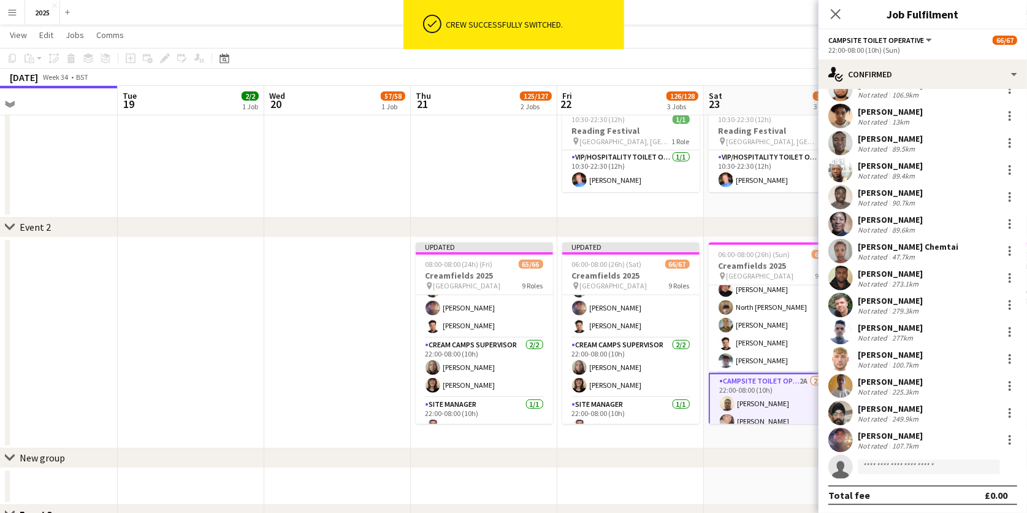
scroll to position [776, 0]
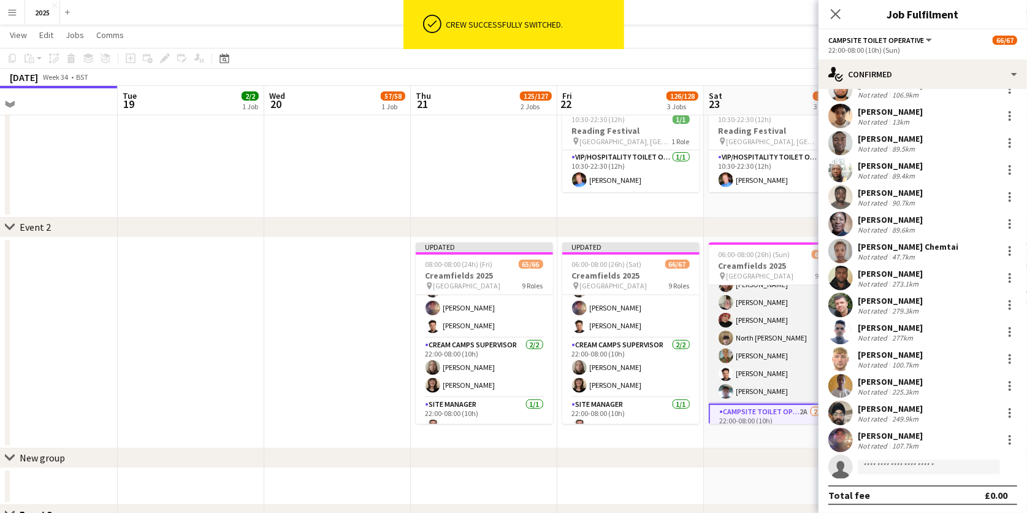
click at [780, 356] on app-card-role "X Crew 8/8 12:00-23:00 (11h) Katrina Holmes Jessie Cole Mark Yates Nia Feradeva…" at bounding box center [777, 320] width 137 height 166
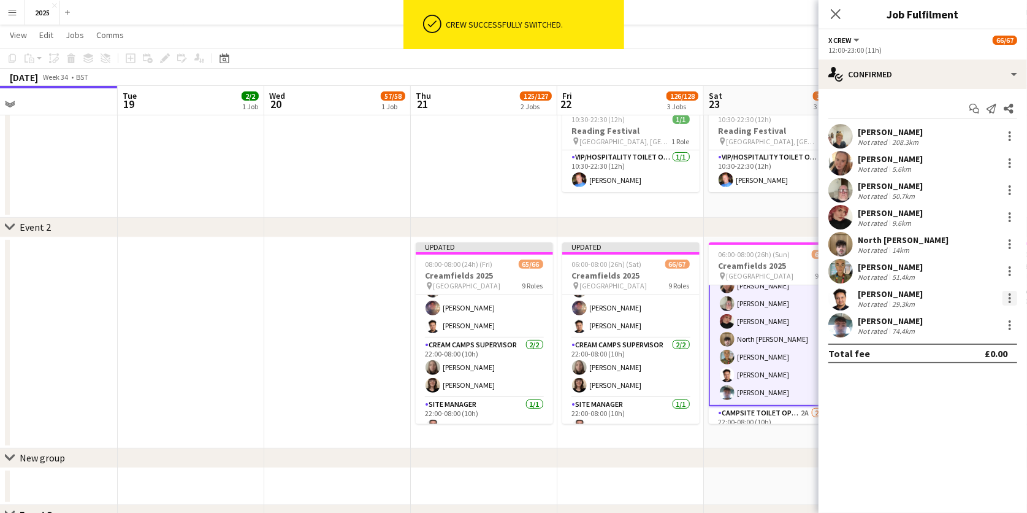
click at [1012, 297] on div at bounding box center [1009, 298] width 15 height 15
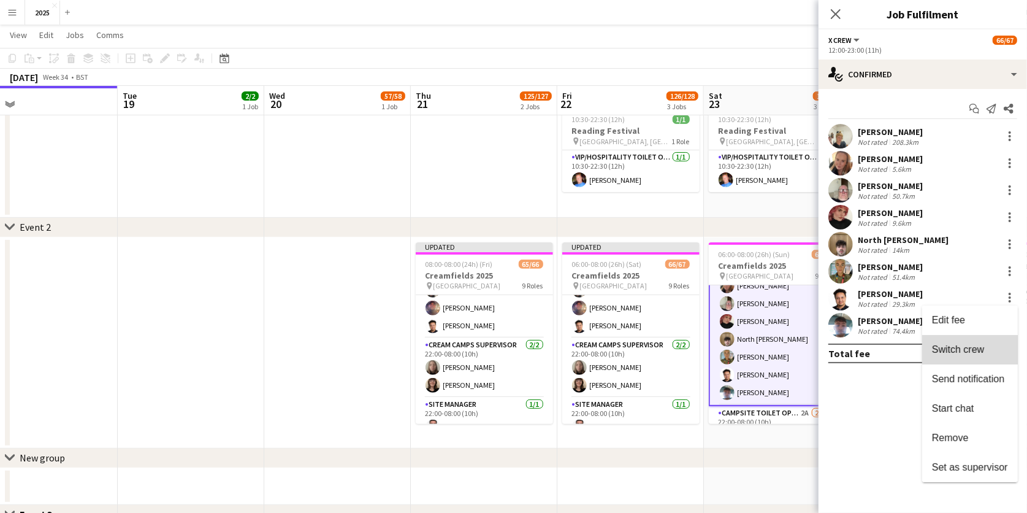
click at [973, 341] on button "Switch crew" at bounding box center [970, 349] width 96 height 29
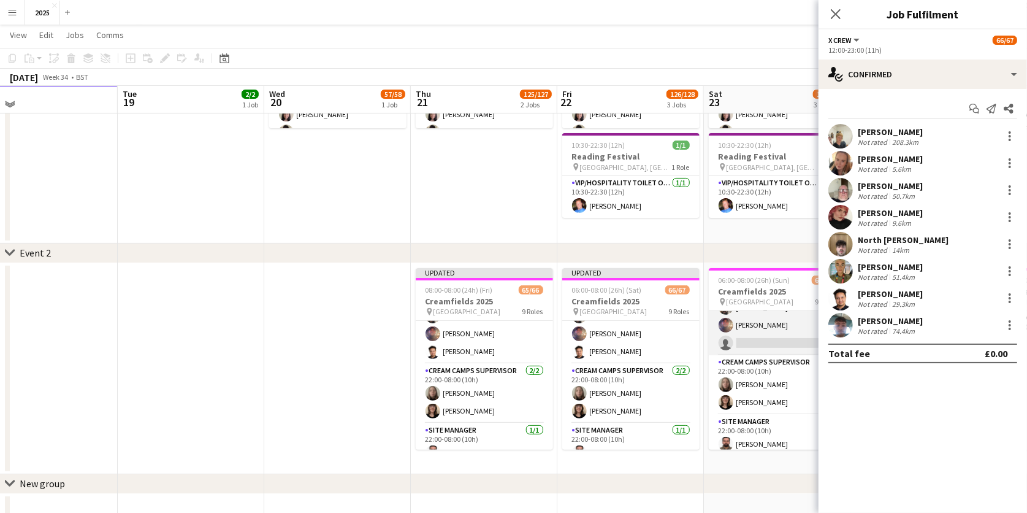
scroll to position [1266, 0]
click at [769, 340] on app-card-role "Campsite Toilet Operative 2A 21/22 22:00-08:00 (10h) Emmanuel Onaeze Theo Kento…" at bounding box center [777, 148] width 137 height 415
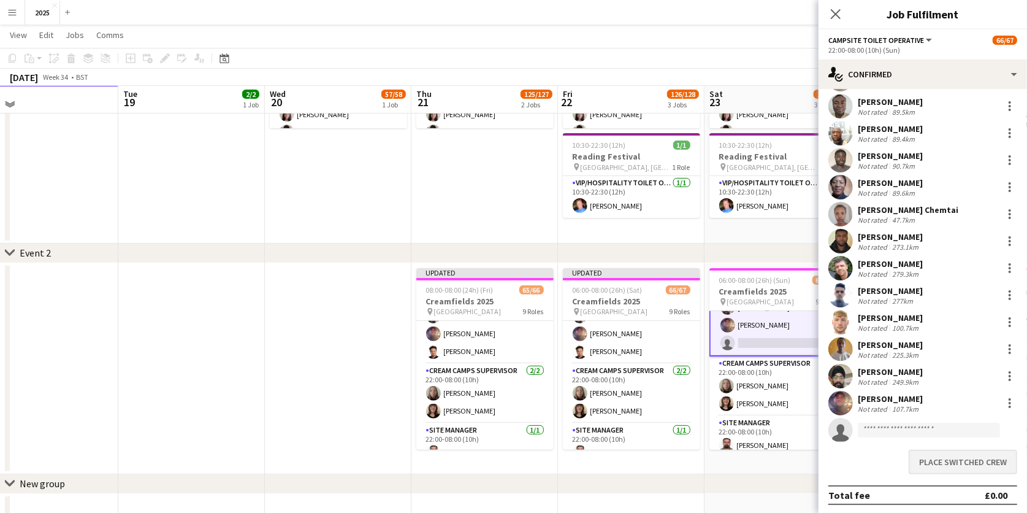
scroll to position [272, 0]
click at [920, 462] on button "Place switched crew" at bounding box center [963, 462] width 109 height 25
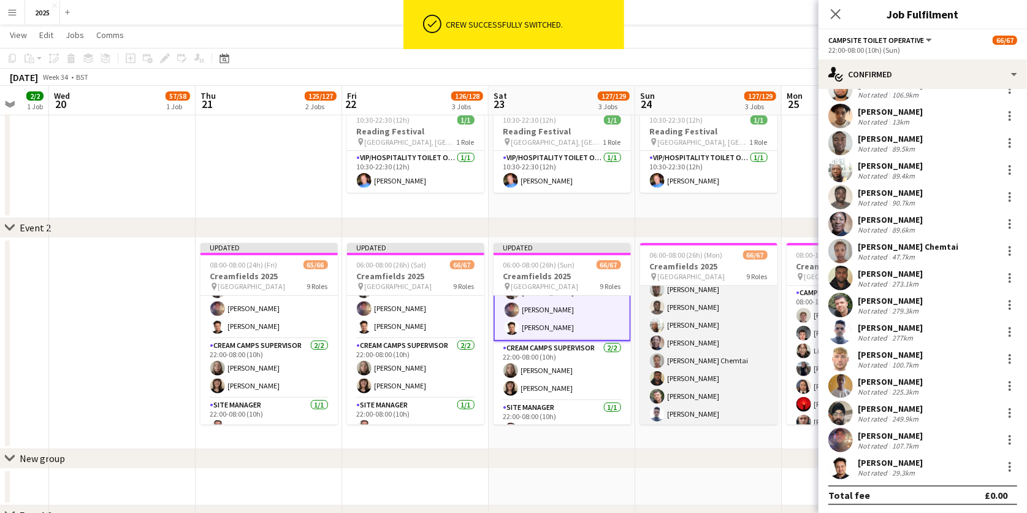
scroll to position [1069, 0]
click at [701, 334] on app-card-role "Campsite Toilet Operative 3A 21/22 22:00-08:00 (10h) Emmanuel Onaeze Theo Kento…" at bounding box center [708, 318] width 137 height 415
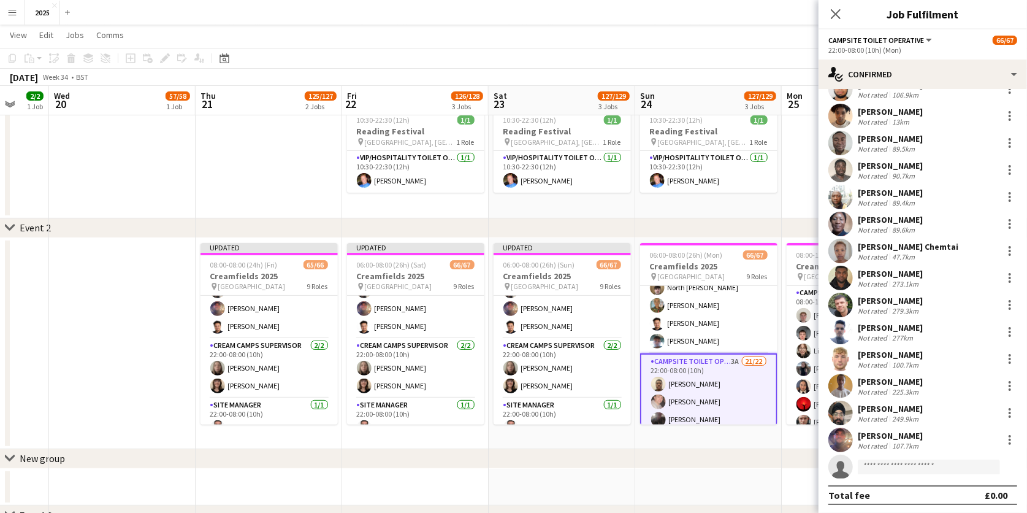
scroll to position [823, 0]
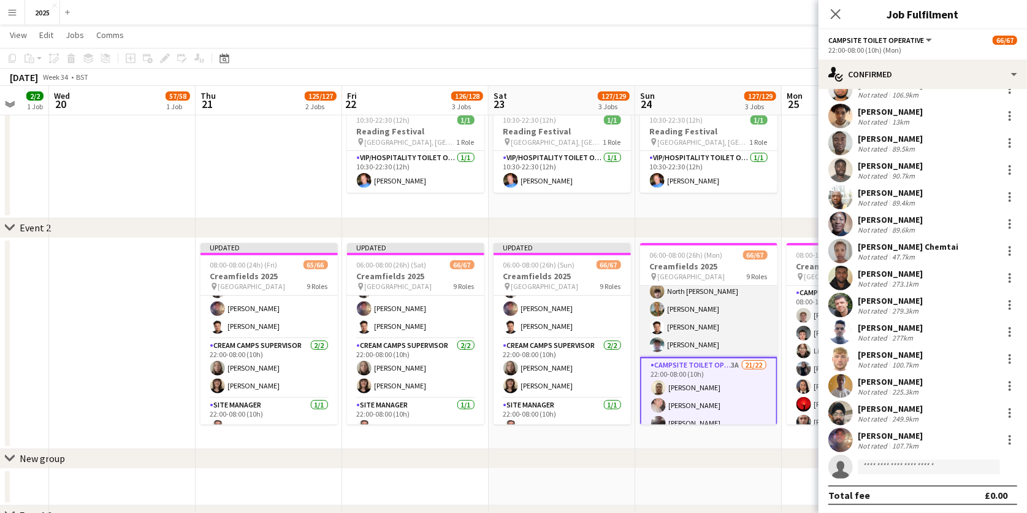
click at [737, 315] on app-card-role "X Crew 8/8 12:00-23:00 (11h) Katrina Holmes Jessie Cole Betty Fisher Nia Ferade…" at bounding box center [708, 274] width 137 height 166
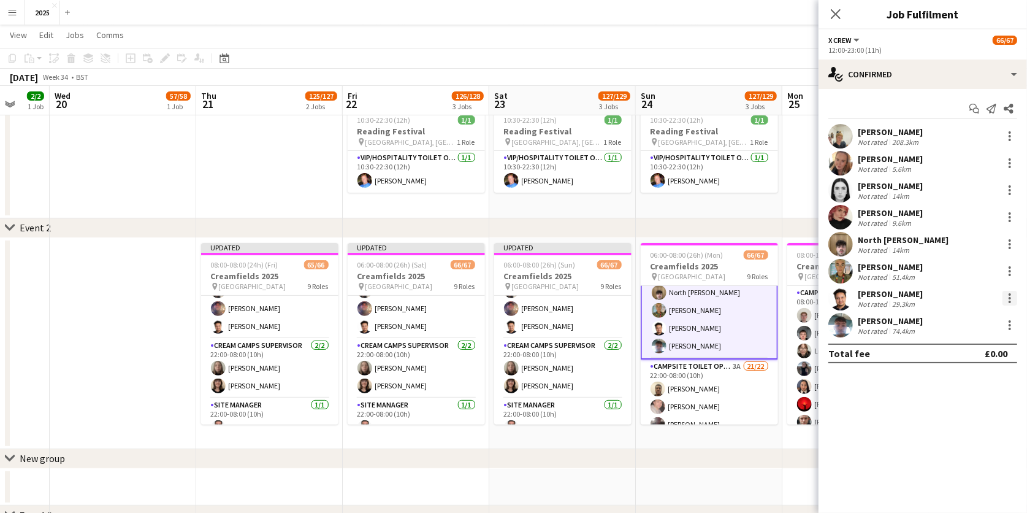
click at [1009, 297] on div at bounding box center [1010, 298] width 2 height 2
click at [978, 348] on span "Switch crew" at bounding box center [958, 349] width 52 height 10
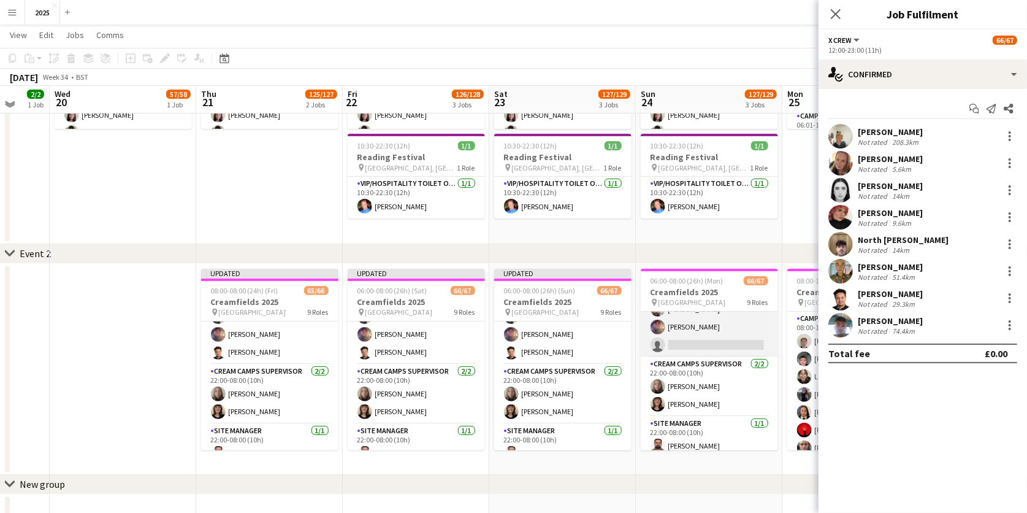
click at [705, 338] on app-card-role "Campsite Toilet Operative 3A 21/22 22:00-08:00 (10h) Emmanuel Onaeze Theo Kento…" at bounding box center [709, 149] width 137 height 415
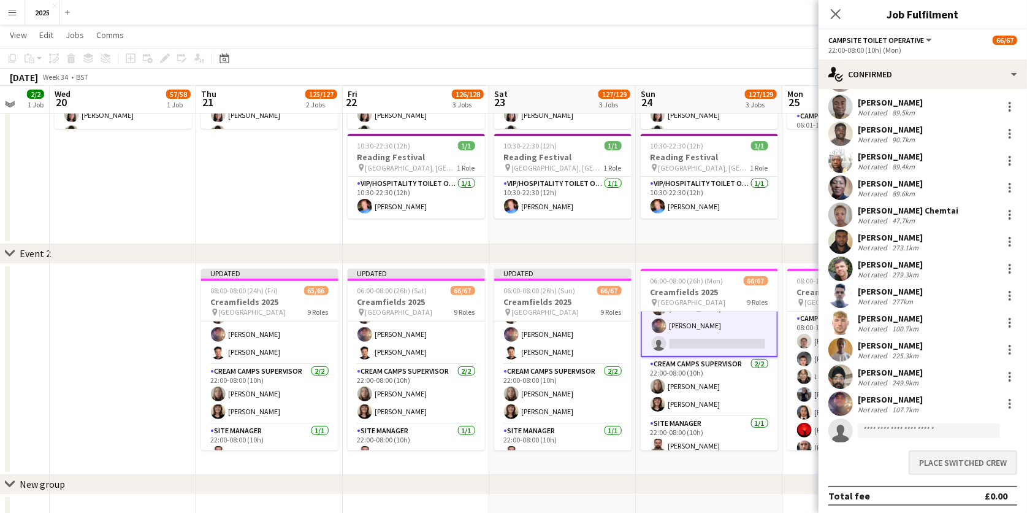
click at [930, 455] on button "Place switched crew" at bounding box center [963, 462] width 109 height 25
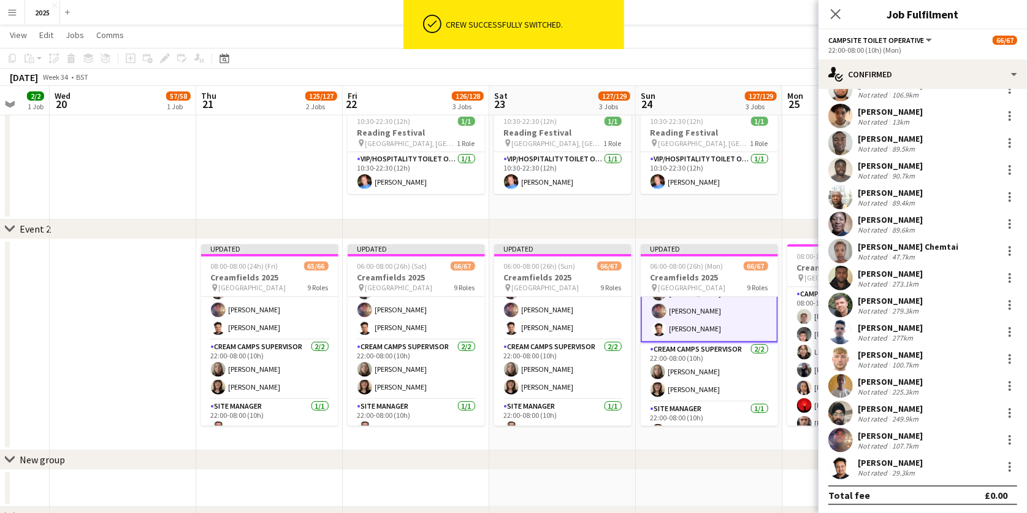
click at [799, 435] on app-date-cell "08:00-12:00 (4h) 27/27 Creamfields 2025 pin Daresbury Park 3 Roles Campsite Toi…" at bounding box center [855, 344] width 147 height 211
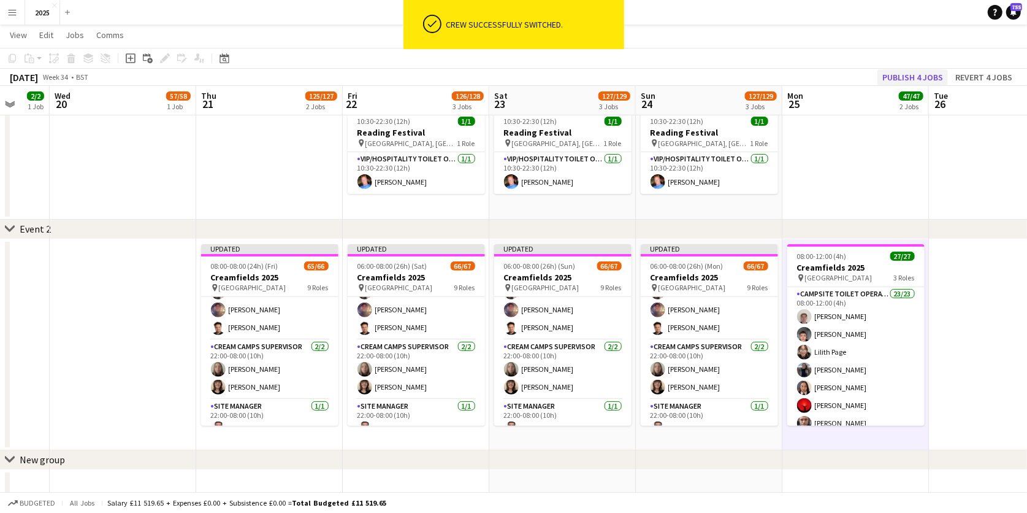
click at [926, 78] on button "Publish 4 jobs" at bounding box center [912, 77] width 71 height 16
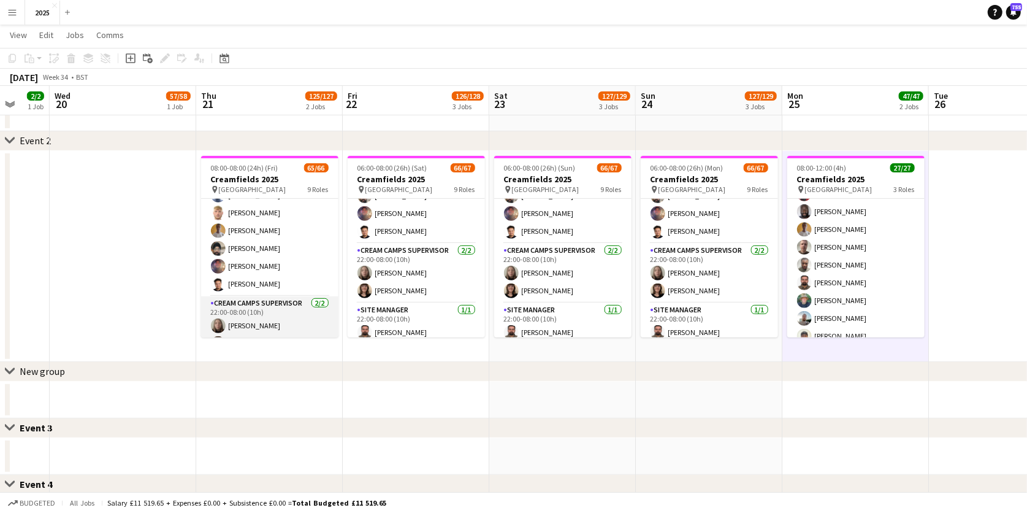
scroll to position [1191, 0]
click at [17, 10] on button "Menu" at bounding box center [12, 12] width 25 height 25
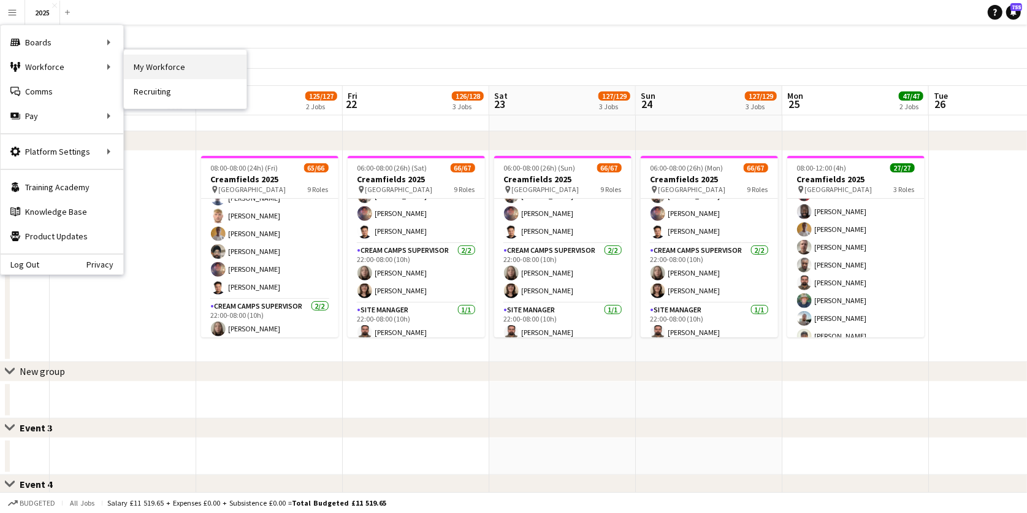
click at [152, 63] on link "My Workforce" at bounding box center [185, 67] width 123 height 25
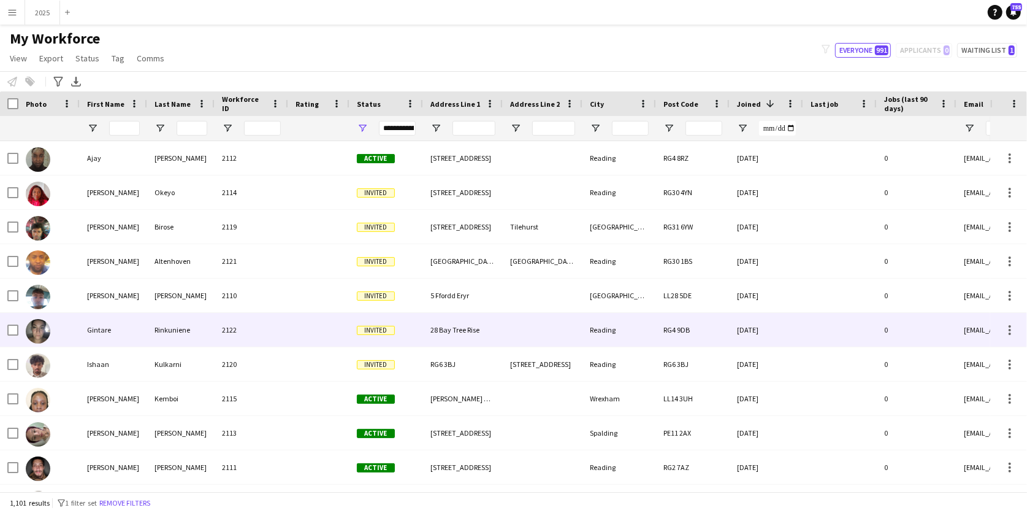
click at [133, 328] on div "Gintare" at bounding box center [113, 330] width 67 height 34
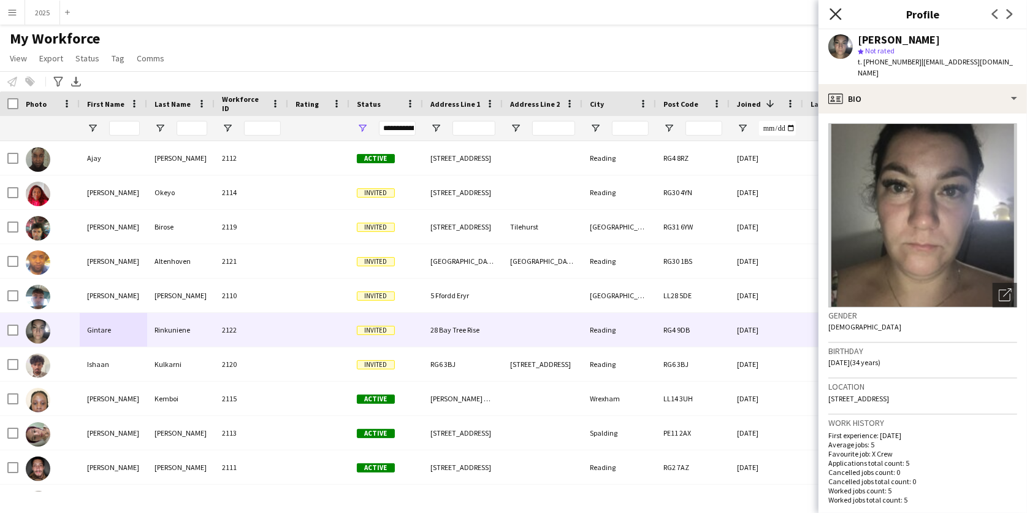
click at [833, 12] on icon at bounding box center [835, 14] width 12 height 12
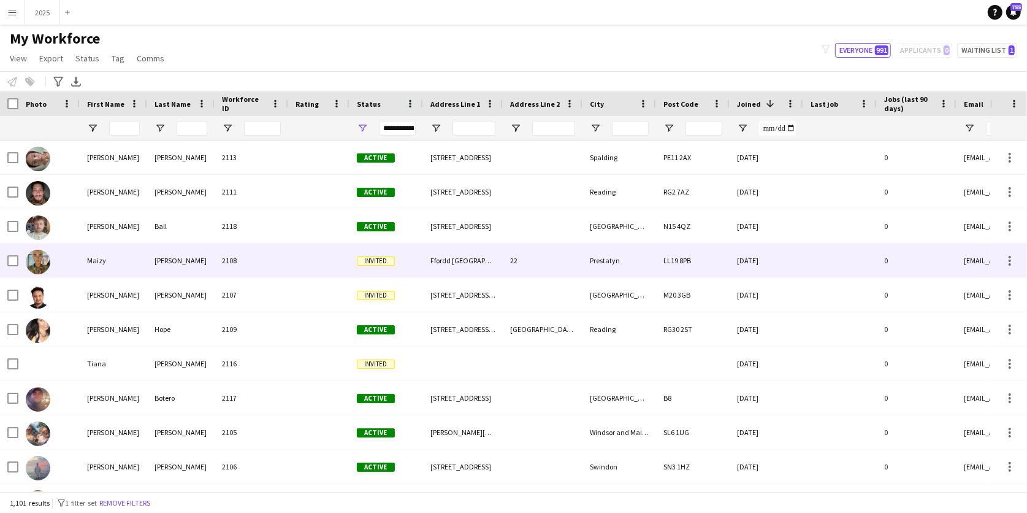
scroll to position [292, 0]
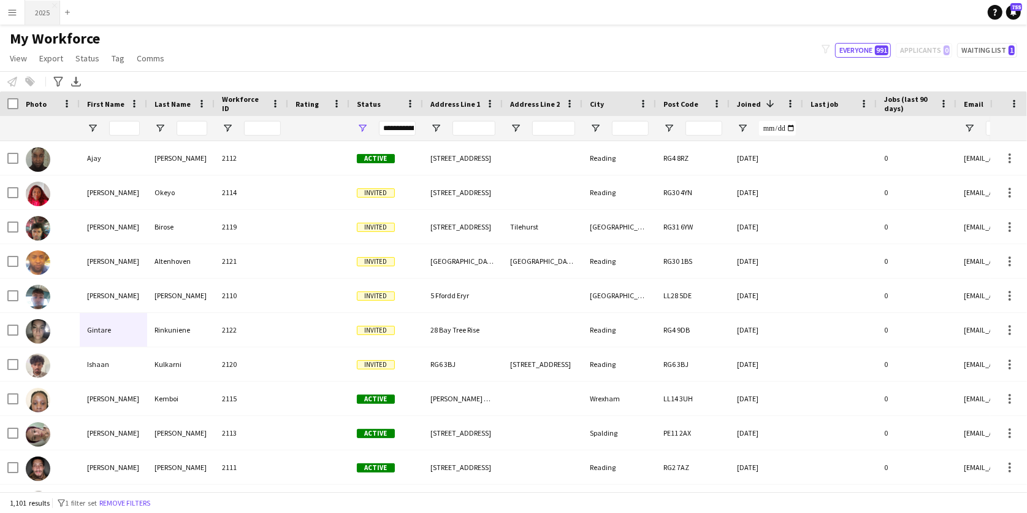
click at [34, 13] on button "2025 Close" at bounding box center [42, 13] width 35 height 24
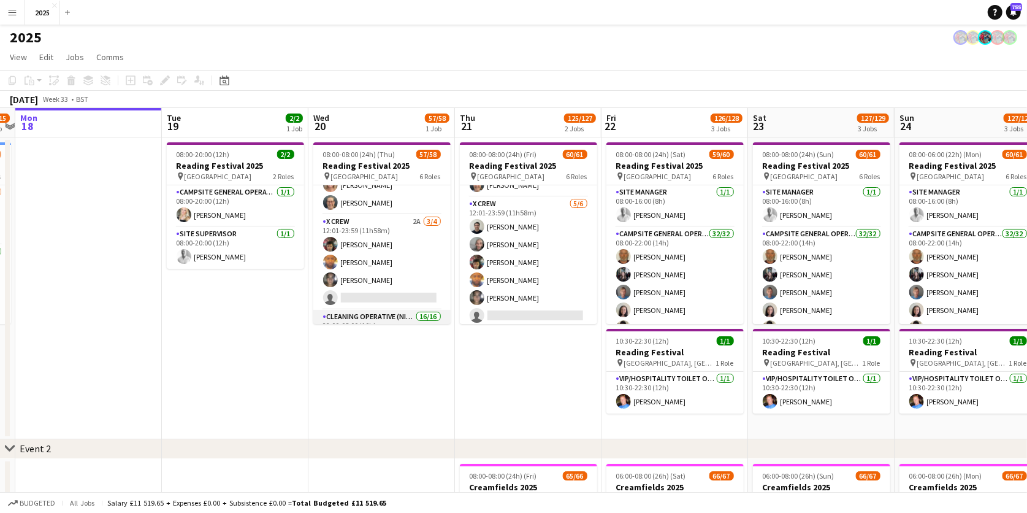
scroll to position [667, 0]
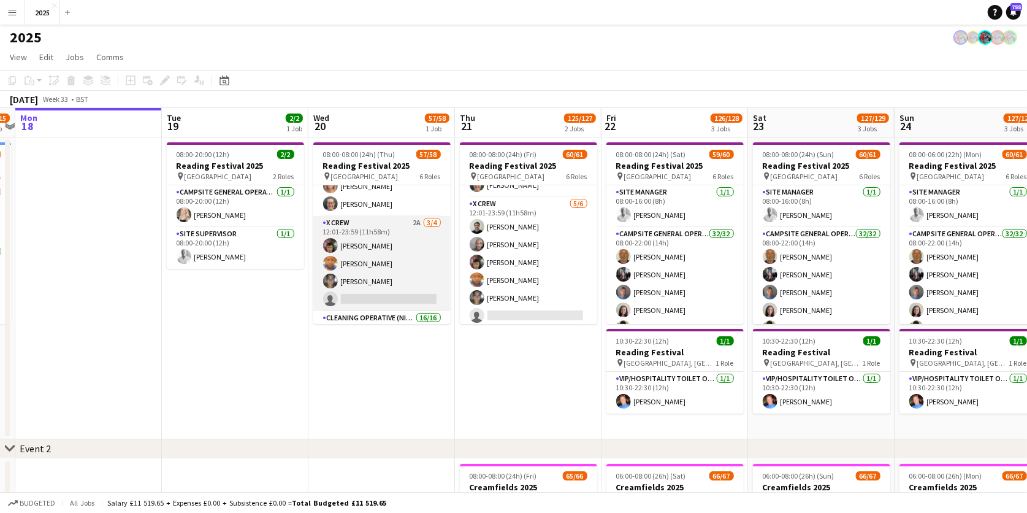
click at [400, 259] on app-card-role "X Crew 2A 3/4 12:01-23:59 (11h58m) Daniel Birose Douglas Altenhoven Gintare Rin…" at bounding box center [381, 263] width 137 height 95
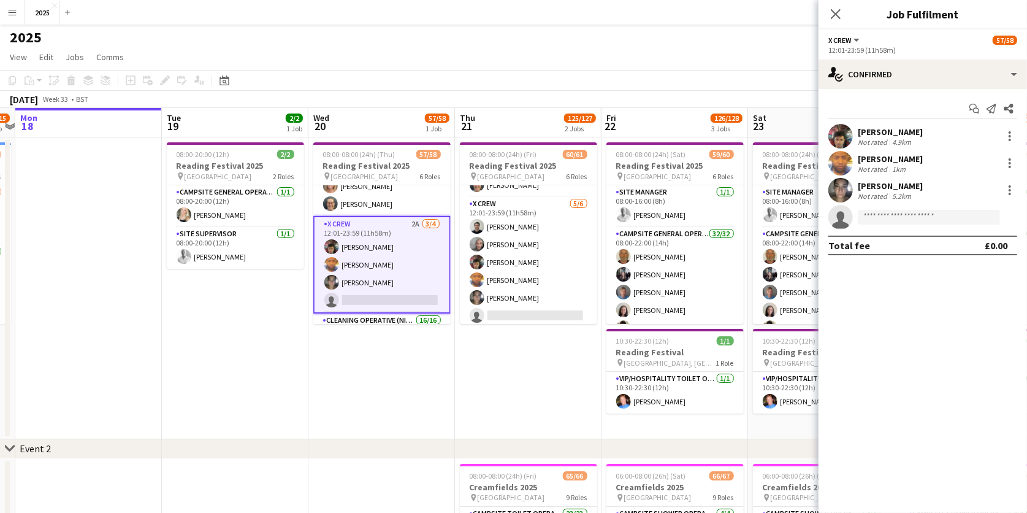
click at [917, 162] on div "[PERSON_NAME]" at bounding box center [890, 158] width 65 height 11
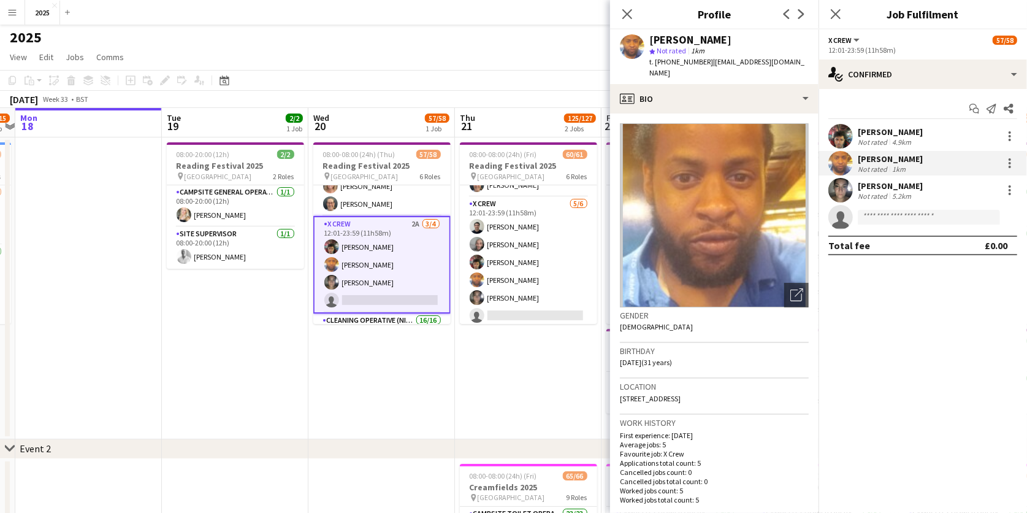
drag, startPoint x: 810, startPoint y: 64, endPoint x: 706, endPoint y: 63, distance: 104.2
click at [706, 63] on div "Douglas Altenhoven star Not rated 1km t. +447506993208 | douglasaltenhoven9@gma…" at bounding box center [714, 56] width 208 height 55
copy span "[EMAIL_ADDRESS][DOMAIN_NAME]"
drag, startPoint x: 704, startPoint y: 60, endPoint x: 667, endPoint y: 63, distance: 36.9
click at [667, 63] on div "t. +447506993208 | douglasaltenhoven9@gmail.com" at bounding box center [728, 67] width 159 height 22
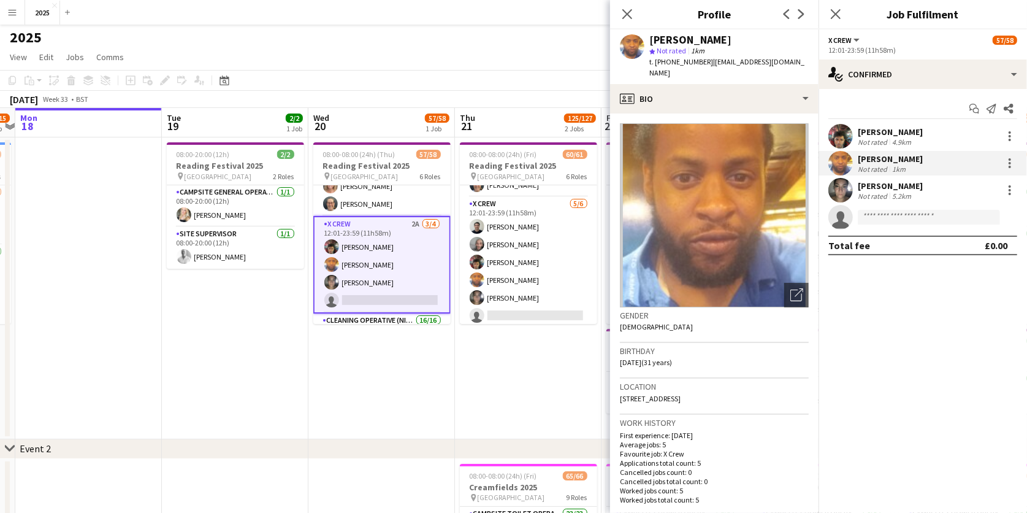
copy span "7506993208"
drag, startPoint x: 774, startPoint y: 384, endPoint x: 736, endPoint y: 384, distance: 37.4
click at [736, 384] on div "Location Audley Street, Audley Street, Reading, RG30 1BS" at bounding box center [714, 396] width 189 height 36
copy span "RG30 1BS"
click at [915, 190] on div "[PERSON_NAME]" at bounding box center [890, 185] width 65 height 11
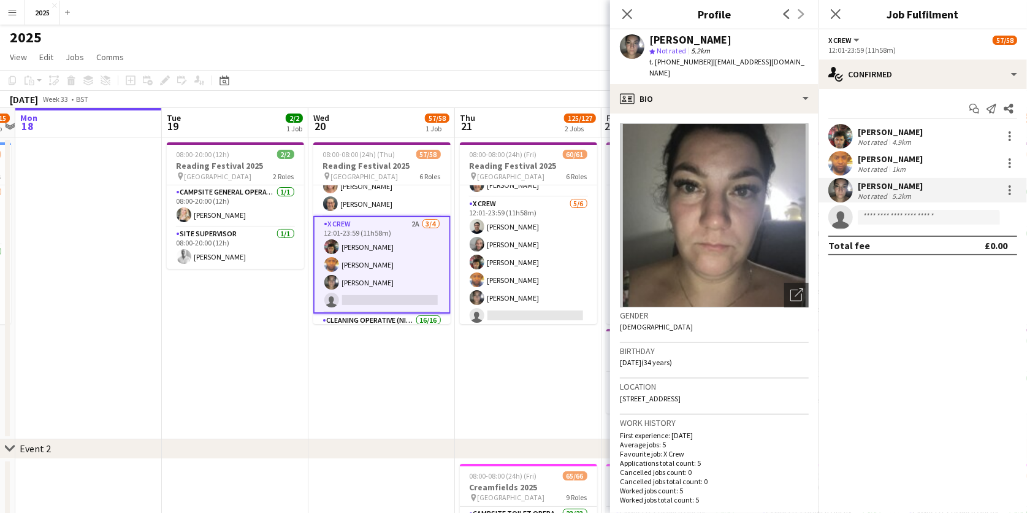
drag, startPoint x: 757, startPoint y: 39, endPoint x: 689, endPoint y: 36, distance: 67.5
click at [689, 36] on div "[PERSON_NAME]" at bounding box center [728, 39] width 159 height 11
copy div "Rinkuniene"
drag, startPoint x: 785, startPoint y: 63, endPoint x: 707, endPoint y: 61, distance: 77.9
click at [707, 61] on div "Gintare Rinkuniene star Not rated 5.2km t. +447386849517 | gintare0517@gmail.com" at bounding box center [714, 56] width 208 height 55
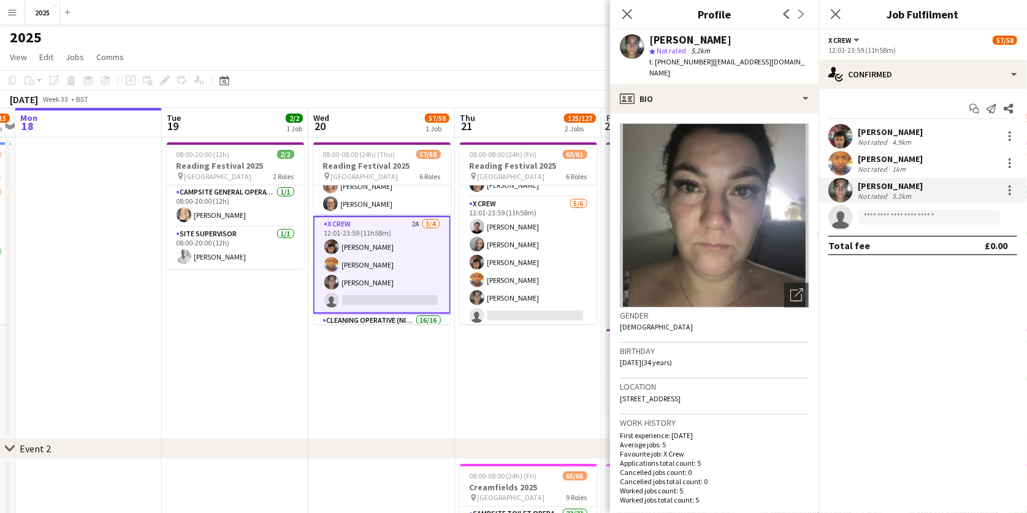
copy span "[EMAIL_ADDRESS][DOMAIN_NAME]"
drag, startPoint x: 704, startPoint y: 62, endPoint x: 665, endPoint y: 62, distance: 39.2
click at [665, 62] on div "t. +447386849517 | gintare0517@gmail.com" at bounding box center [728, 67] width 159 height 22
copy span "7386849517"
drag, startPoint x: 738, startPoint y: 382, endPoint x: 701, endPoint y: 385, distance: 37.5
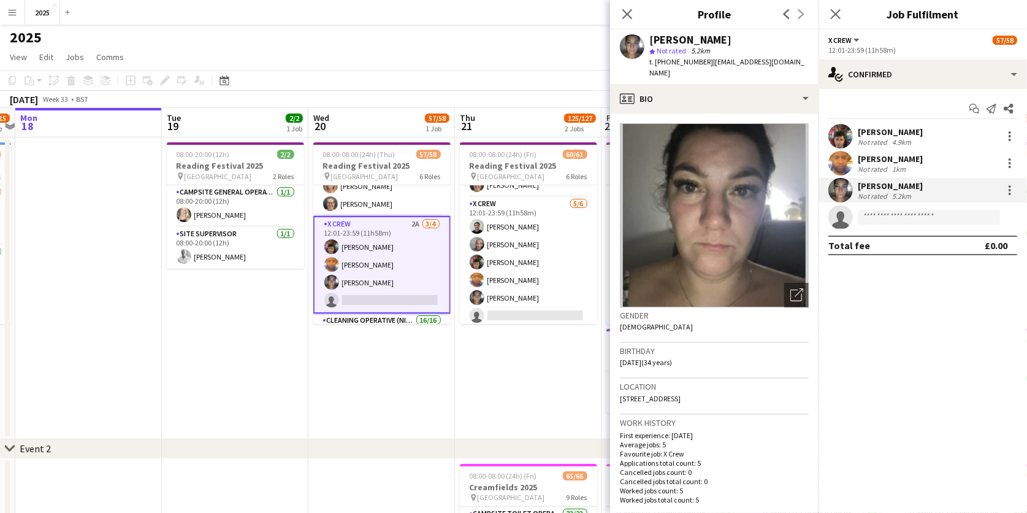
click at [701, 385] on div "Location 28 Bay Tree Rise, Reading, RG4 9DB" at bounding box center [714, 396] width 189 height 36
copy span "RG4 9DB"
click at [840, 13] on icon "Close pop-in" at bounding box center [835, 14] width 12 height 12
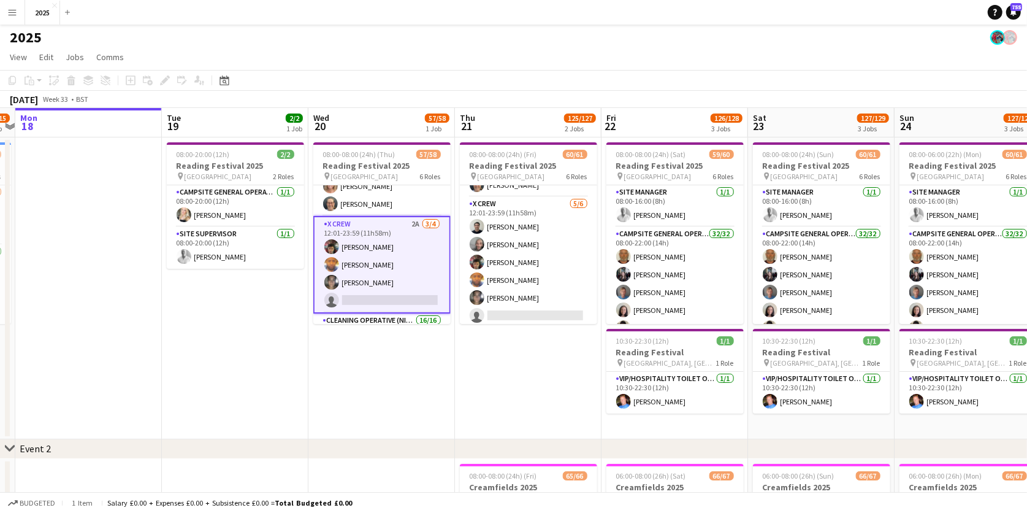
click at [416, 257] on app-card-role "X Crew 2A 3/4 12:01-23:59 (11h58m) Daniel Birose Douglas Altenhoven Gintare Rin…" at bounding box center [381, 264] width 137 height 97
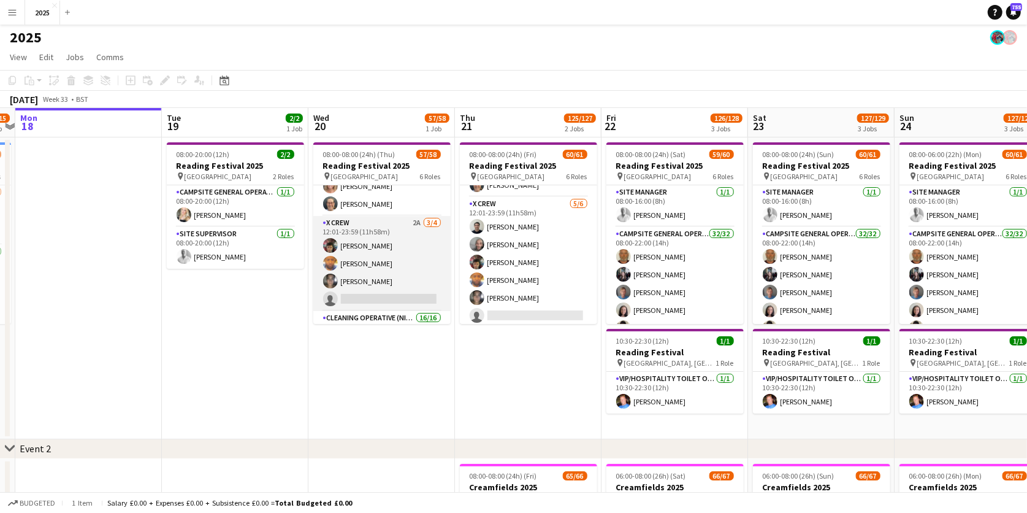
scroll to position [0, 424]
click at [416, 257] on app-card-role "X Crew 2A 3/4 12:01-23:59 (11h58m) Daniel Birose Douglas Altenhoven Gintare Rin…" at bounding box center [382, 263] width 137 height 95
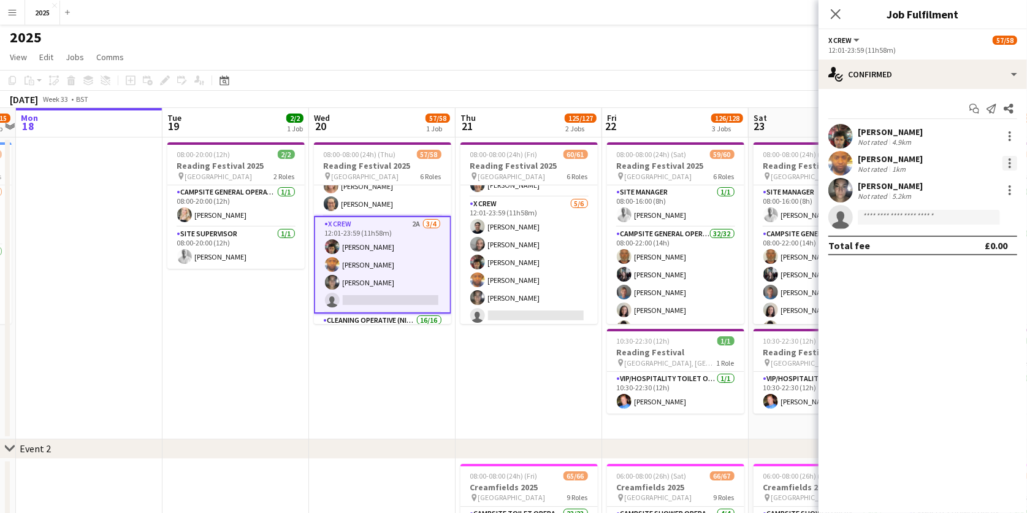
click at [1012, 162] on div at bounding box center [1009, 163] width 15 height 15
click at [978, 242] on span "Send notification" at bounding box center [968, 243] width 72 height 10
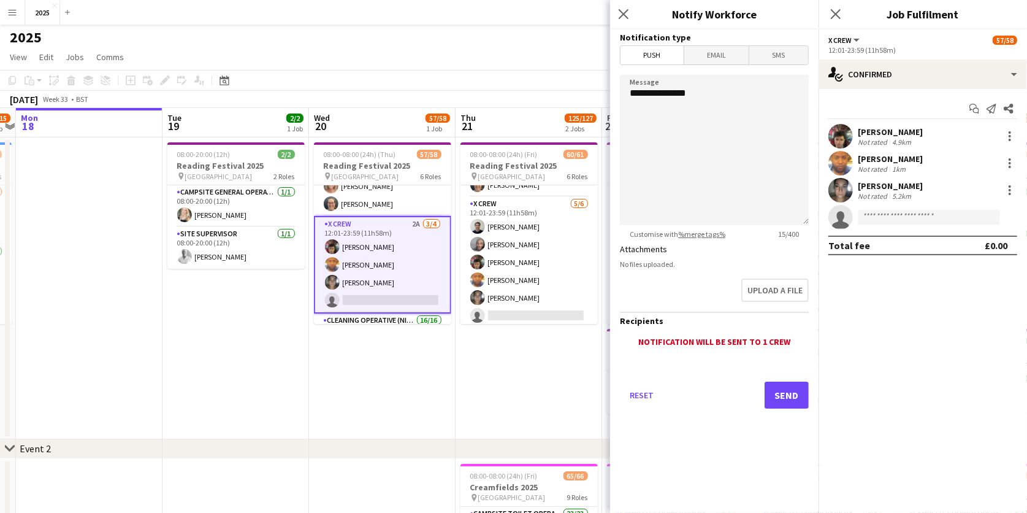
click at [725, 59] on span "Email" at bounding box center [716, 55] width 65 height 18
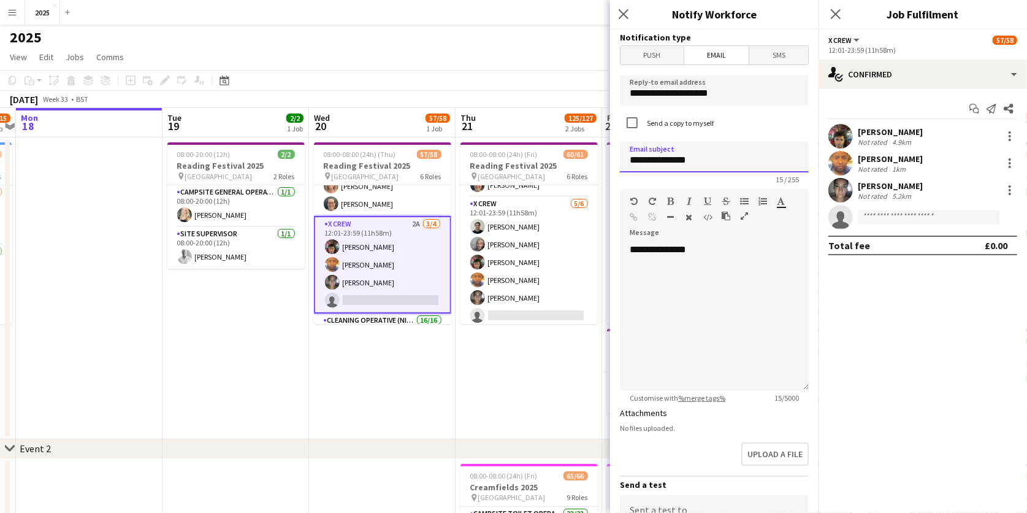
type input "**********"
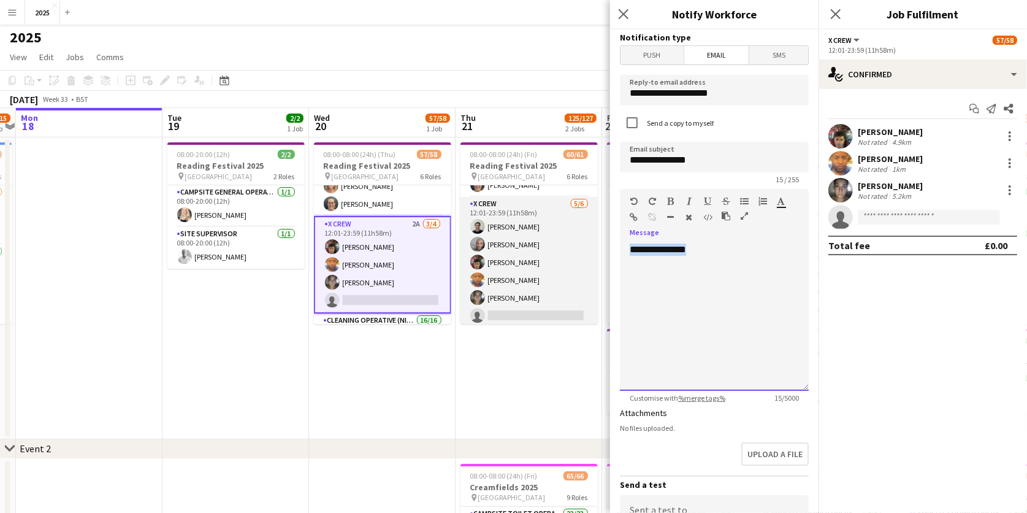
drag, startPoint x: 719, startPoint y: 250, endPoint x: 574, endPoint y: 243, distance: 144.3
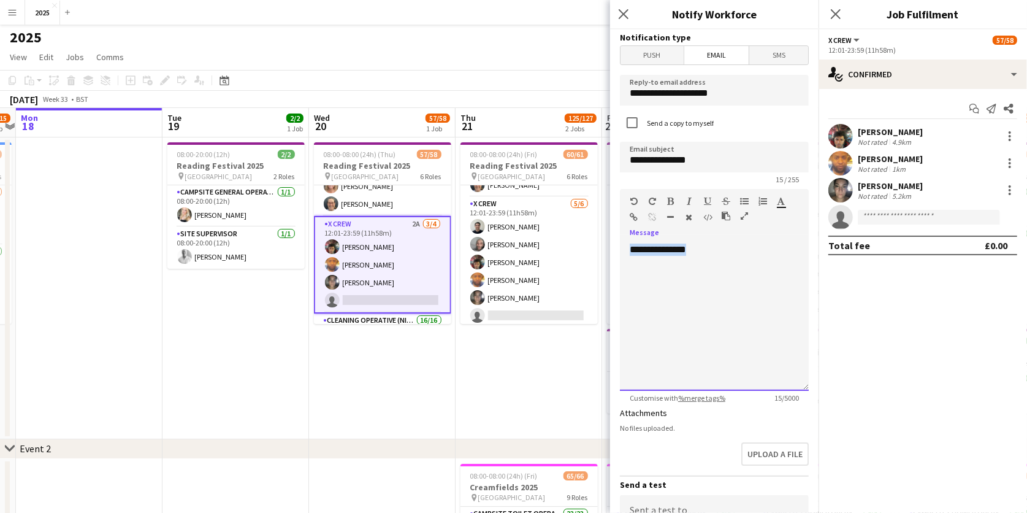
paste div
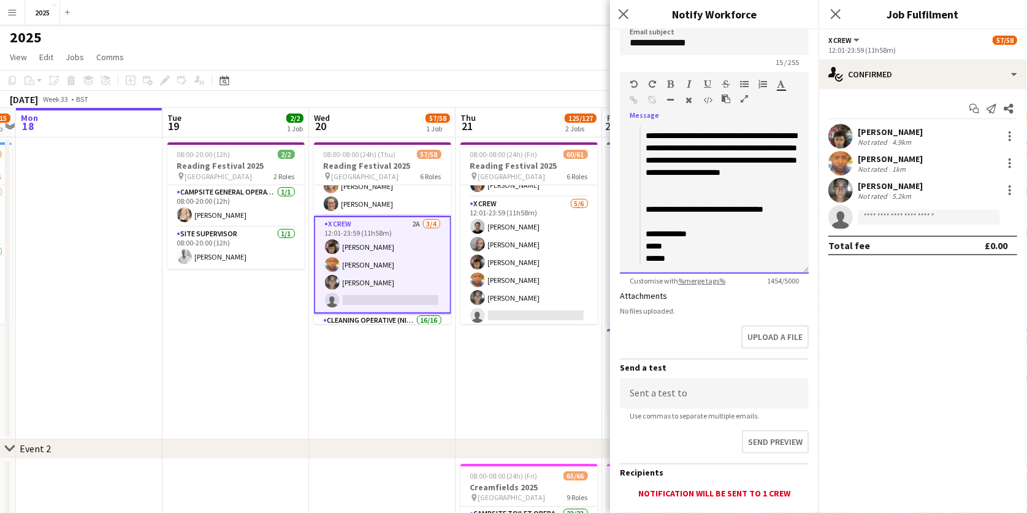
scroll to position [118, 0]
click at [785, 340] on button "Upload a file" at bounding box center [774, 335] width 67 height 23
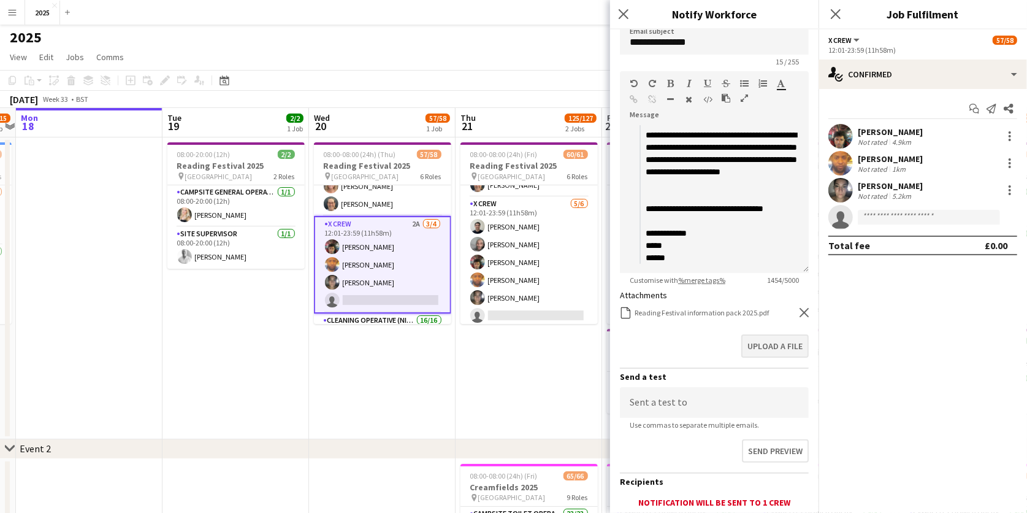
click at [766, 340] on button "Upload a file" at bounding box center [774, 345] width 67 height 23
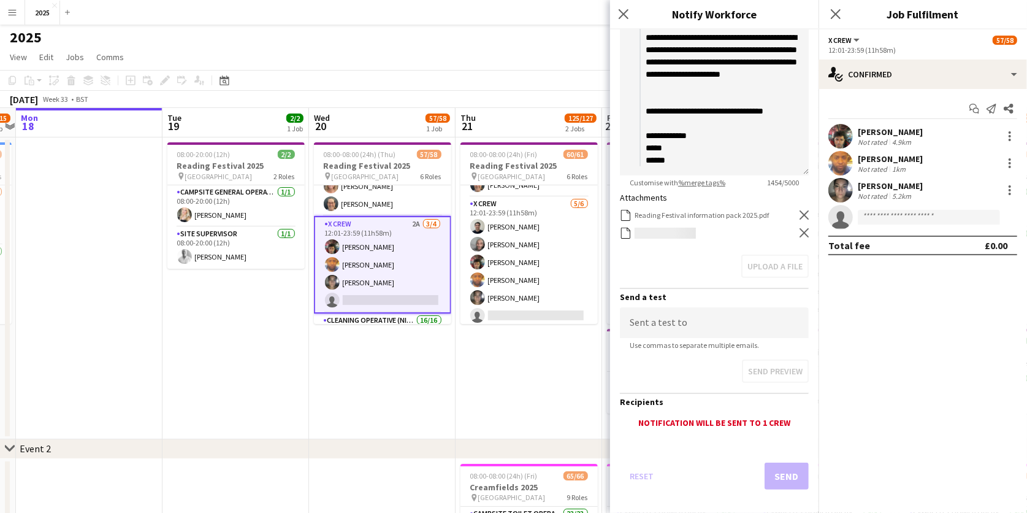
scroll to position [215, 0]
click at [784, 468] on button "Send" at bounding box center [787, 476] width 44 height 27
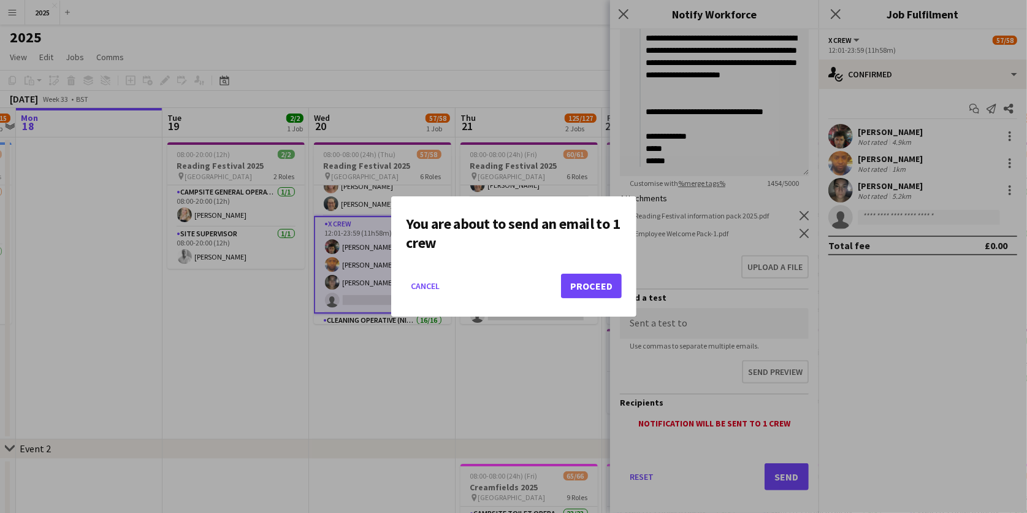
click at [600, 280] on button "Proceed" at bounding box center [591, 285] width 61 height 25
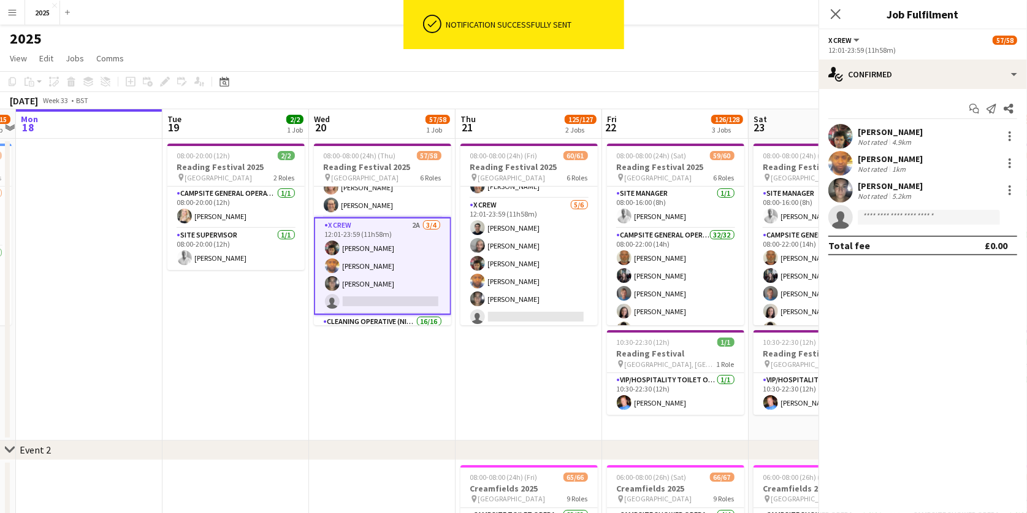
scroll to position [1, 0]
click at [1011, 189] on div at bounding box center [1009, 190] width 15 height 15
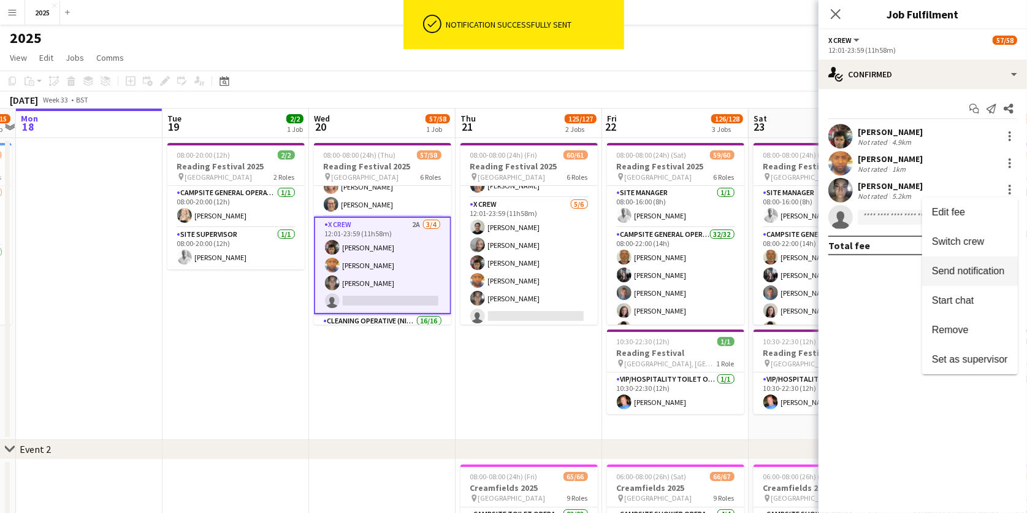
click at [973, 262] on button "Send notification" at bounding box center [970, 270] width 96 height 29
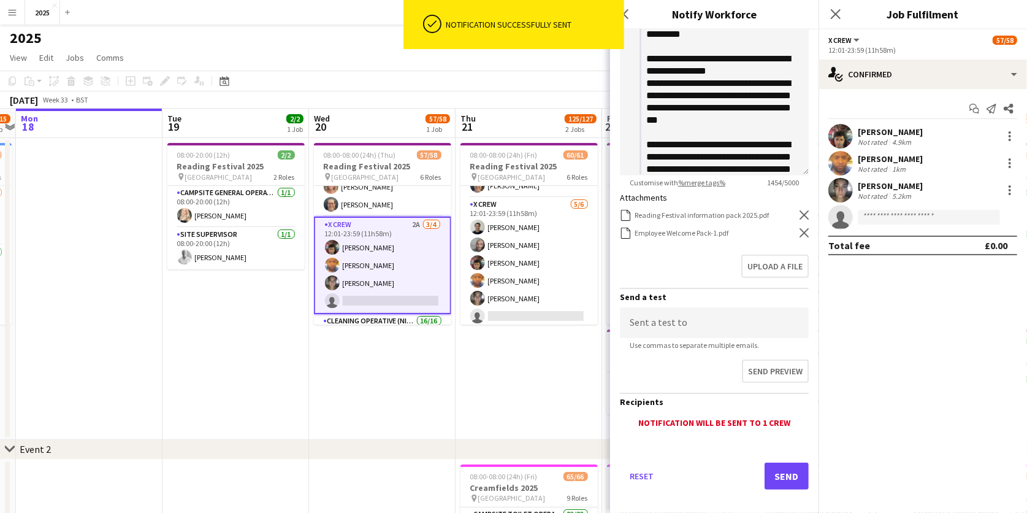
click at [785, 471] on button "Send" at bounding box center [787, 475] width 44 height 27
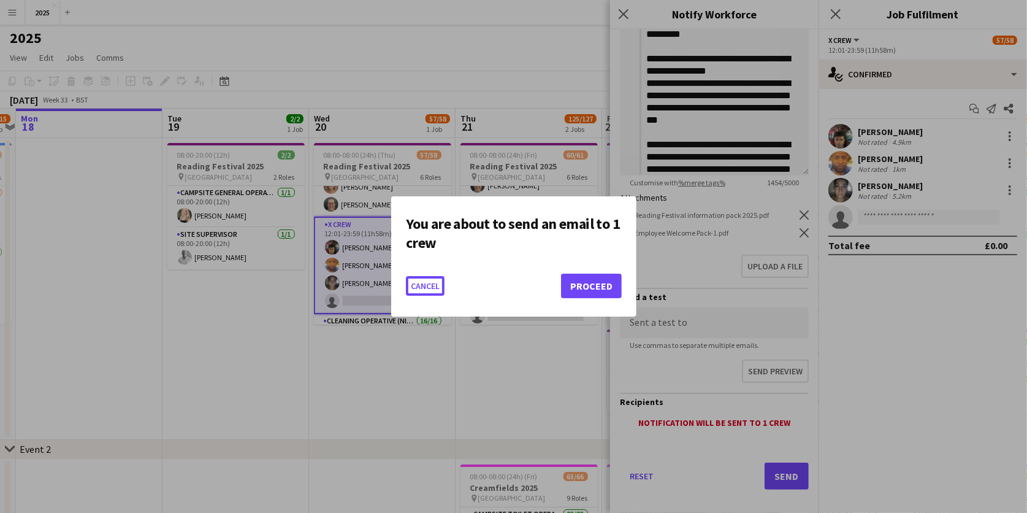
scroll to position [0, 0]
click at [591, 288] on button "Proceed" at bounding box center [591, 285] width 61 height 25
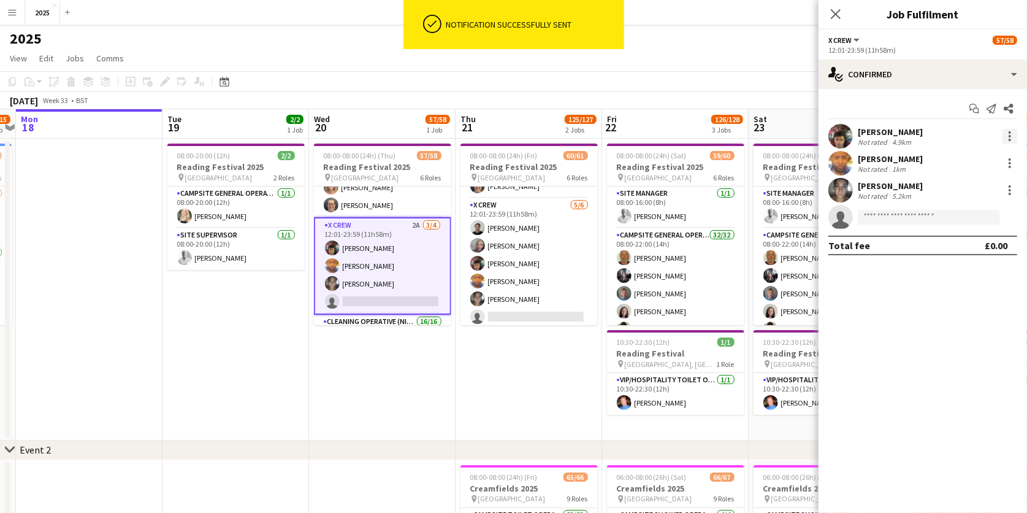
click at [1010, 135] on div at bounding box center [1010, 136] width 2 height 2
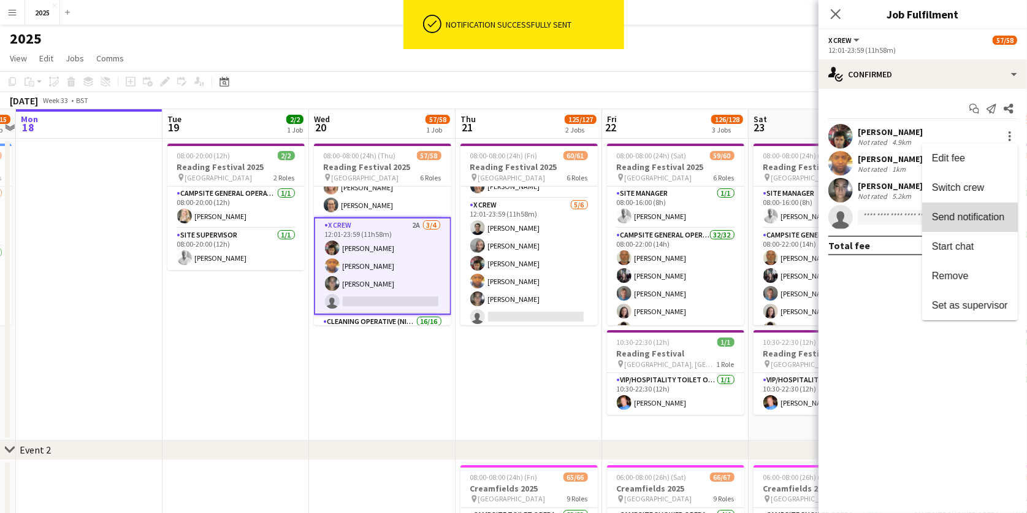
click at [988, 222] on span "Send notification" at bounding box center [968, 217] width 72 height 10
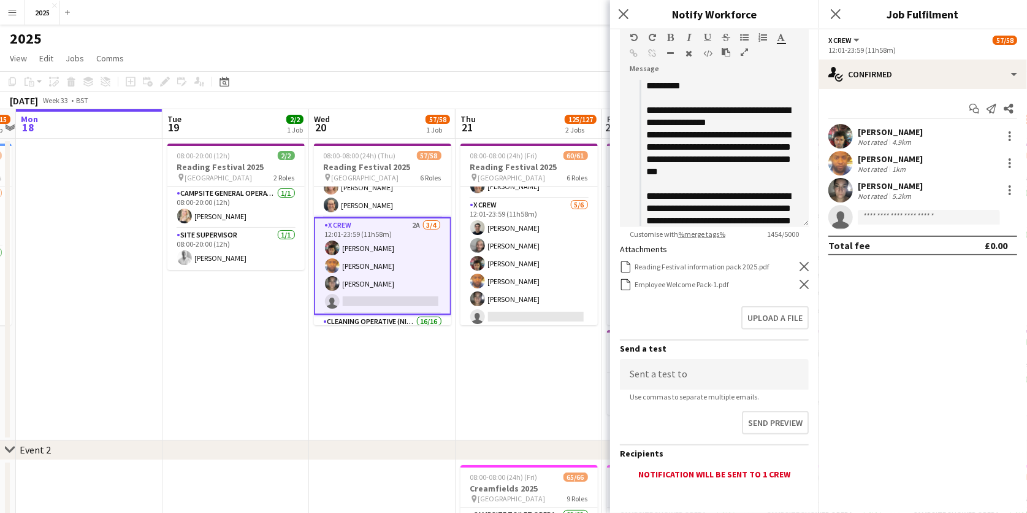
scroll to position [176, 0]
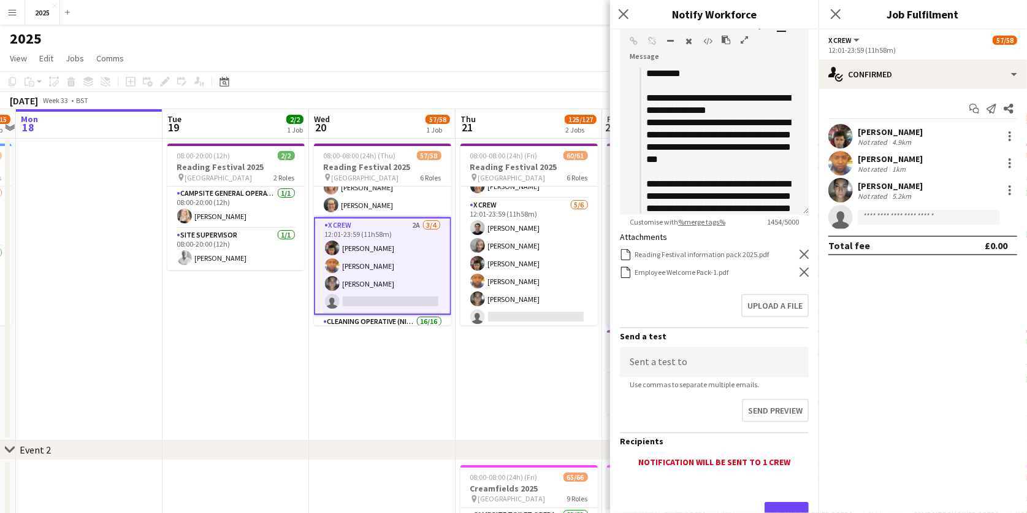
click at [777, 506] on button "Send" at bounding box center [787, 514] width 44 height 27
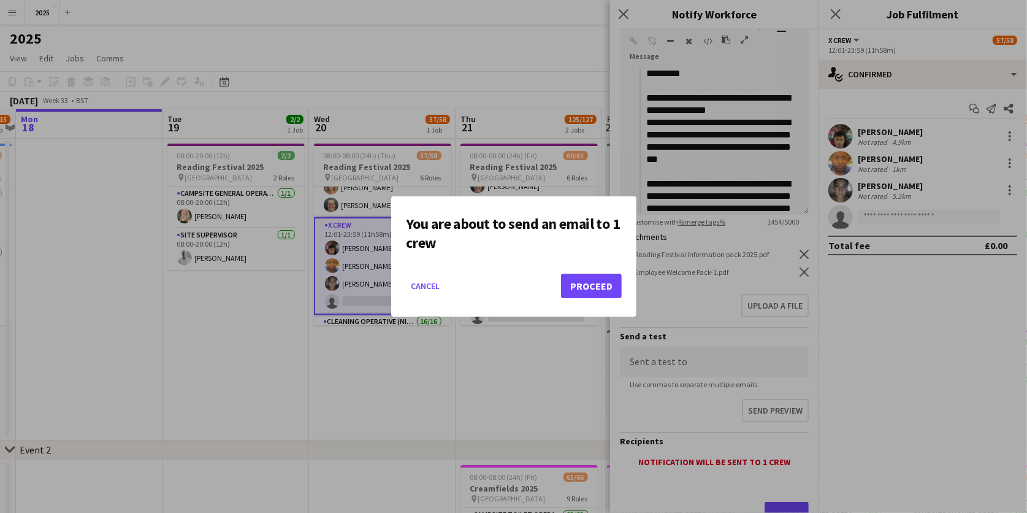
click at [582, 289] on button "Proceed" at bounding box center [591, 285] width 61 height 25
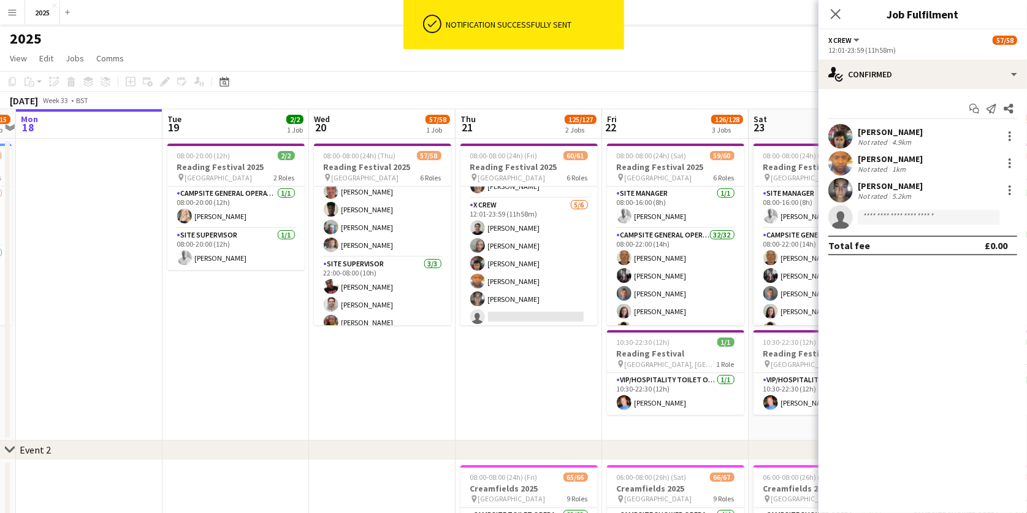
scroll to position [1009, 0]
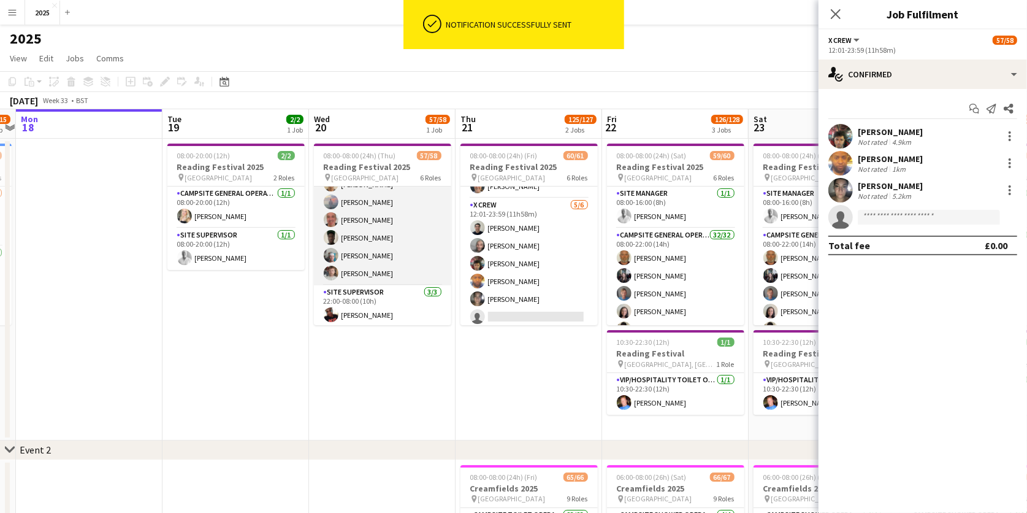
click at [420, 254] on app-card-role "Cleaning Operative (NIGHT) 16/16 22:00-08:00 (10h) Mya Brown-George Iyasu Amanu…" at bounding box center [382, 129] width 137 height 312
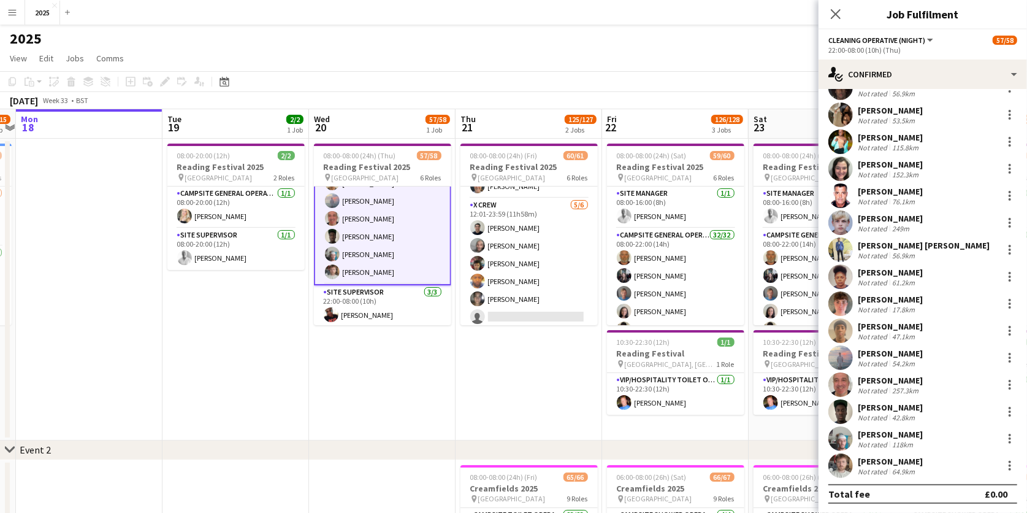
scroll to position [75, 0]
click at [1010, 468] on div at bounding box center [1010, 469] width 2 height 2
click at [962, 350] on span "Send notification" at bounding box center [968, 353] width 72 height 10
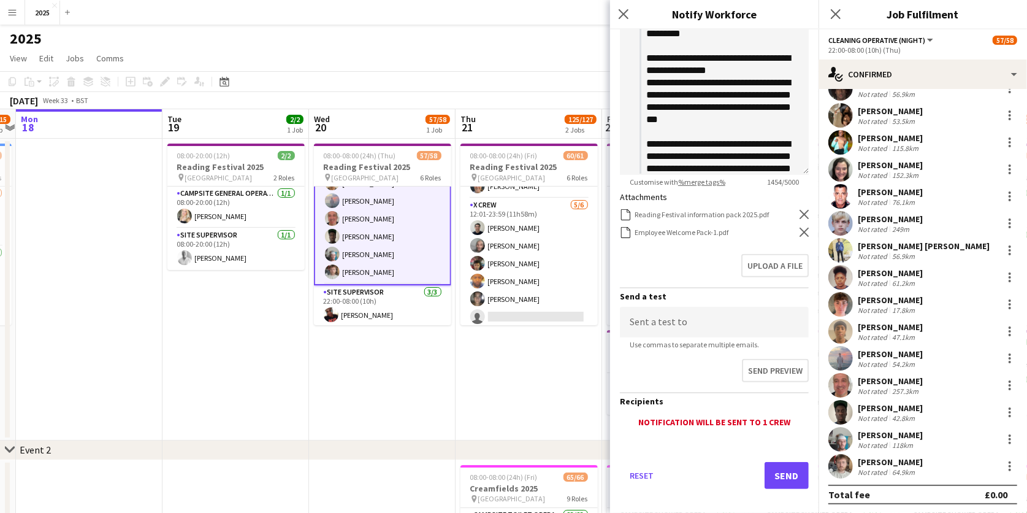
scroll to position [215, 0]
click at [783, 465] on button "Send" at bounding box center [787, 476] width 44 height 27
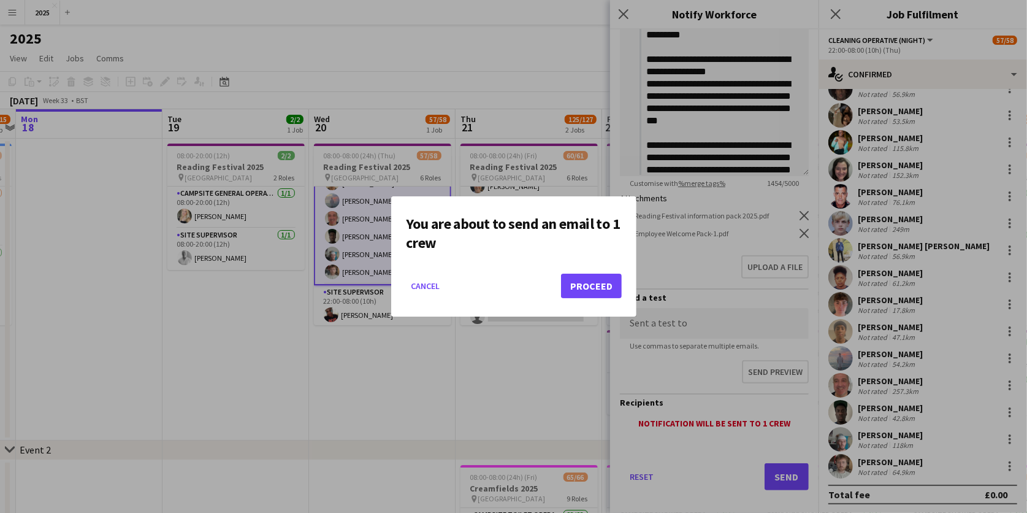
click at [598, 280] on button "Proceed" at bounding box center [591, 285] width 61 height 25
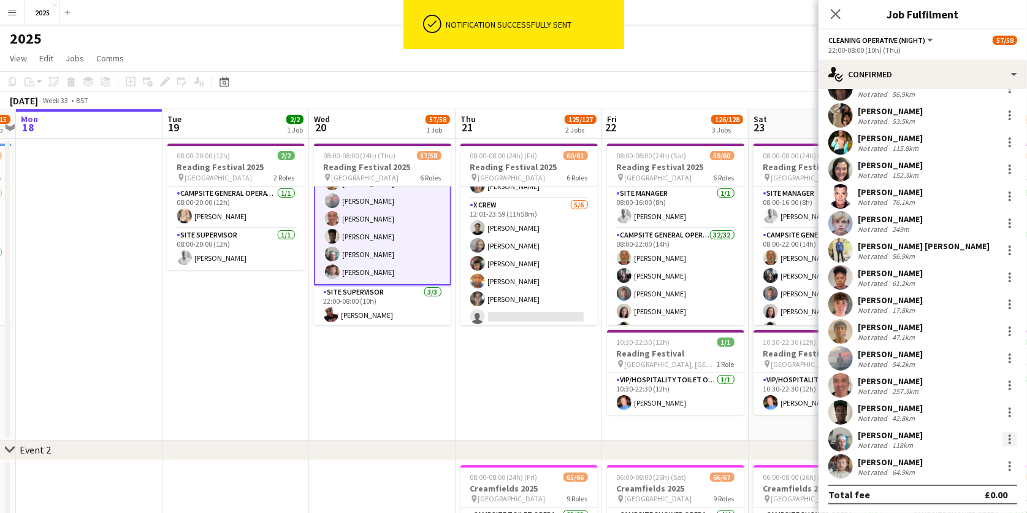
click at [1011, 436] on div at bounding box center [1009, 439] width 15 height 15
click at [967, 321] on span "Send notification" at bounding box center [968, 326] width 72 height 10
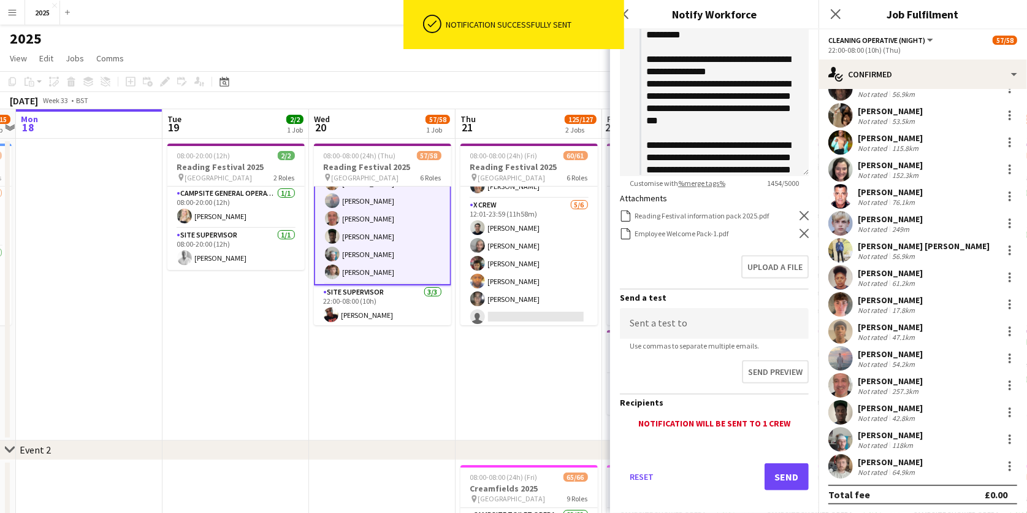
click at [781, 464] on button "Send" at bounding box center [787, 476] width 44 height 27
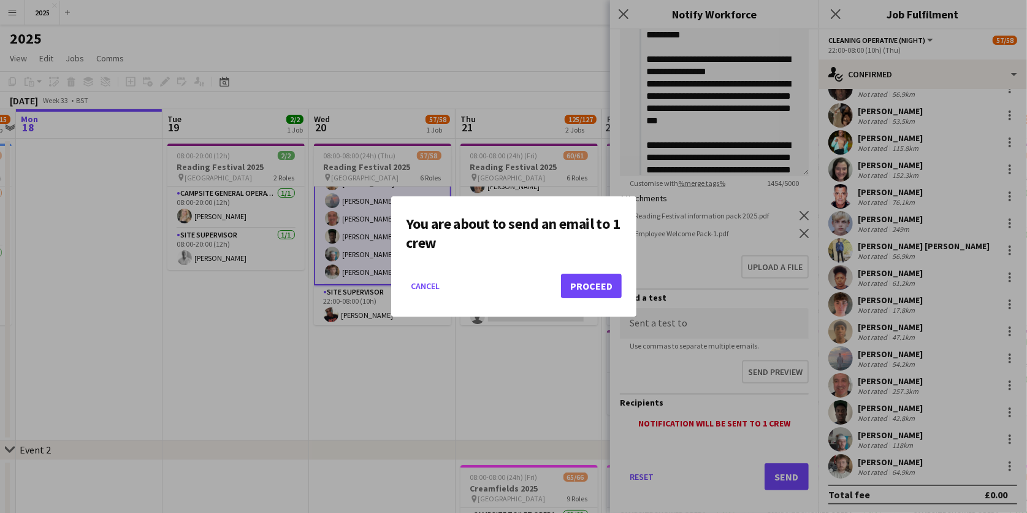
click at [598, 283] on button "Proceed" at bounding box center [591, 285] width 61 height 25
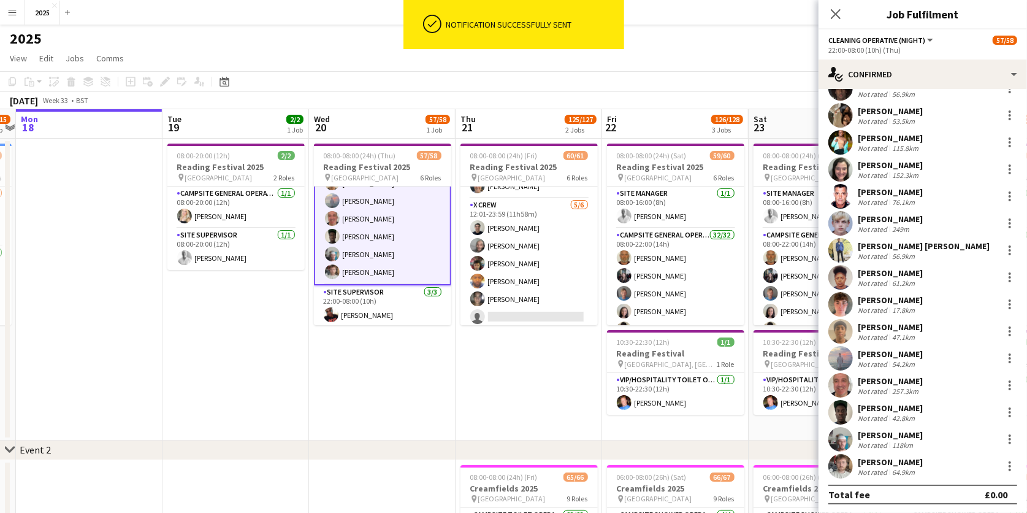
click at [835, 17] on icon "Close pop-in" at bounding box center [836, 14] width 10 height 10
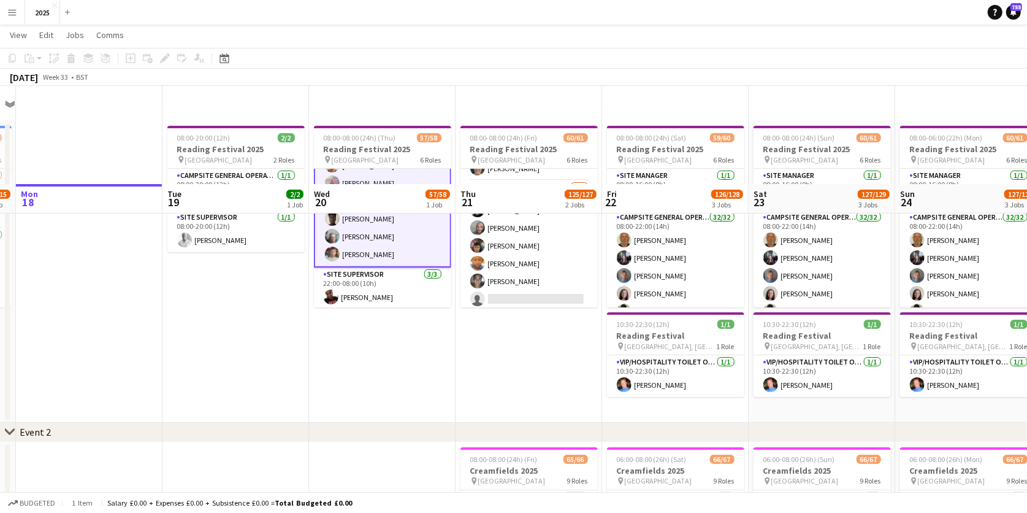
scroll to position [257, 0]
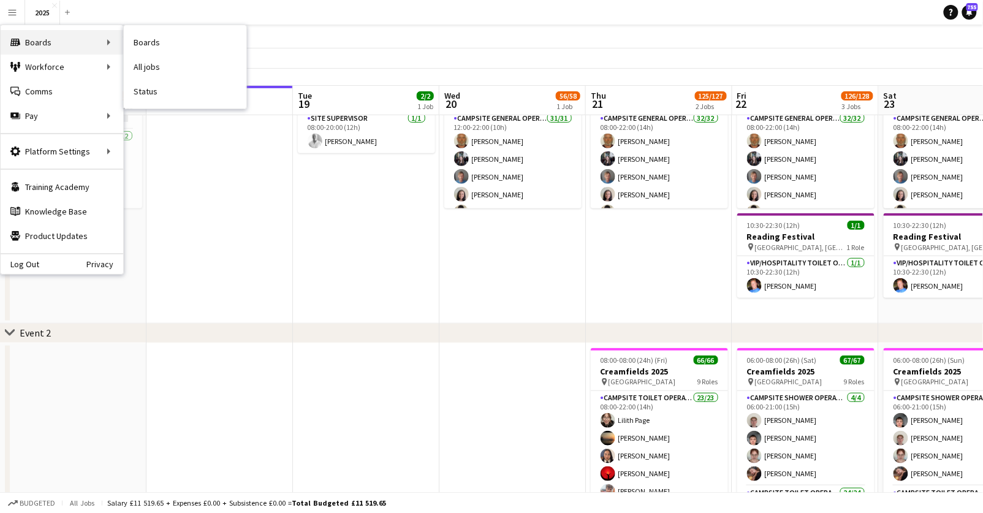
scroll to position [0, 384]
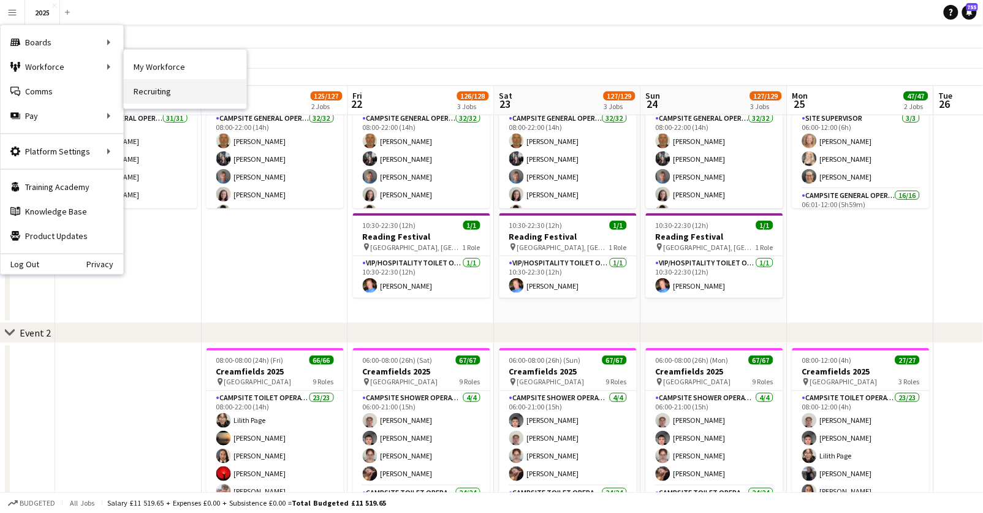
click at [157, 97] on link "Recruiting" at bounding box center [185, 91] width 123 height 25
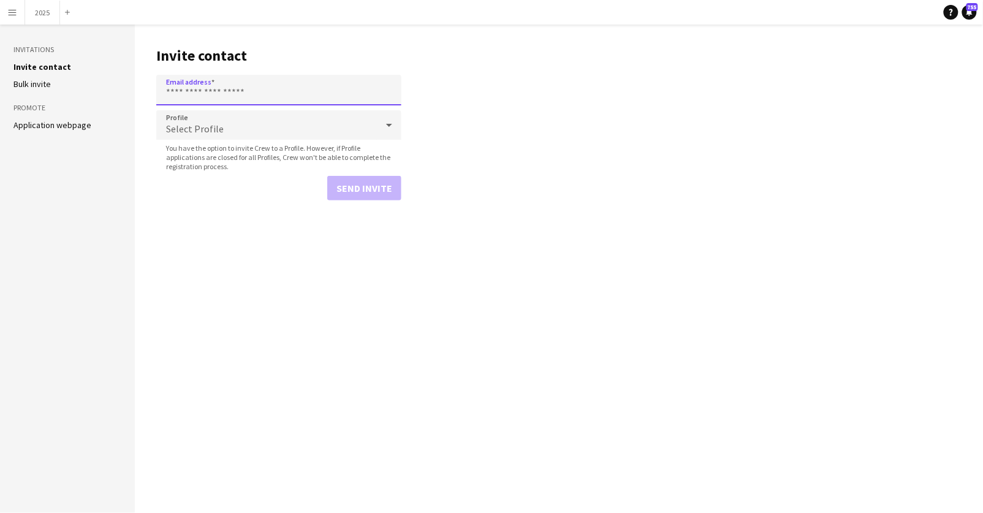
click at [177, 88] on input "Email address" at bounding box center [278, 90] width 245 height 31
paste input "**********"
type input "**********"
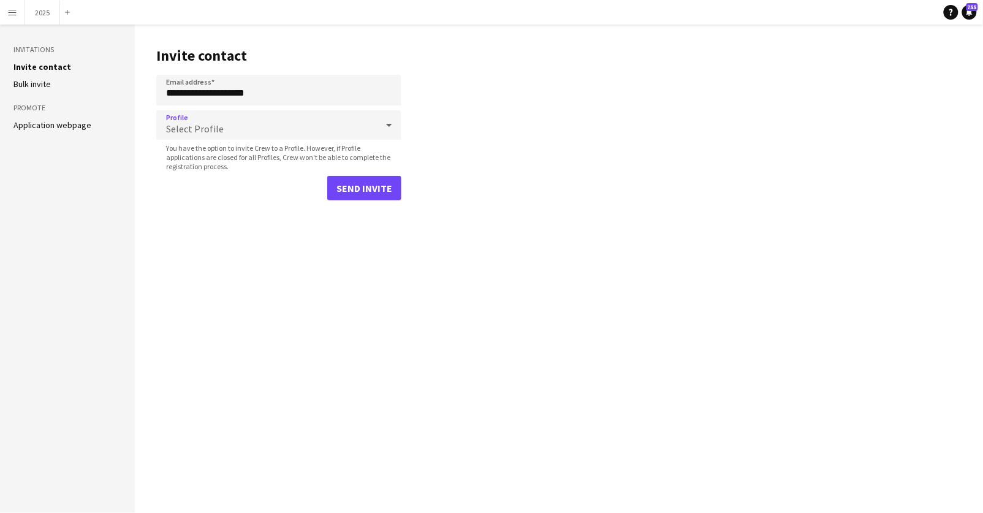
click at [178, 129] on span "Select Profile" at bounding box center [195, 129] width 58 height 12
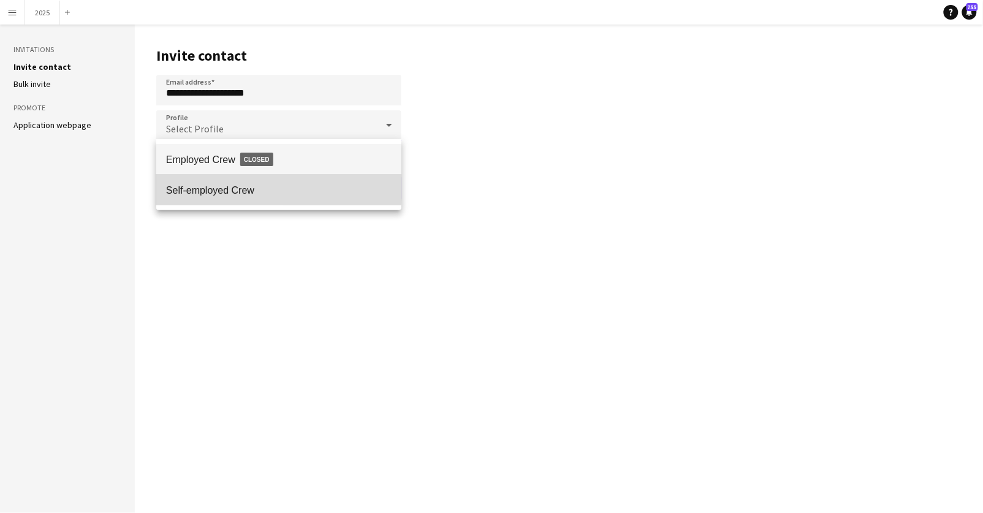
click at [186, 187] on span "Self-employed Crew" at bounding box center [279, 191] width 226 height 12
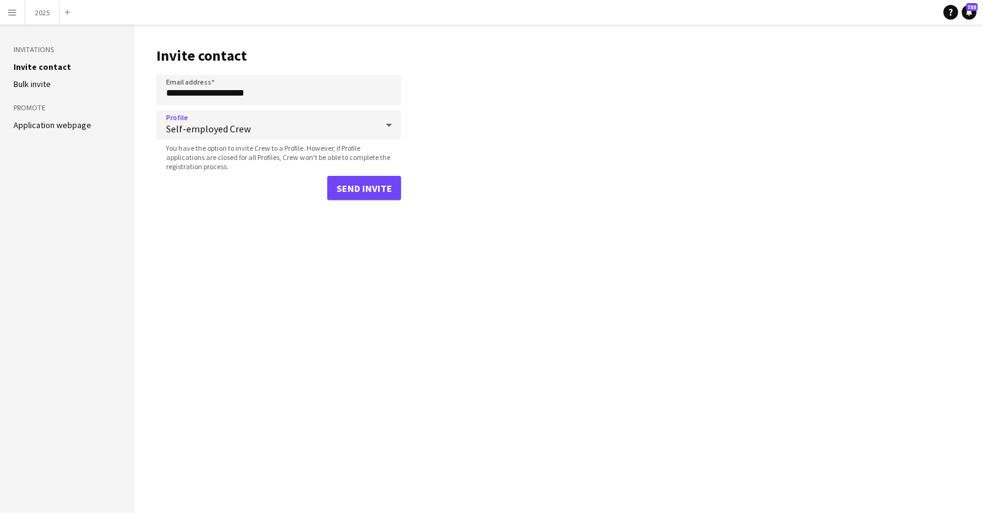
click at [365, 181] on button "Send invite" at bounding box center [364, 188] width 74 height 25
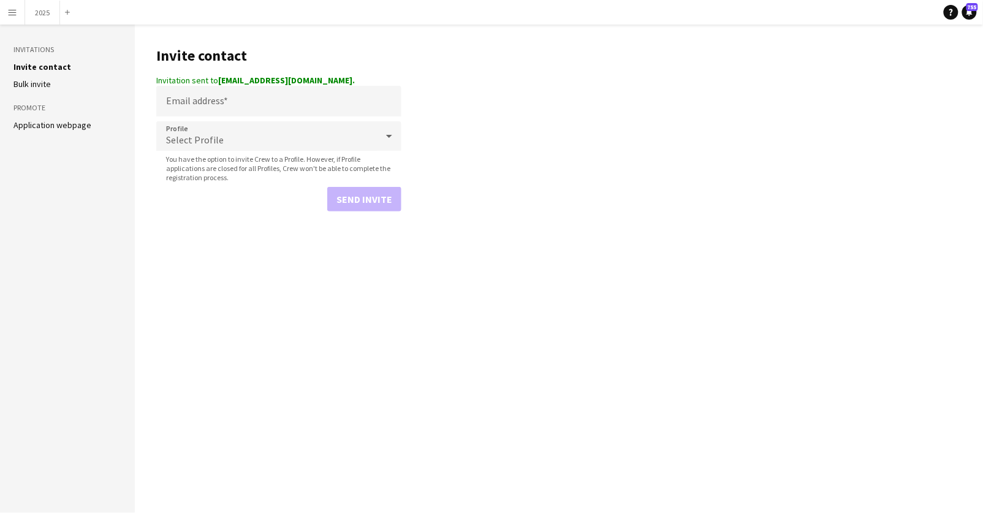
click at [15, 11] on app-icon "Menu" at bounding box center [12, 12] width 10 height 10
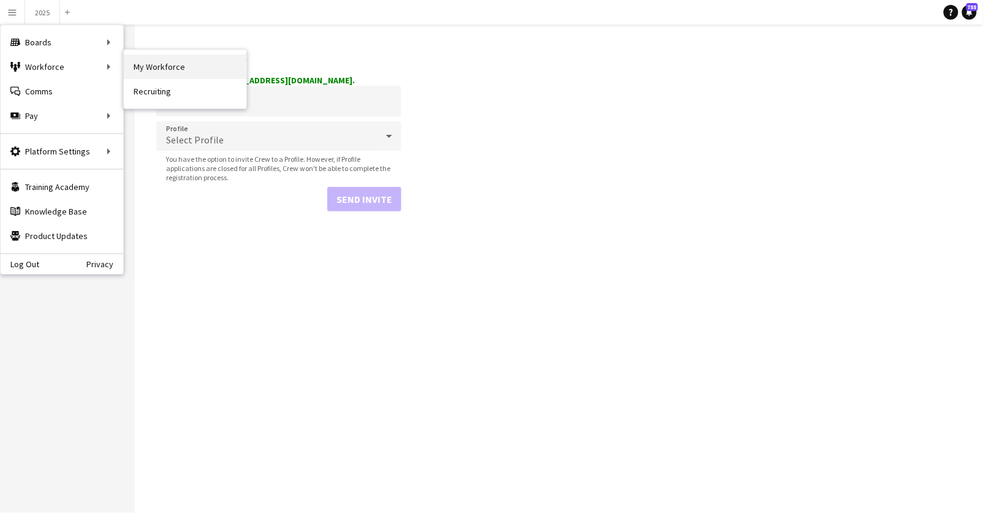
click at [147, 71] on link "My Workforce" at bounding box center [185, 67] width 123 height 25
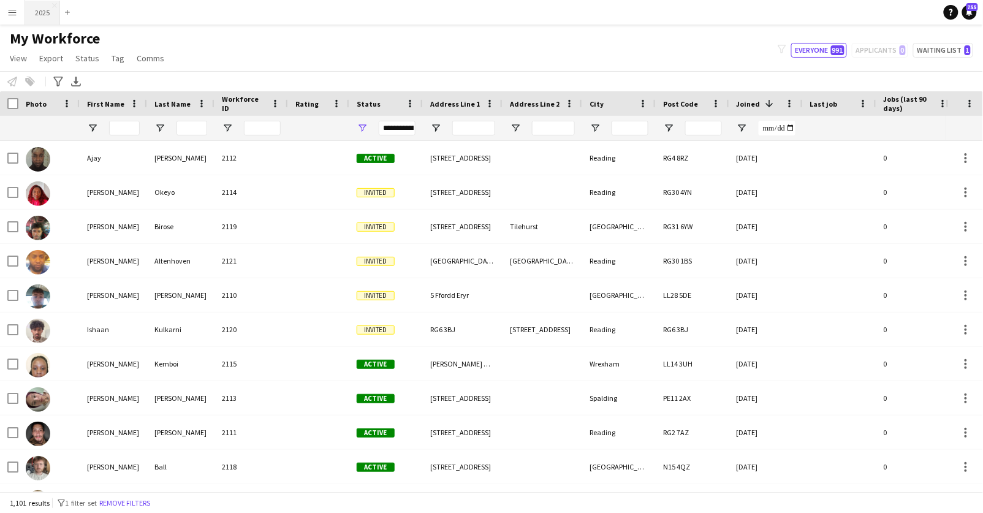
click at [42, 17] on button "2025 Close" at bounding box center [42, 13] width 35 height 24
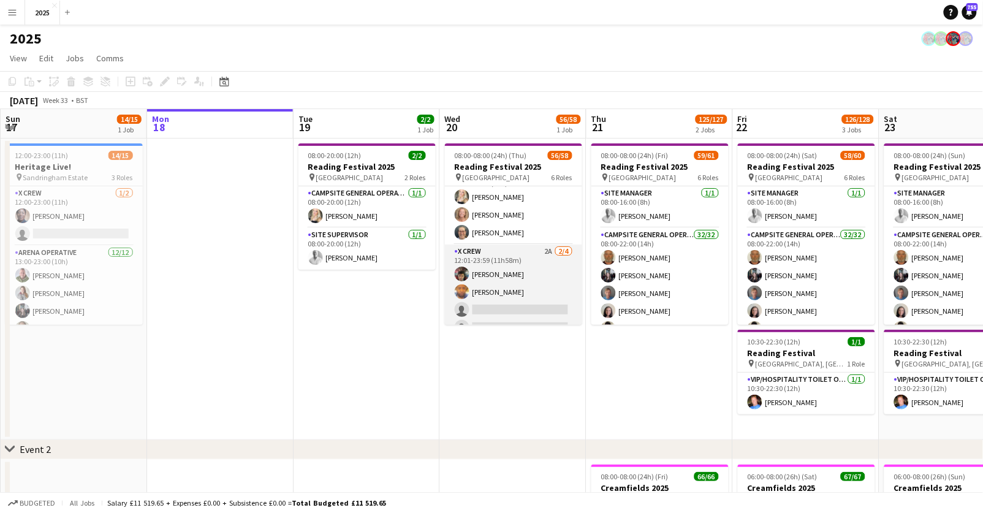
click at [548, 245] on app-card-role "X Crew 2A [DATE] 12:01-23:59 (11h58m) [PERSON_NAME] Birose [PERSON_NAME] Altenh…" at bounding box center [513, 292] width 137 height 95
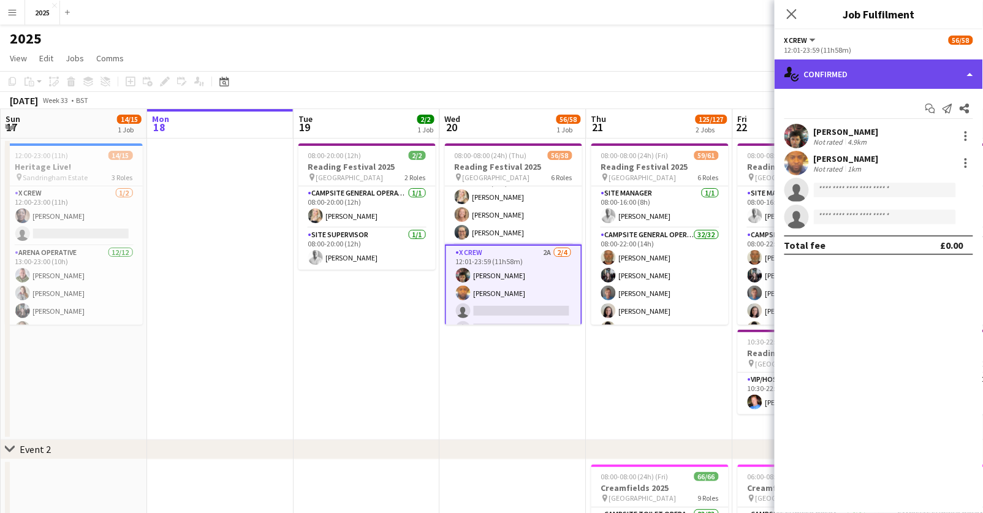
click at [876, 83] on div "single-neutral-actions-check-2 Confirmed" at bounding box center [879, 73] width 208 height 29
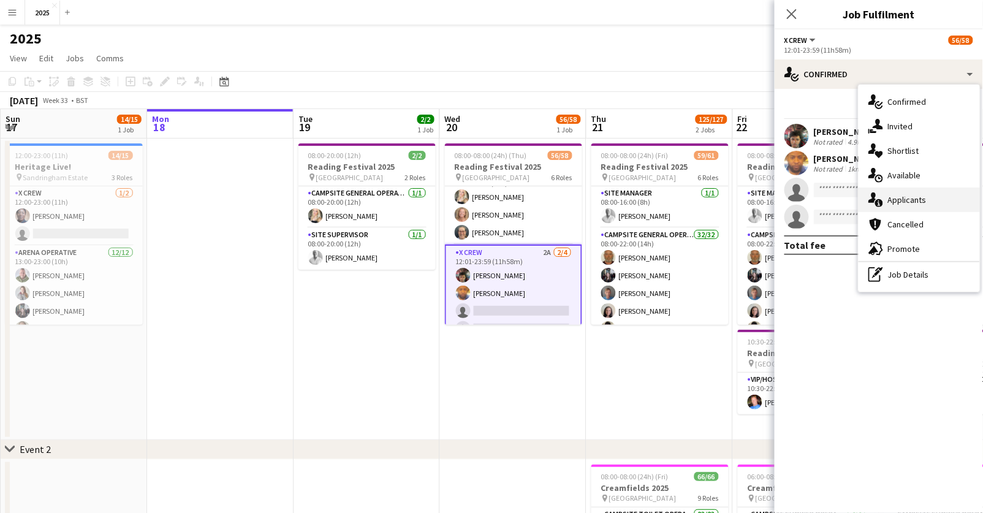
click at [892, 191] on div "single-neutral-actions-information Applicants" at bounding box center [919, 200] width 121 height 25
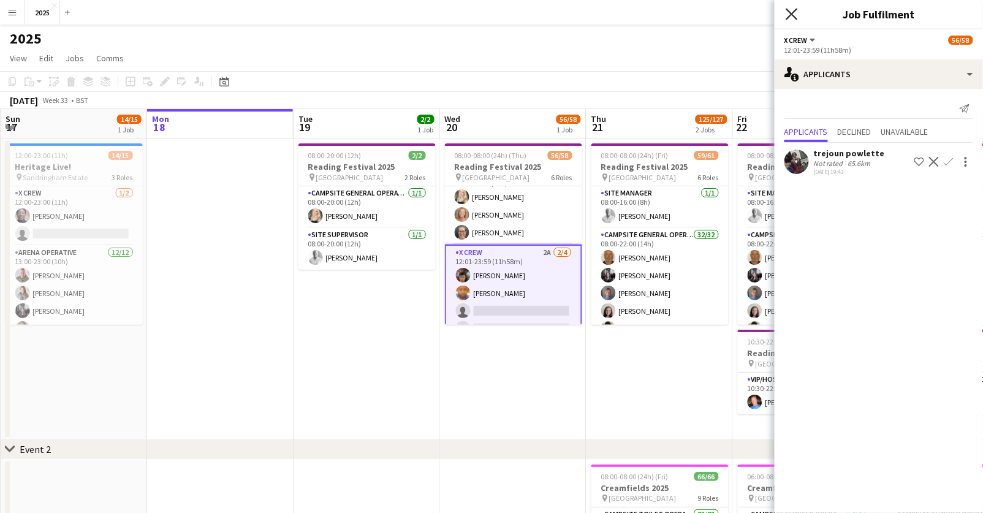
click at [791, 13] on icon at bounding box center [792, 14] width 12 height 12
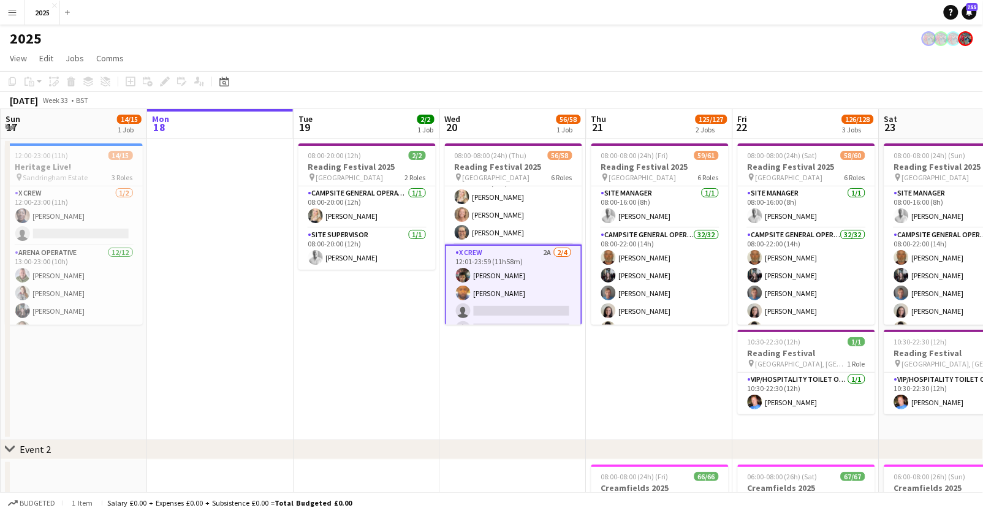
click at [372, 330] on app-date-cell "08:00-20:00 (12h) 2/2 Reading Festival 2025 pin [GEOGRAPHIC_DATA] 2 Roles Camps…" at bounding box center [367, 290] width 147 height 302
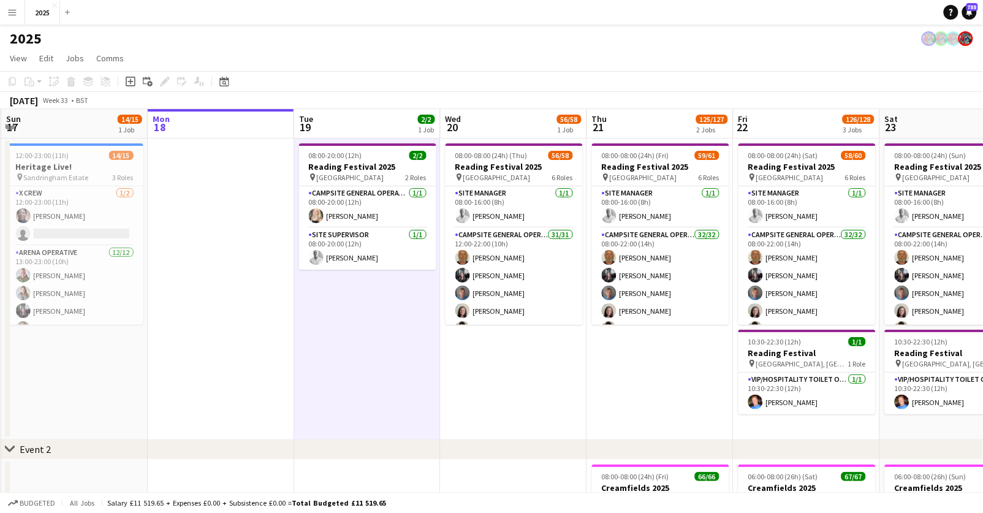
click at [9, 15] on app-icon "Menu" at bounding box center [12, 12] width 10 height 10
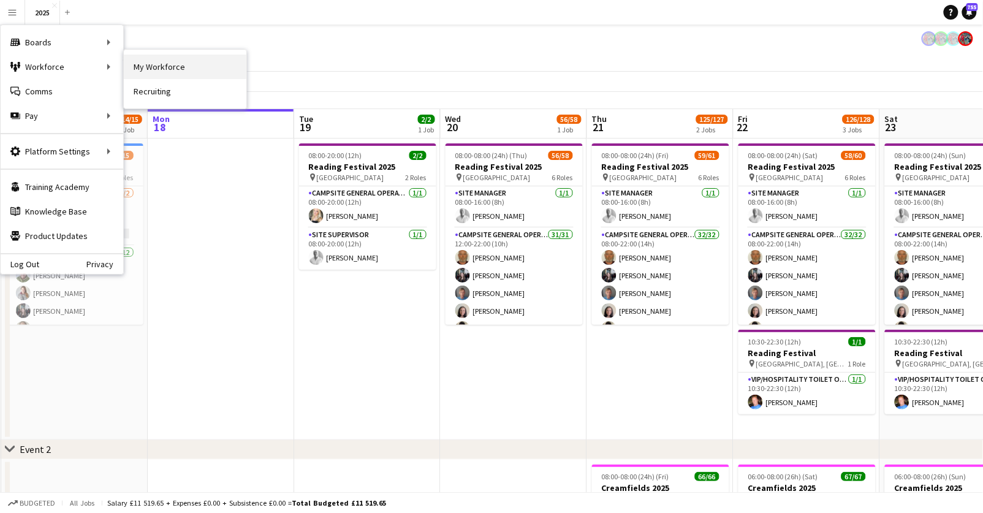
click at [152, 62] on link "My Workforce" at bounding box center [185, 67] width 123 height 25
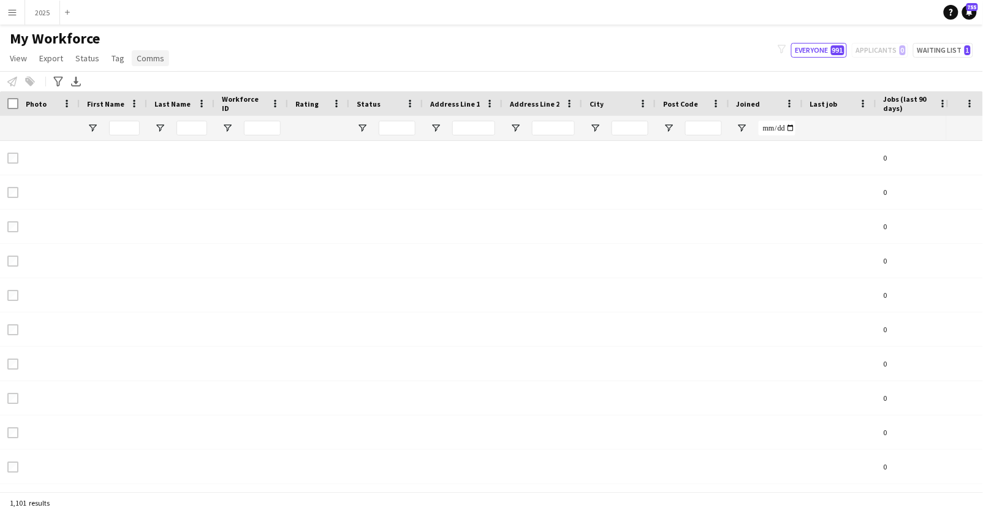
type input "**********"
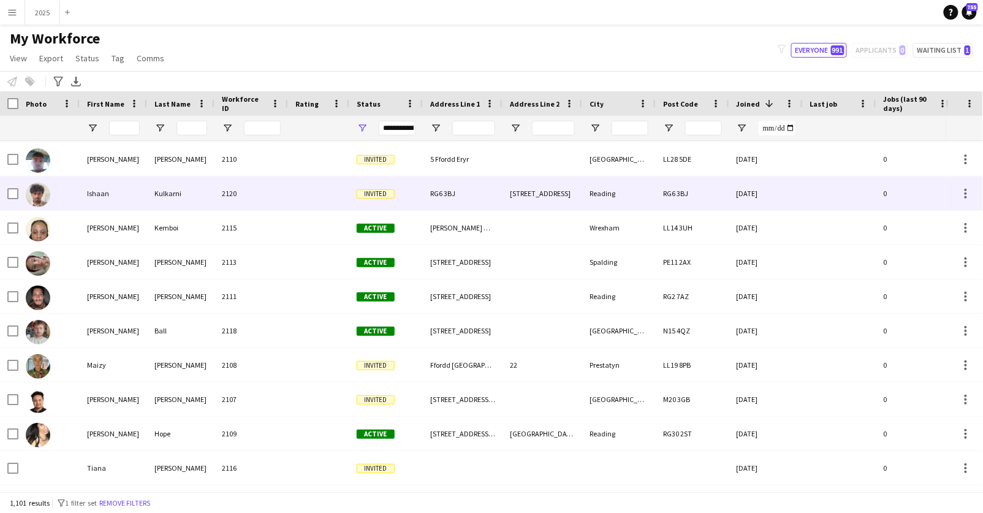
scroll to position [138, 0]
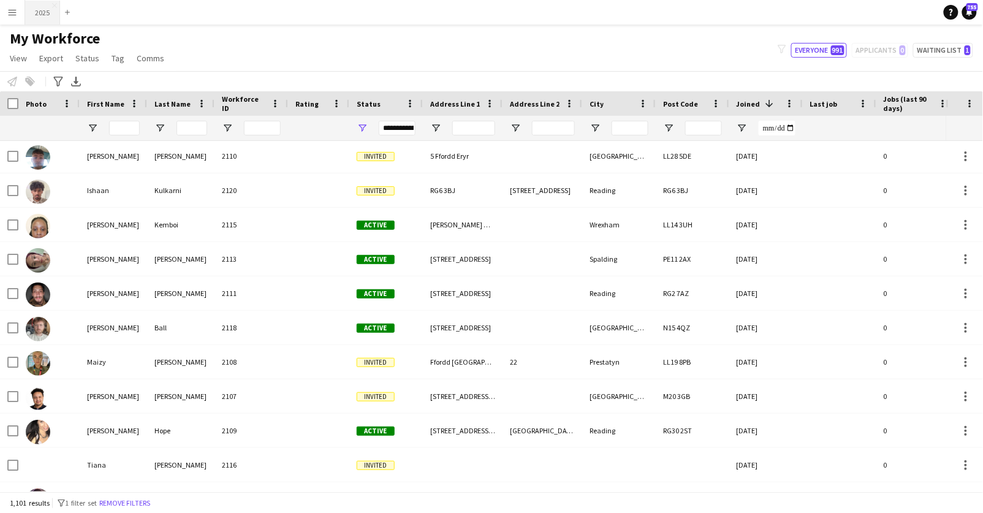
click at [41, 12] on button "2025 Close" at bounding box center [42, 13] width 35 height 24
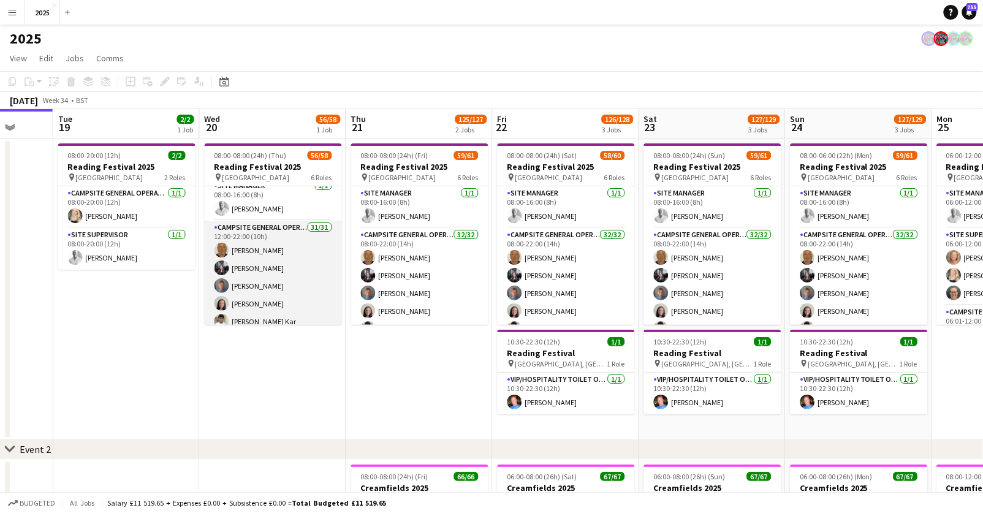
scroll to position [0, 393]
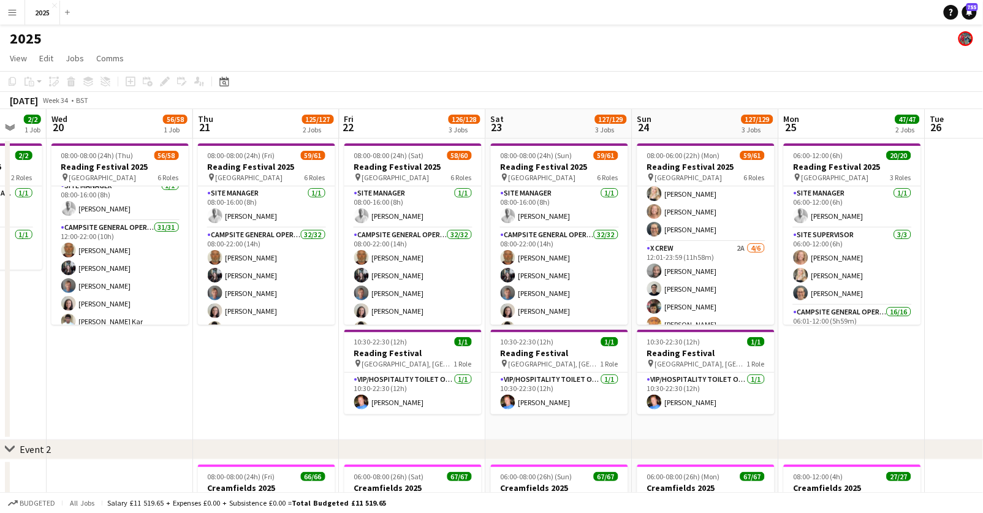
click at [12, 9] on app-icon "Menu" at bounding box center [12, 12] width 10 height 10
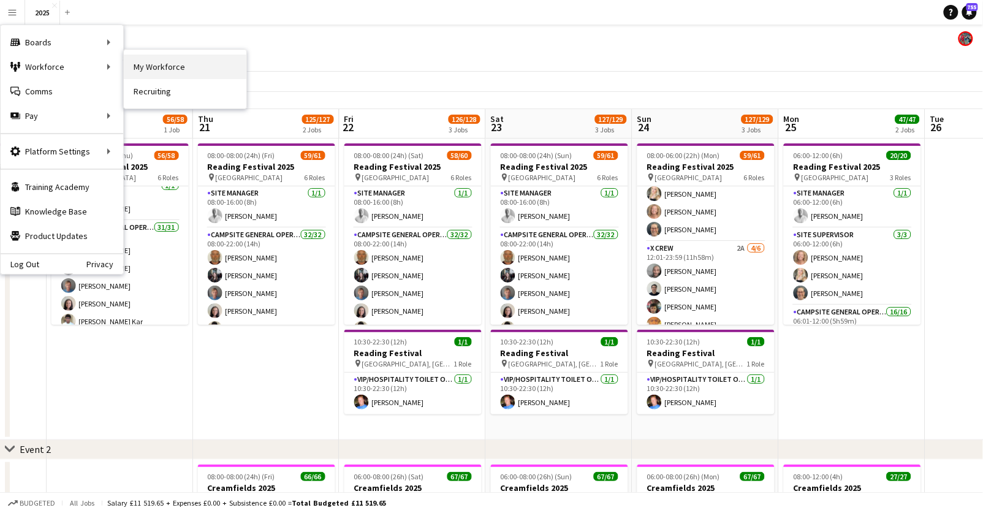
click at [150, 63] on link "My Workforce" at bounding box center [185, 67] width 123 height 25
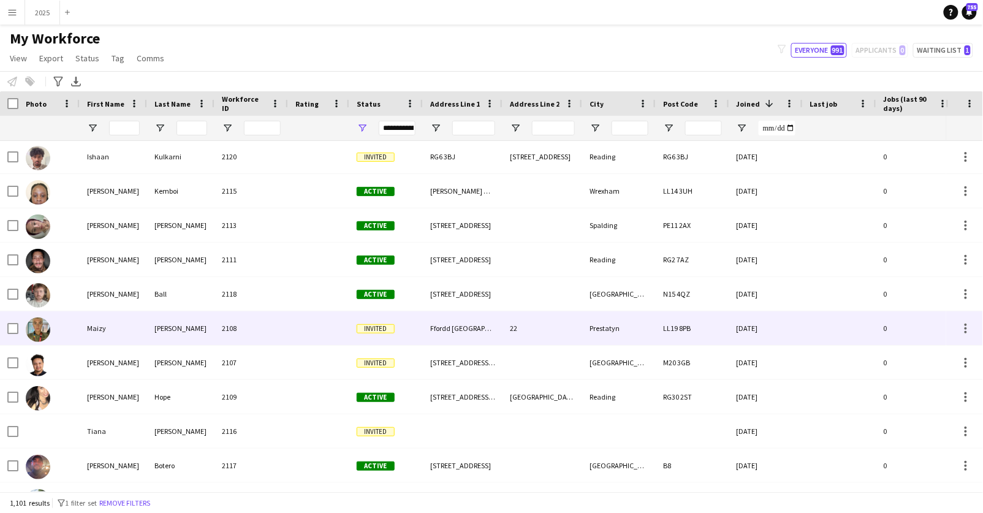
scroll to position [212, 0]
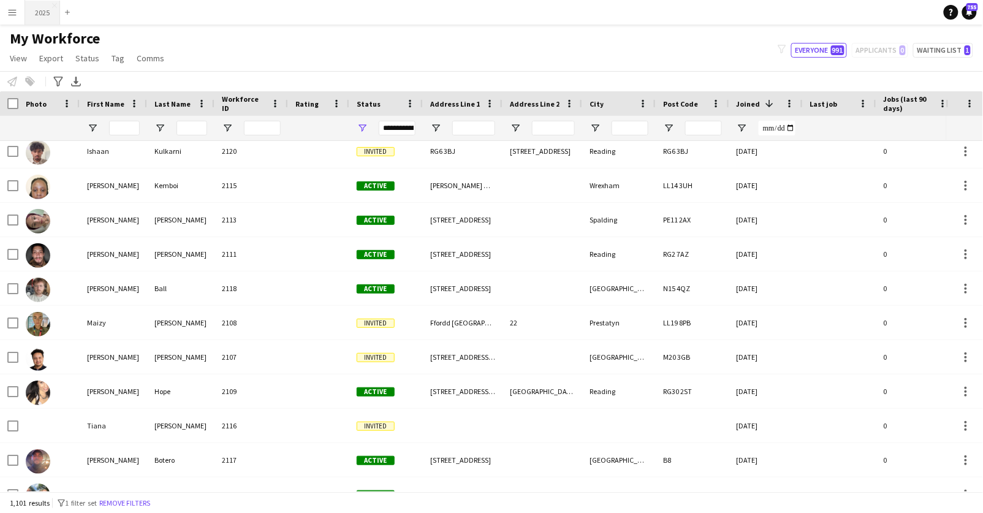
click at [42, 13] on button "2025 Close" at bounding box center [42, 13] width 35 height 24
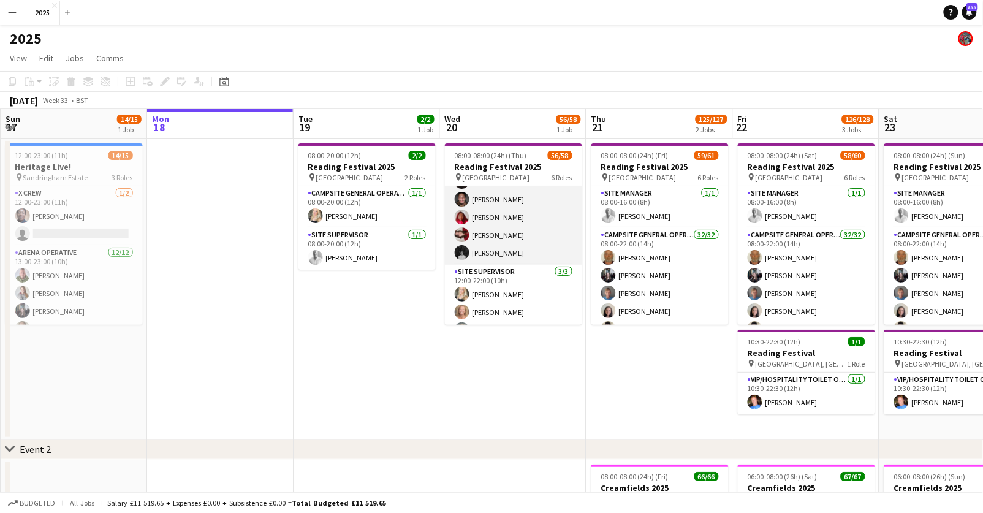
scroll to position [679, 0]
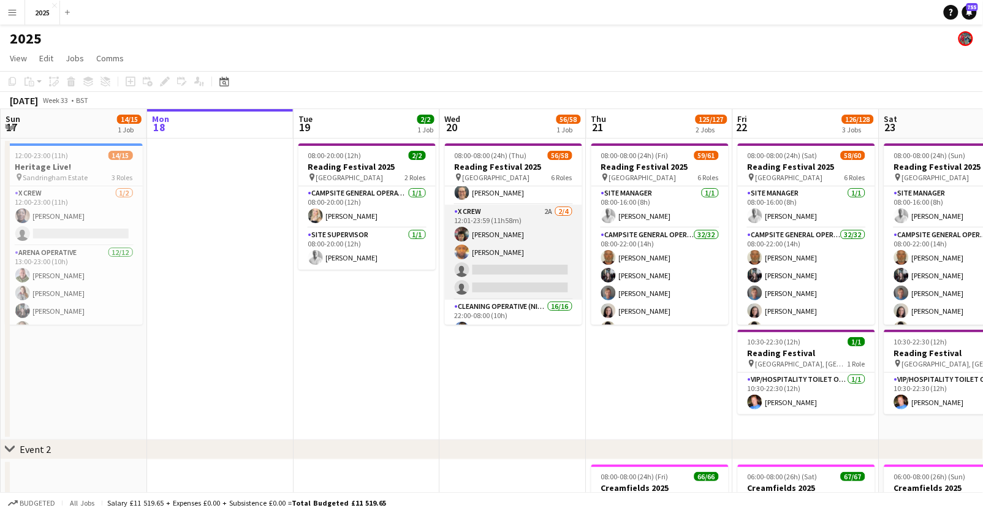
click at [509, 267] on app-card-role "X Crew 2A [DATE] 12:01-23:59 (11h58m) [PERSON_NAME] Birose [PERSON_NAME] Altenh…" at bounding box center [513, 252] width 137 height 95
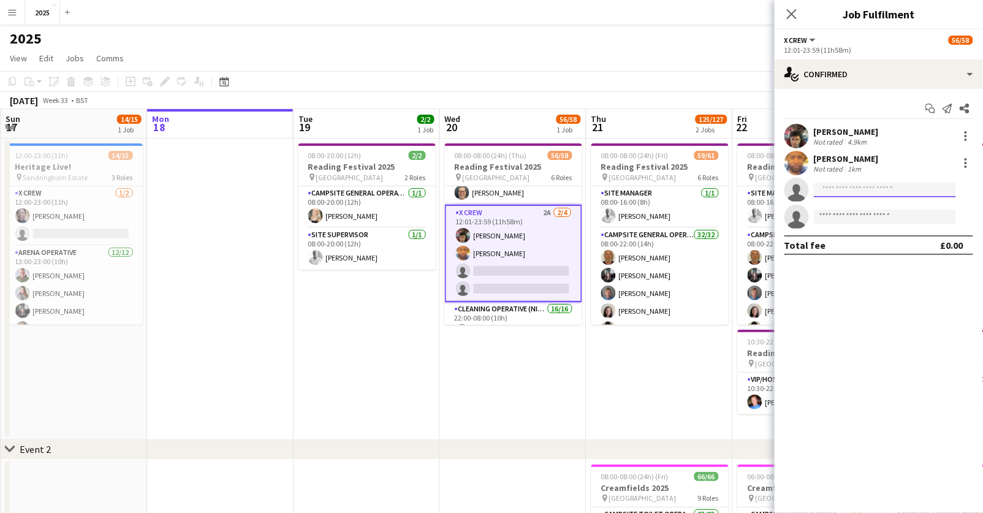
click at [878, 190] on input at bounding box center [885, 190] width 142 height 15
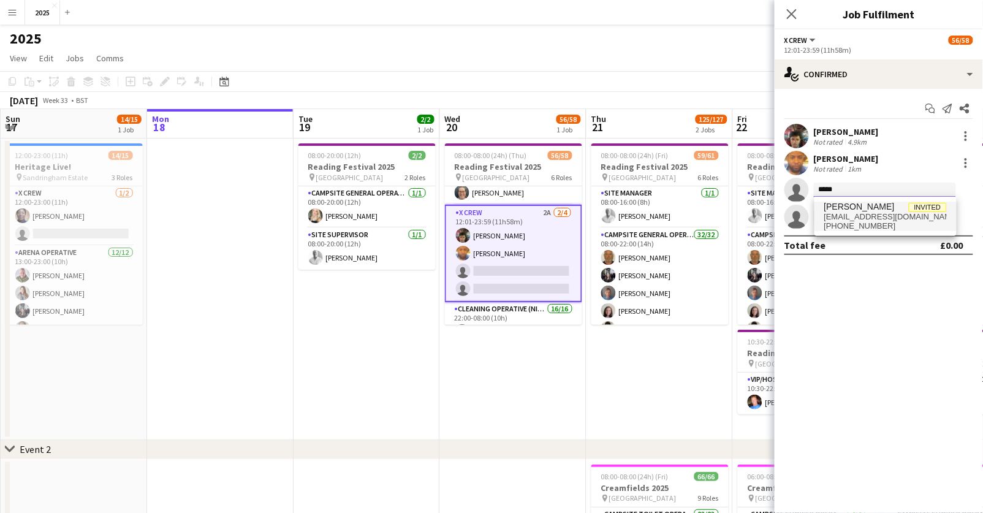
type input "*****"
click at [888, 214] on span "[EMAIL_ADDRESS][DOMAIN_NAME]" at bounding box center [886, 217] width 123 height 10
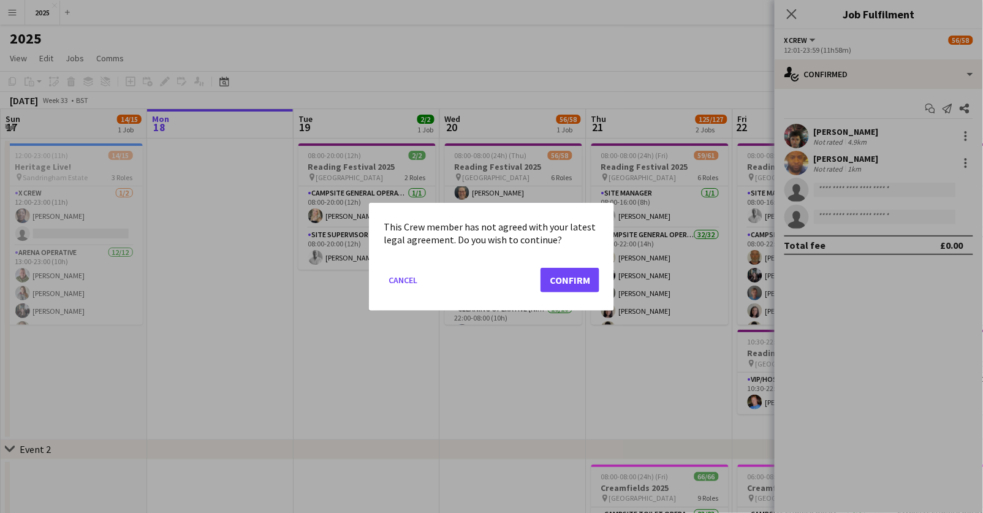
click at [575, 280] on button "Confirm" at bounding box center [570, 279] width 59 height 25
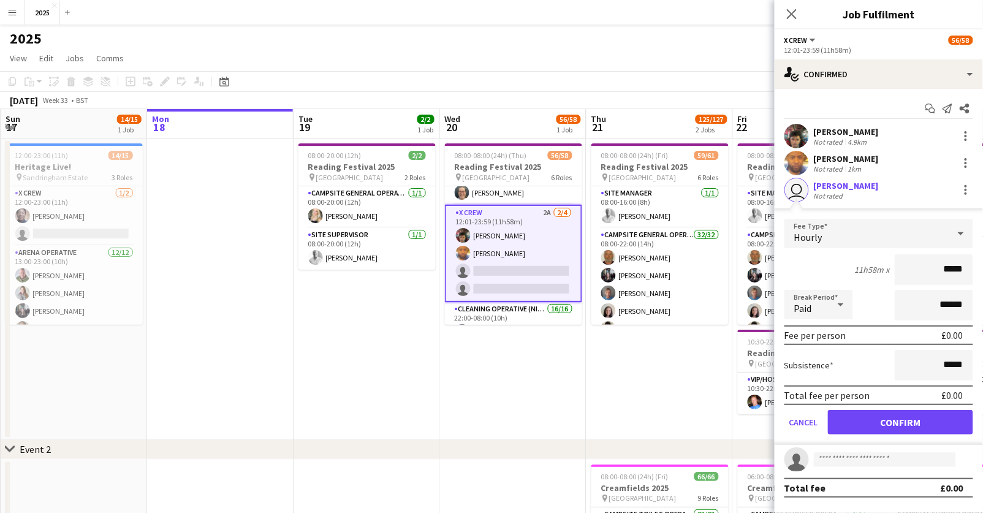
click at [858, 421] on button "Confirm" at bounding box center [900, 422] width 145 height 25
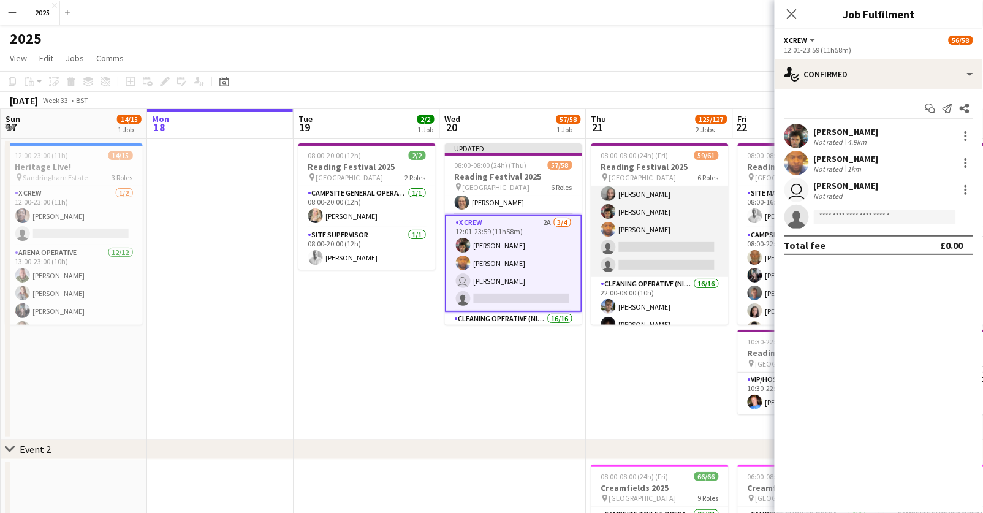
scroll to position [755, 0]
click at [683, 235] on app-card-role "X Crew [DATE] 12:01-23:59 (11h58m) [PERSON_NAME] [PERSON_NAME] [PERSON_NAME] Bi…" at bounding box center [660, 212] width 137 height 131
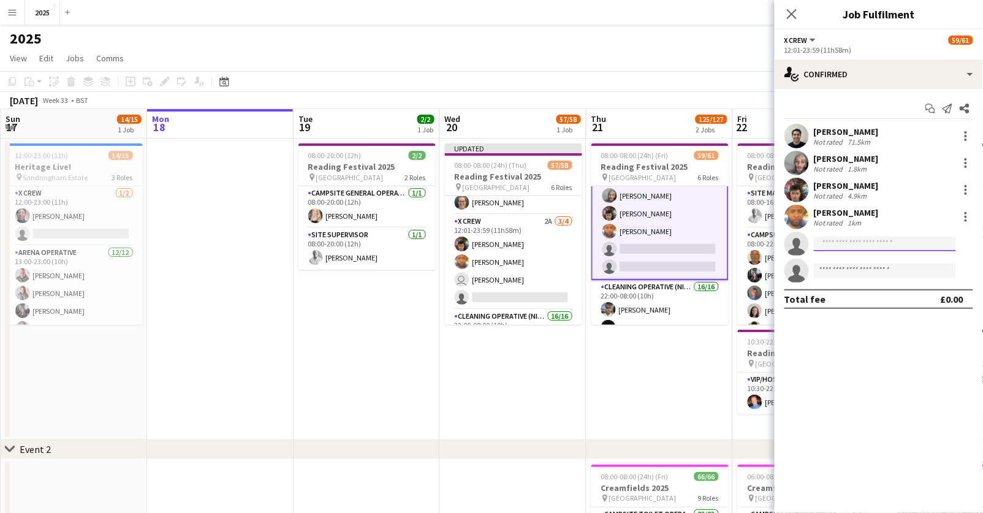
click at [856, 242] on input at bounding box center [885, 244] width 142 height 15
type input "*******"
click at [876, 270] on span "[EMAIL_ADDRESS][DOMAIN_NAME]" at bounding box center [886, 271] width 123 height 10
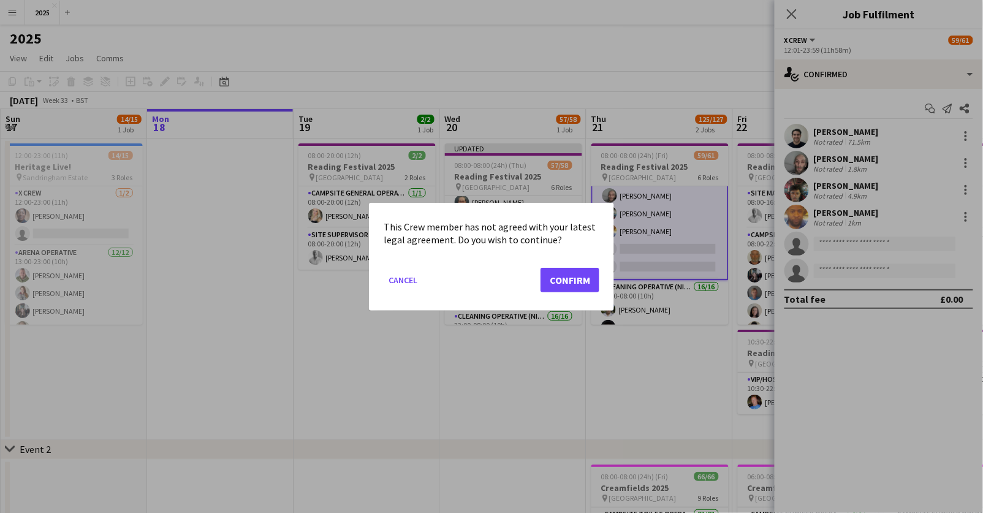
click at [576, 272] on button "Confirm" at bounding box center [570, 279] width 59 height 25
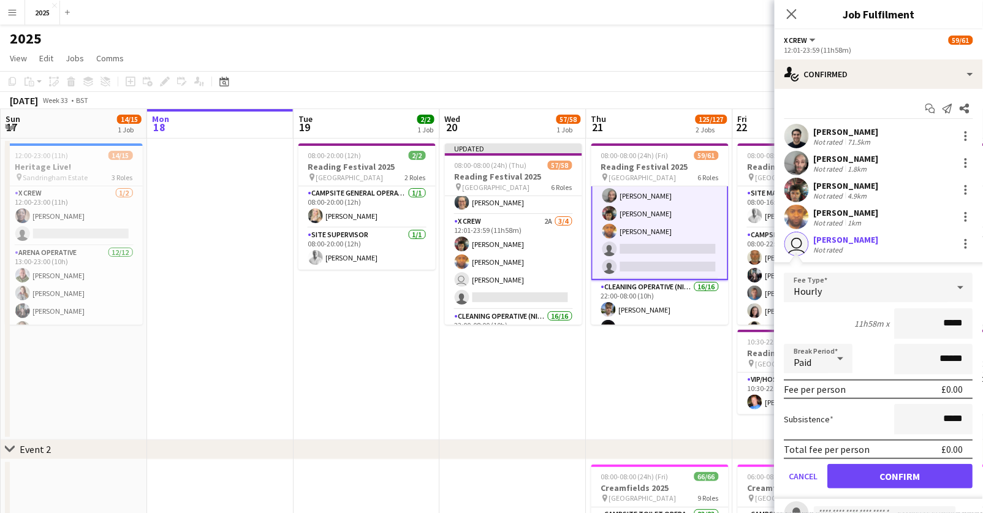
click at [841, 472] on button "Confirm" at bounding box center [900, 476] width 145 height 25
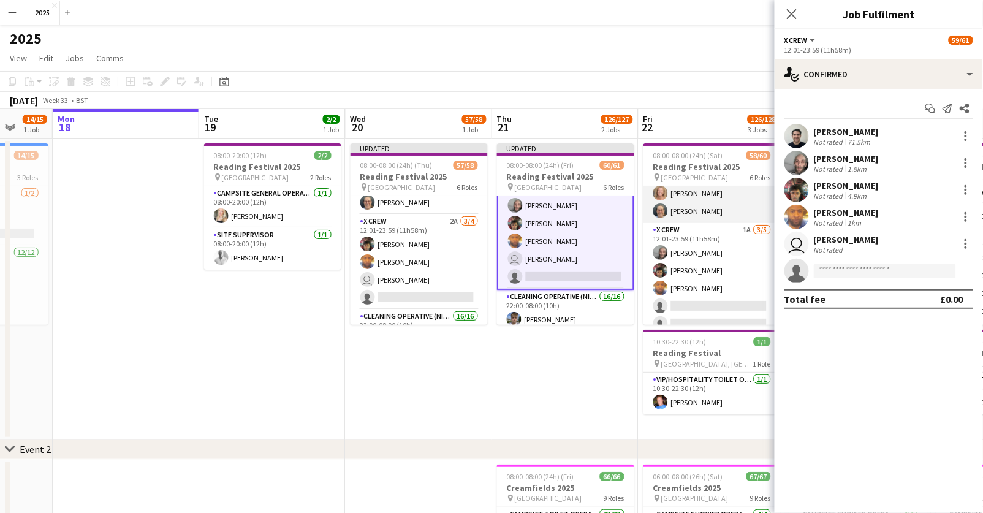
scroll to position [682, 0]
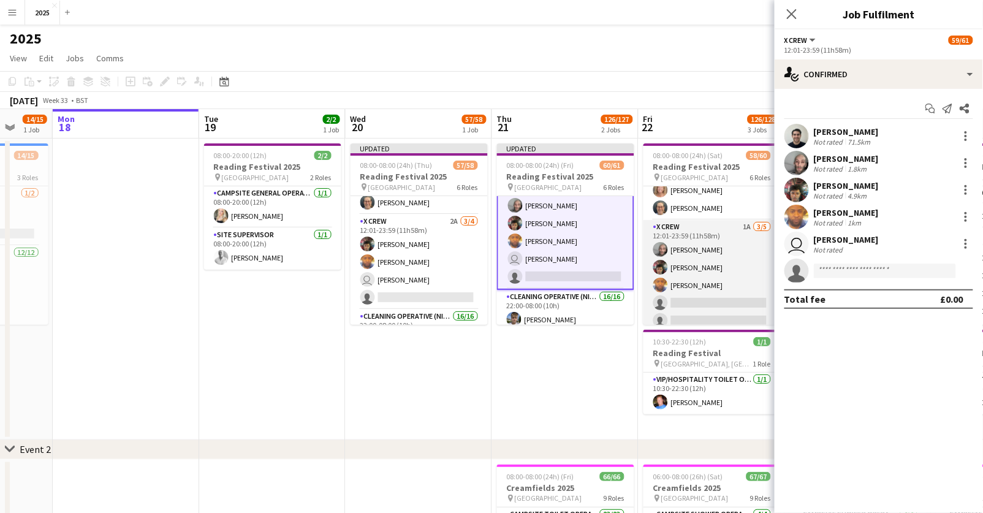
click at [723, 299] on app-card-role "X Crew 1A [DATE] 12:01-23:59 (11h58m) [PERSON_NAME] [PERSON_NAME] Birose [PERSO…" at bounding box center [712, 276] width 137 height 113
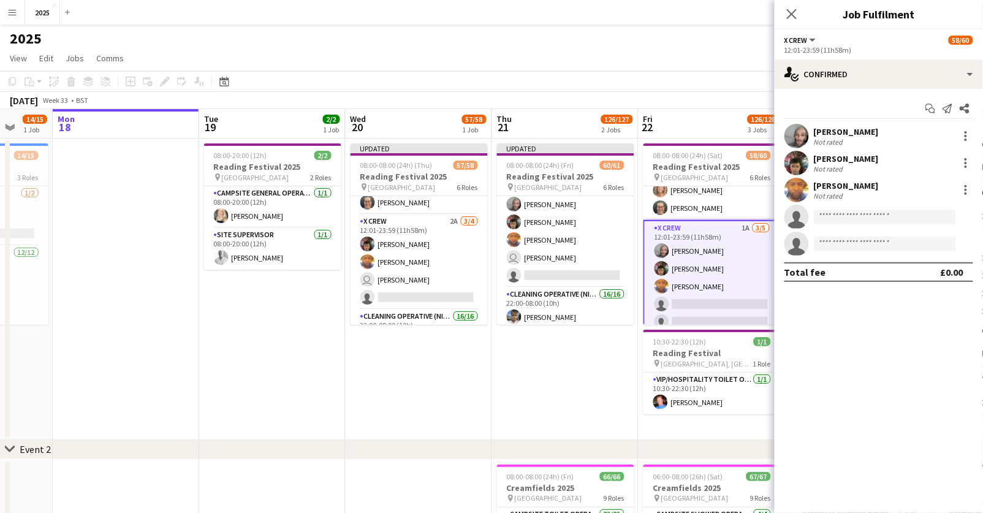
scroll to position [0, 386]
click at [858, 217] on input at bounding box center [885, 217] width 142 height 15
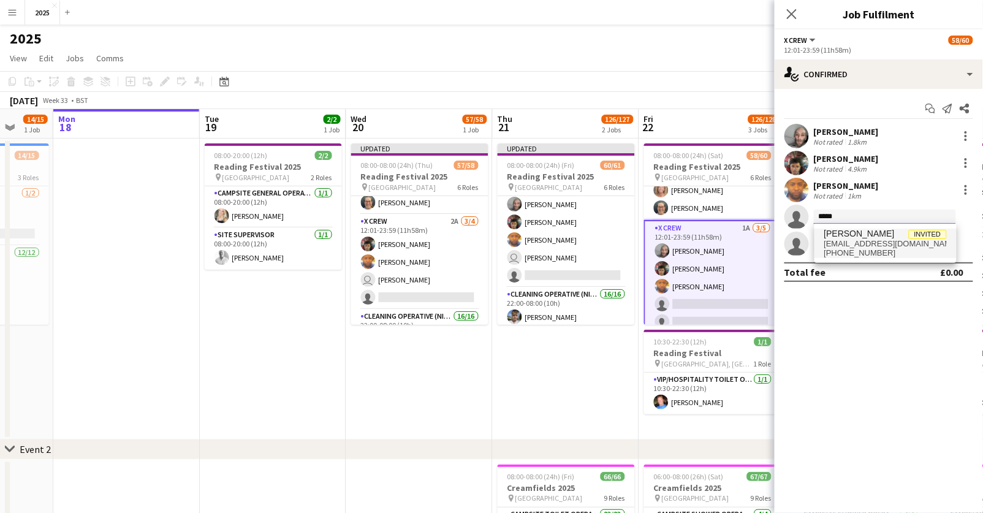
type input "*****"
click at [867, 237] on span "[PERSON_NAME]" at bounding box center [860, 234] width 71 height 10
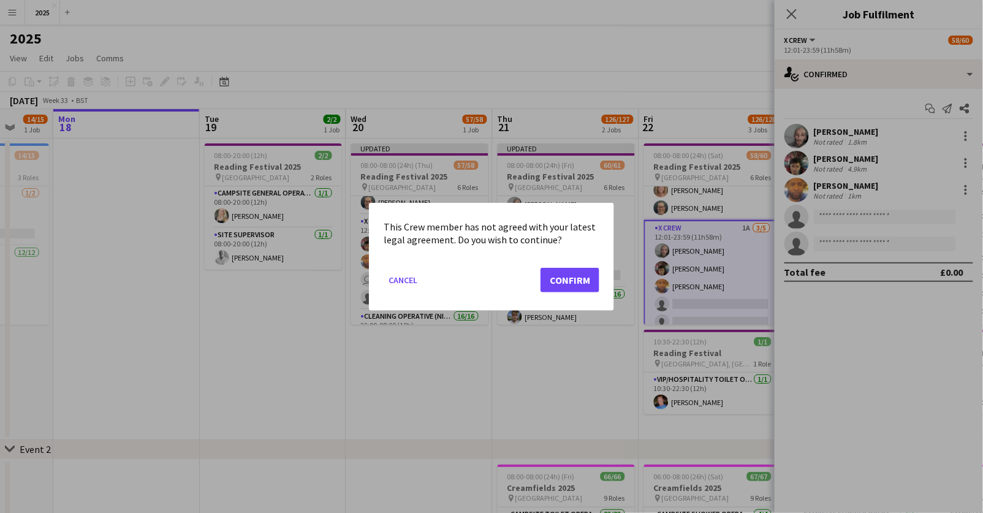
click at [578, 286] on button "Confirm" at bounding box center [570, 279] width 59 height 25
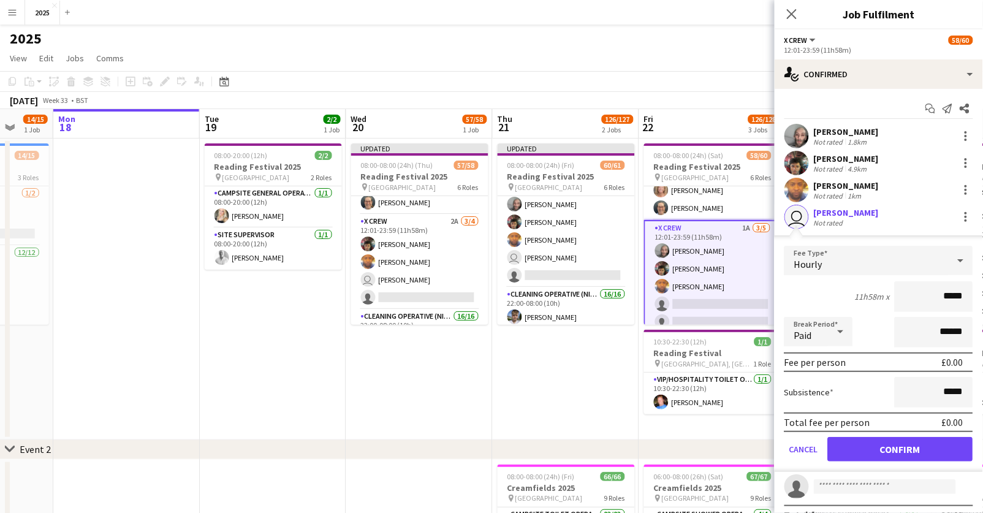
click at [861, 447] on button "Confirm" at bounding box center [900, 449] width 145 height 25
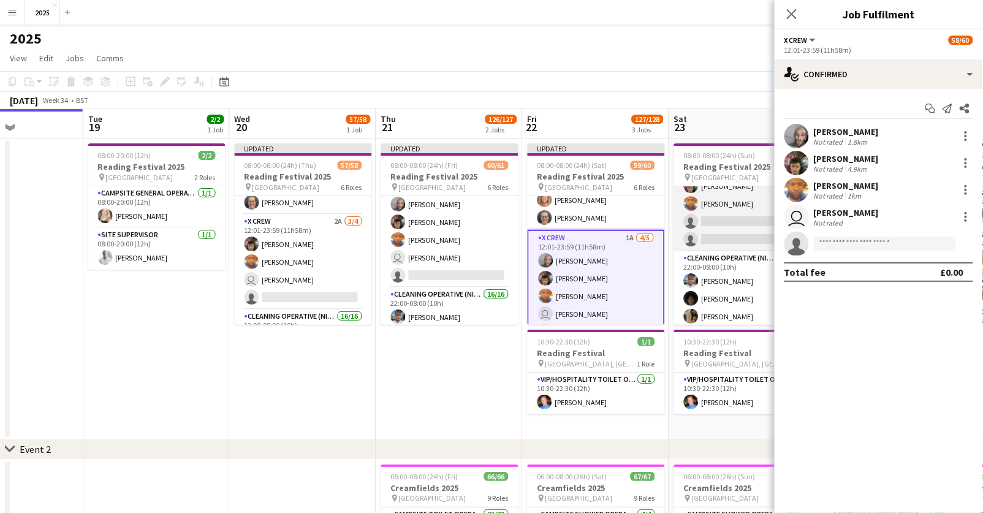
scroll to position [782, 0]
click at [717, 214] on app-card-role "X Crew 3A [DATE] 12:01-23:59 (11h58m) [PERSON_NAME] [PERSON_NAME] [PERSON_NAME]…" at bounding box center [742, 185] width 137 height 131
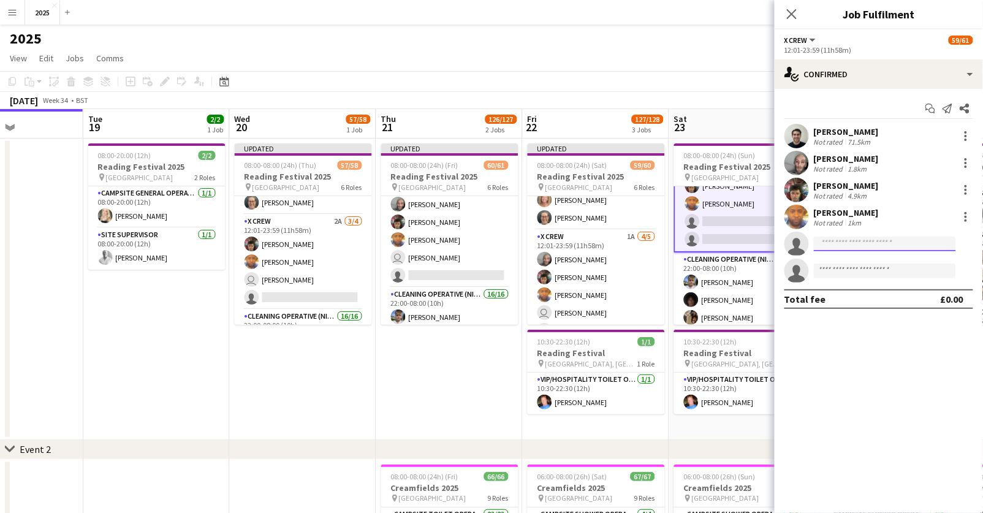
click at [863, 242] on input at bounding box center [885, 244] width 142 height 15
type input "*******"
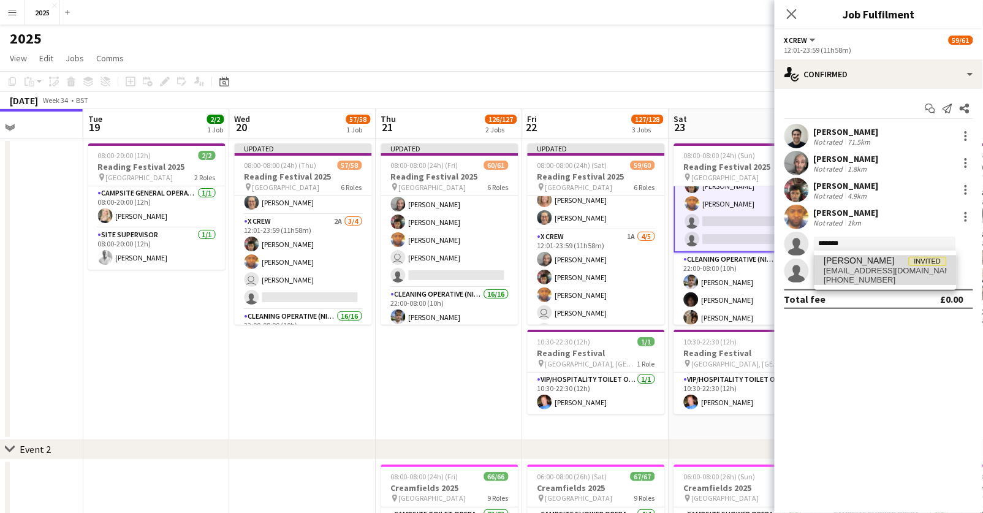
click at [866, 274] on span "[EMAIL_ADDRESS][DOMAIN_NAME]" at bounding box center [886, 271] width 123 height 10
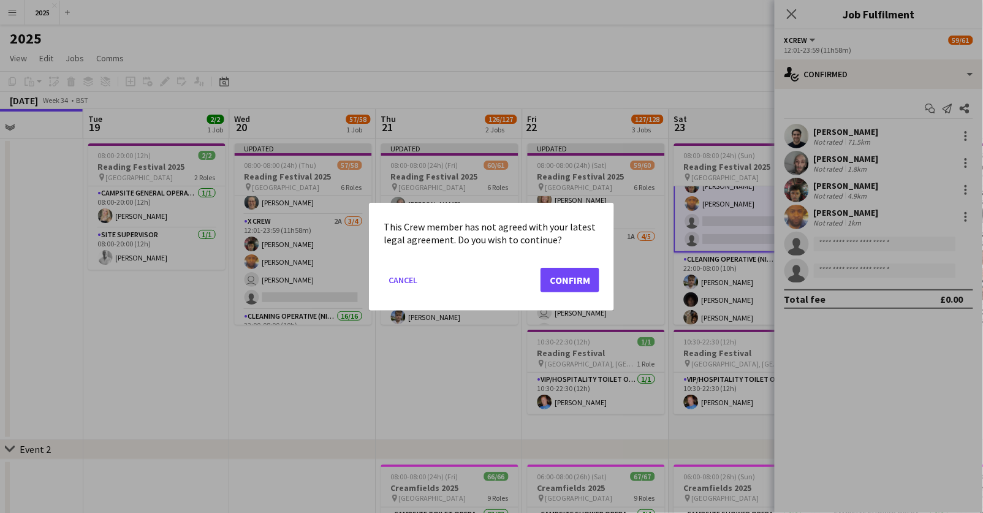
click at [560, 275] on button "Confirm" at bounding box center [570, 279] width 59 height 25
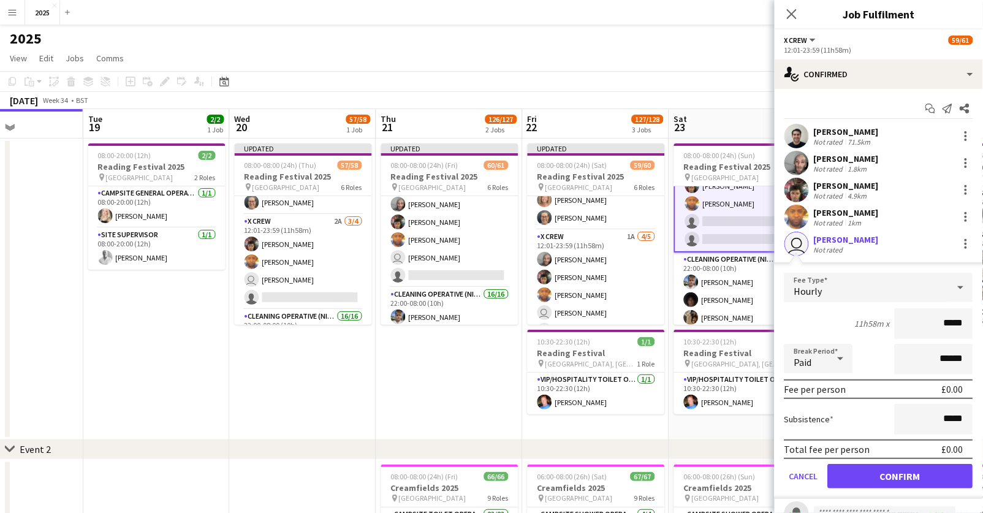
click at [880, 472] on button "Confirm" at bounding box center [900, 476] width 145 height 25
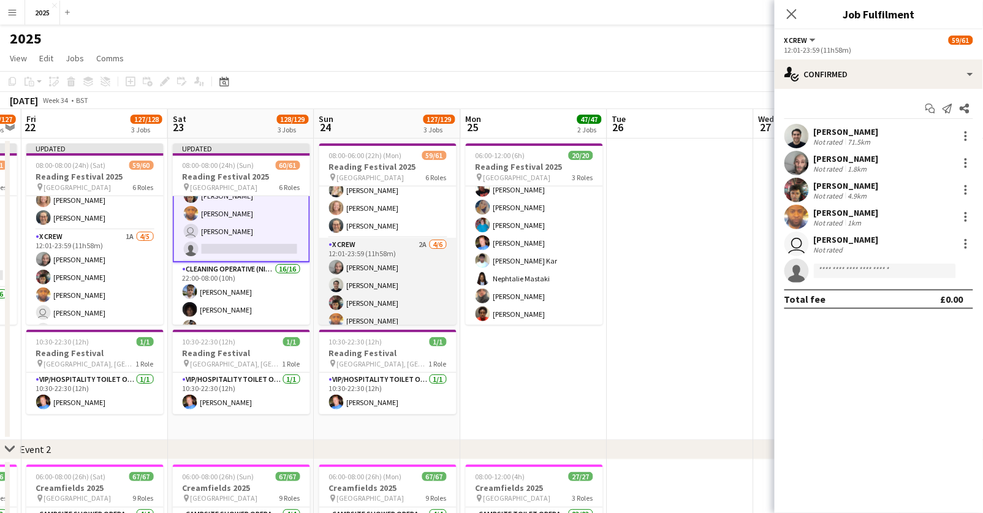
scroll to position [712, 0]
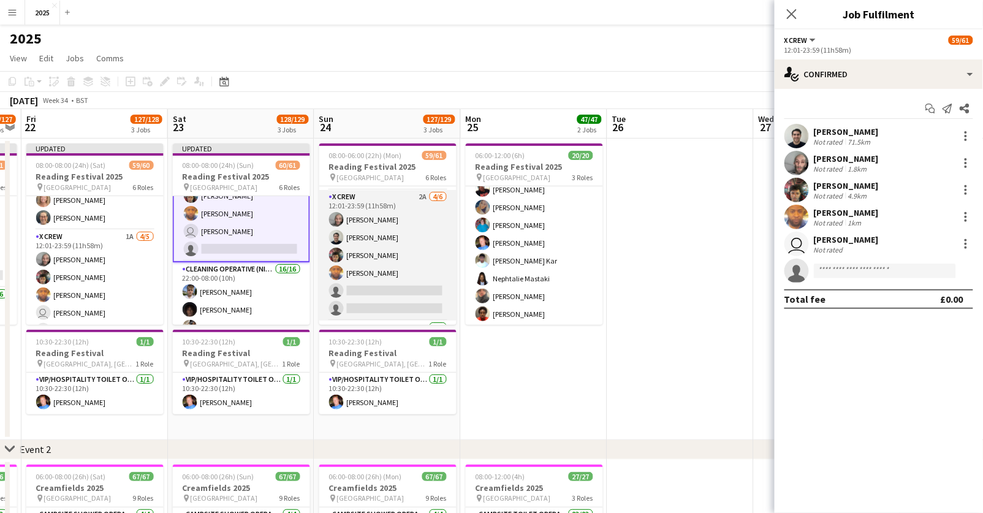
click at [402, 283] on app-card-role "X Crew 2A [DATE] 12:01-23:59 (11h58m) [PERSON_NAME] [PERSON_NAME] [PERSON_NAME]…" at bounding box center [387, 255] width 137 height 131
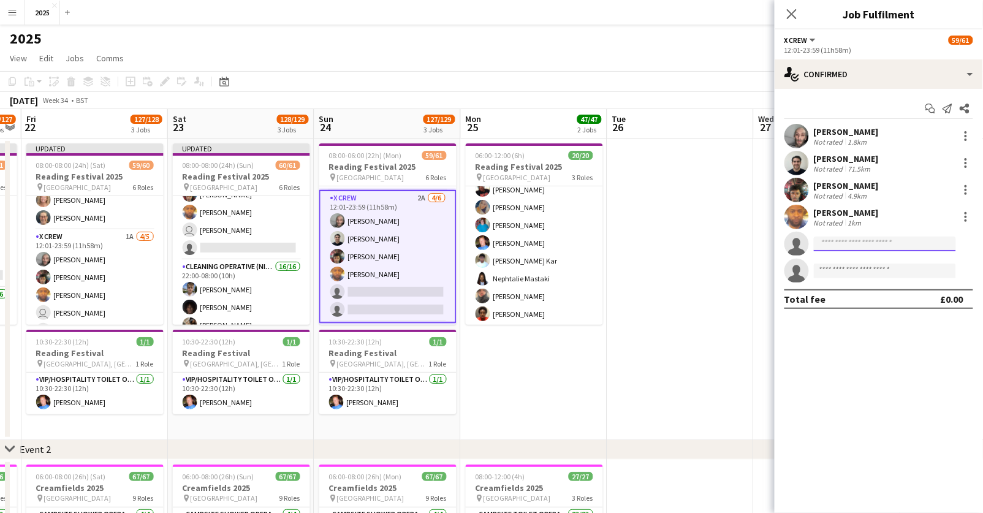
click at [829, 243] on input at bounding box center [885, 244] width 142 height 15
type input "***"
click at [847, 268] on span "[EMAIL_ADDRESS][DOMAIN_NAME]" at bounding box center [886, 271] width 123 height 10
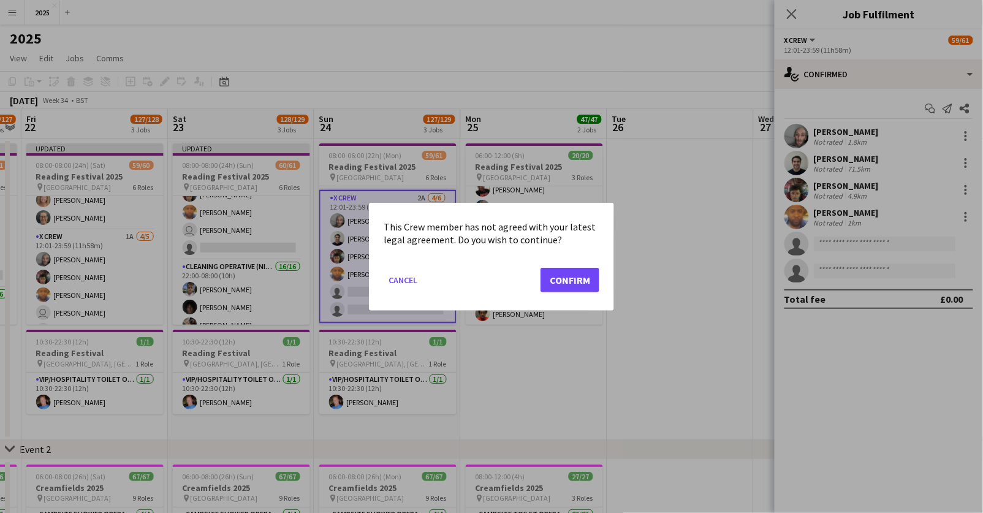
click at [593, 274] on button "Confirm" at bounding box center [570, 279] width 59 height 25
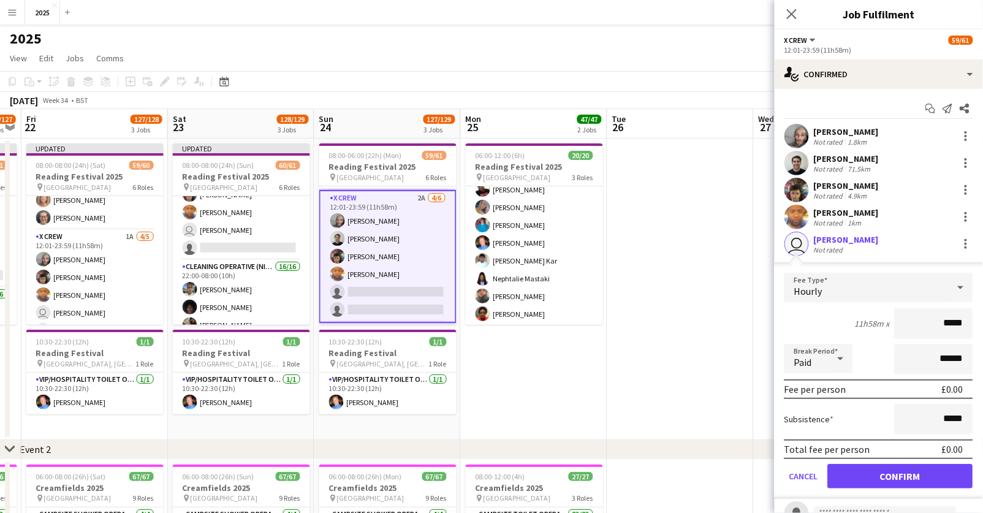
click at [856, 476] on button "Confirm" at bounding box center [900, 476] width 145 height 25
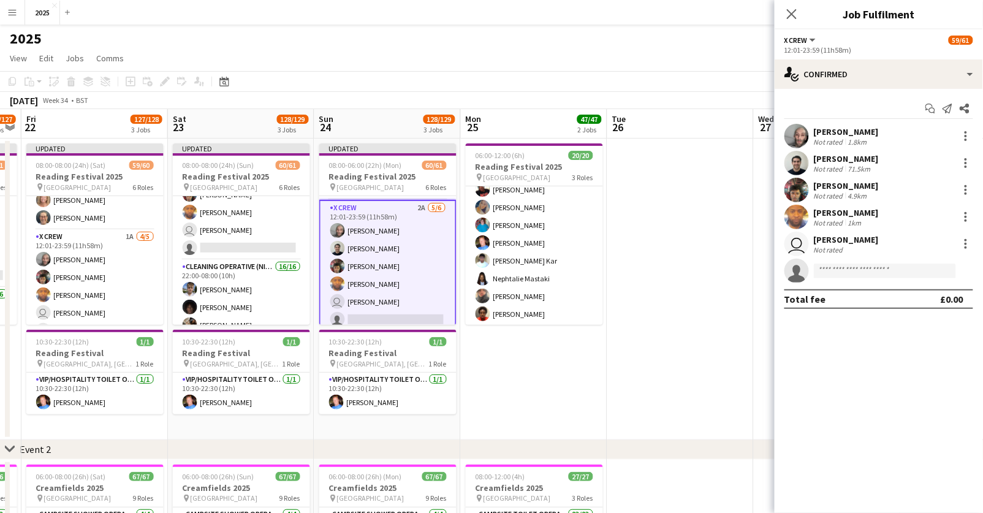
click at [671, 272] on app-date-cell at bounding box center [681, 290] width 147 height 302
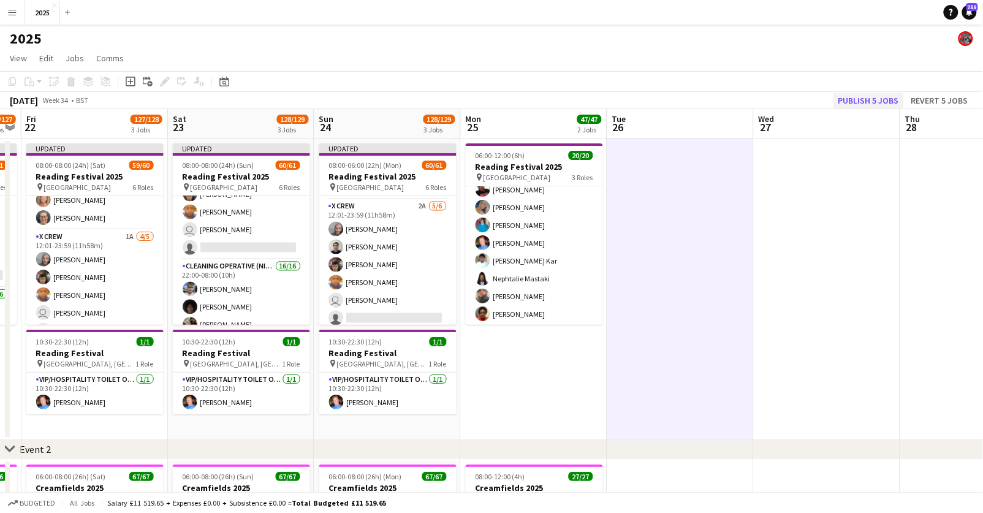
click at [863, 97] on button "Publish 5 jobs" at bounding box center [869, 101] width 71 height 16
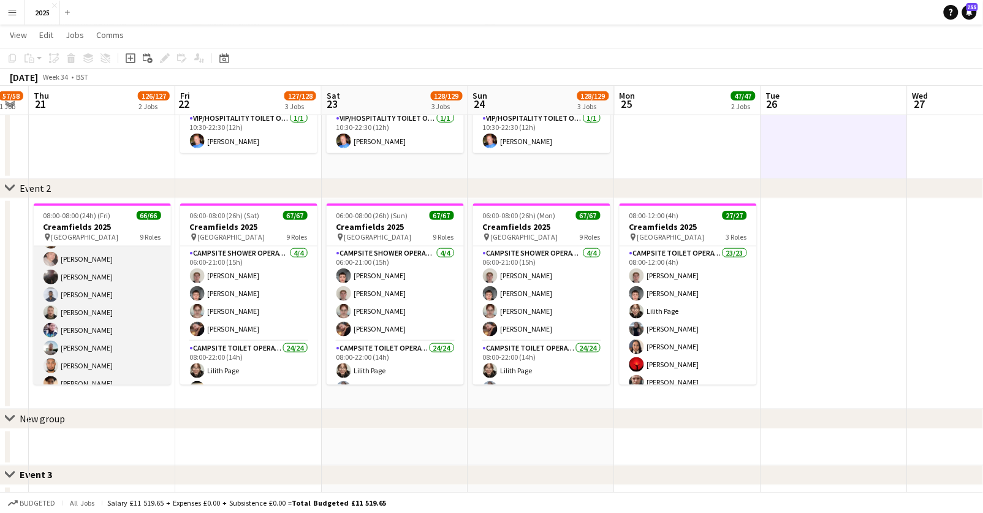
scroll to position [897, 0]
